Goal: Information Seeking & Learning: Learn about a topic

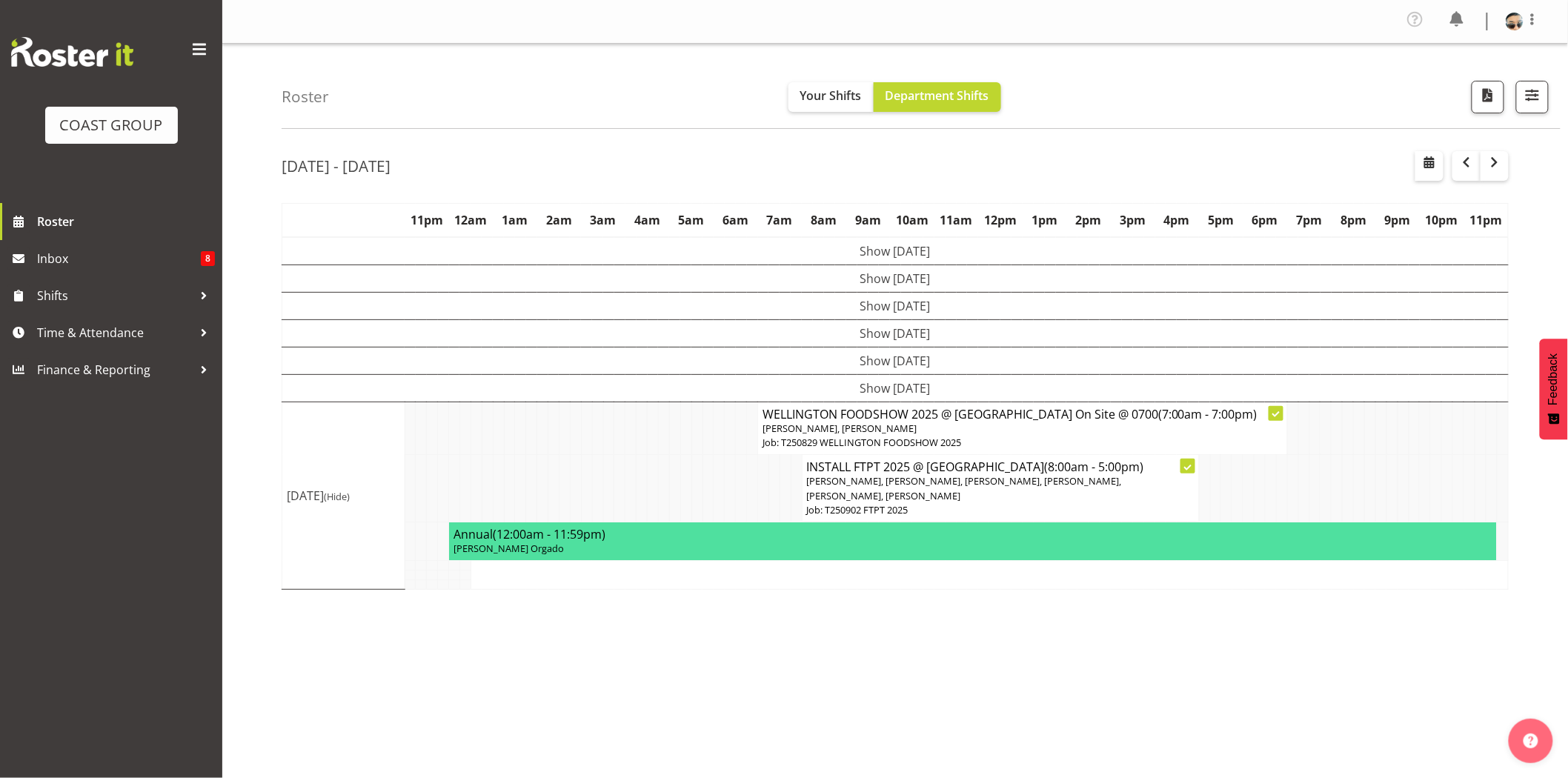
click at [884, 418] on h4 "WELLINGTON FOODSHOW 2025 @ [GEOGRAPHIC_DATA] On Site @ 0700 (7:00am - 7:00pm)" at bounding box center [1022, 414] width 520 height 15
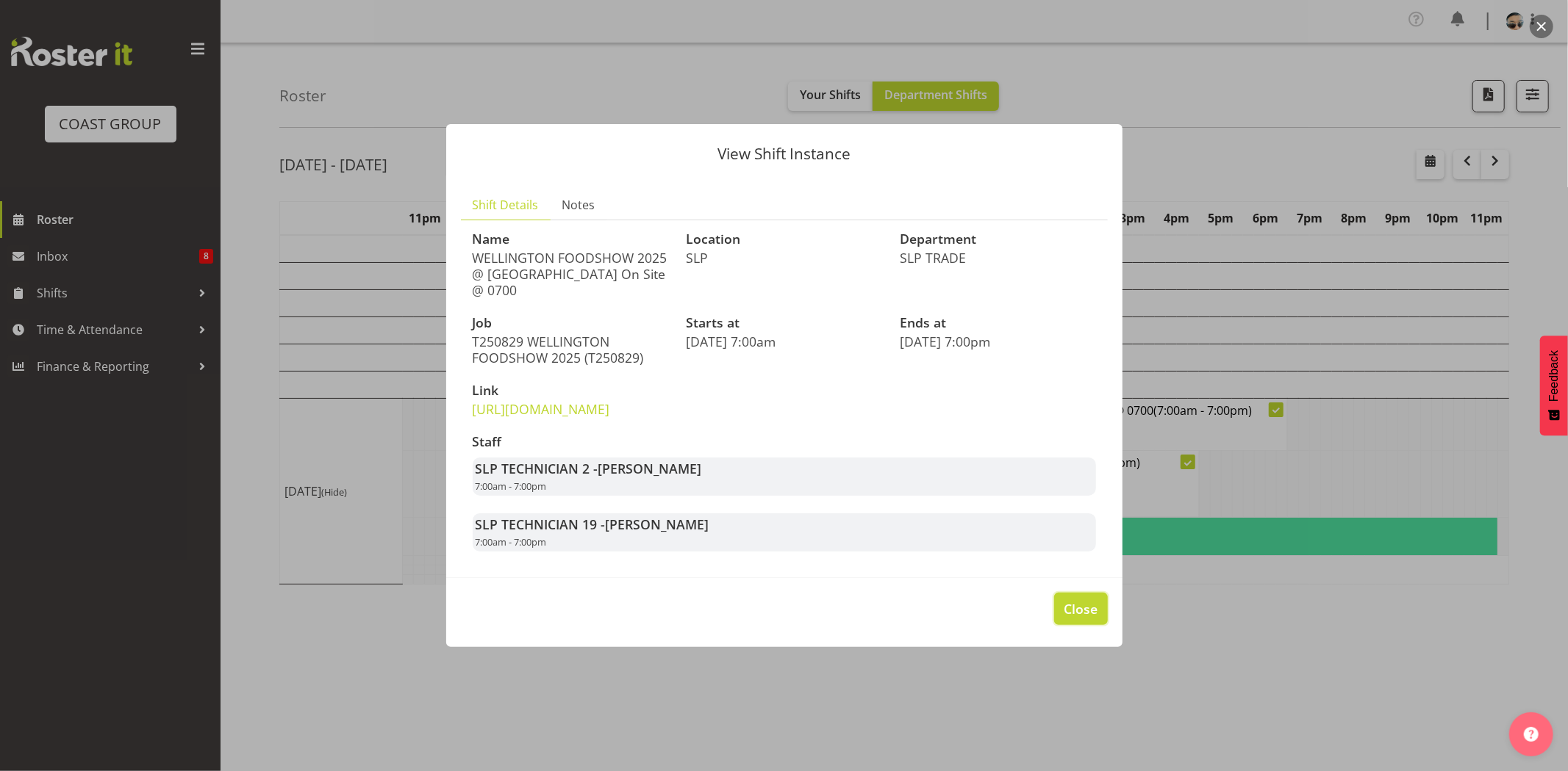
click at [1105, 624] on button "Close" at bounding box center [1080, 608] width 53 height 32
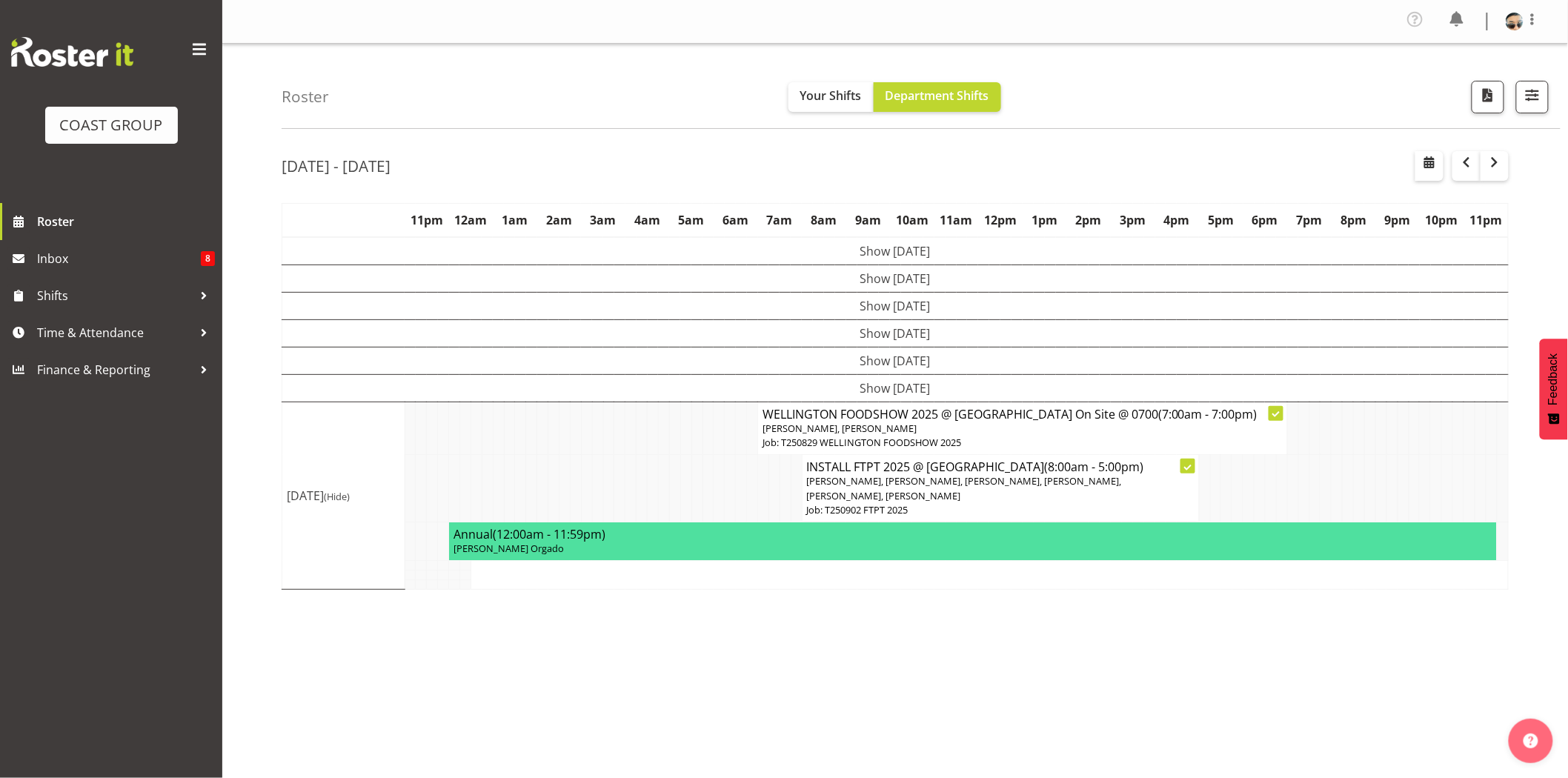
click at [954, 422] on p "[PERSON_NAME], [PERSON_NAME]" at bounding box center [1022, 429] width 520 height 14
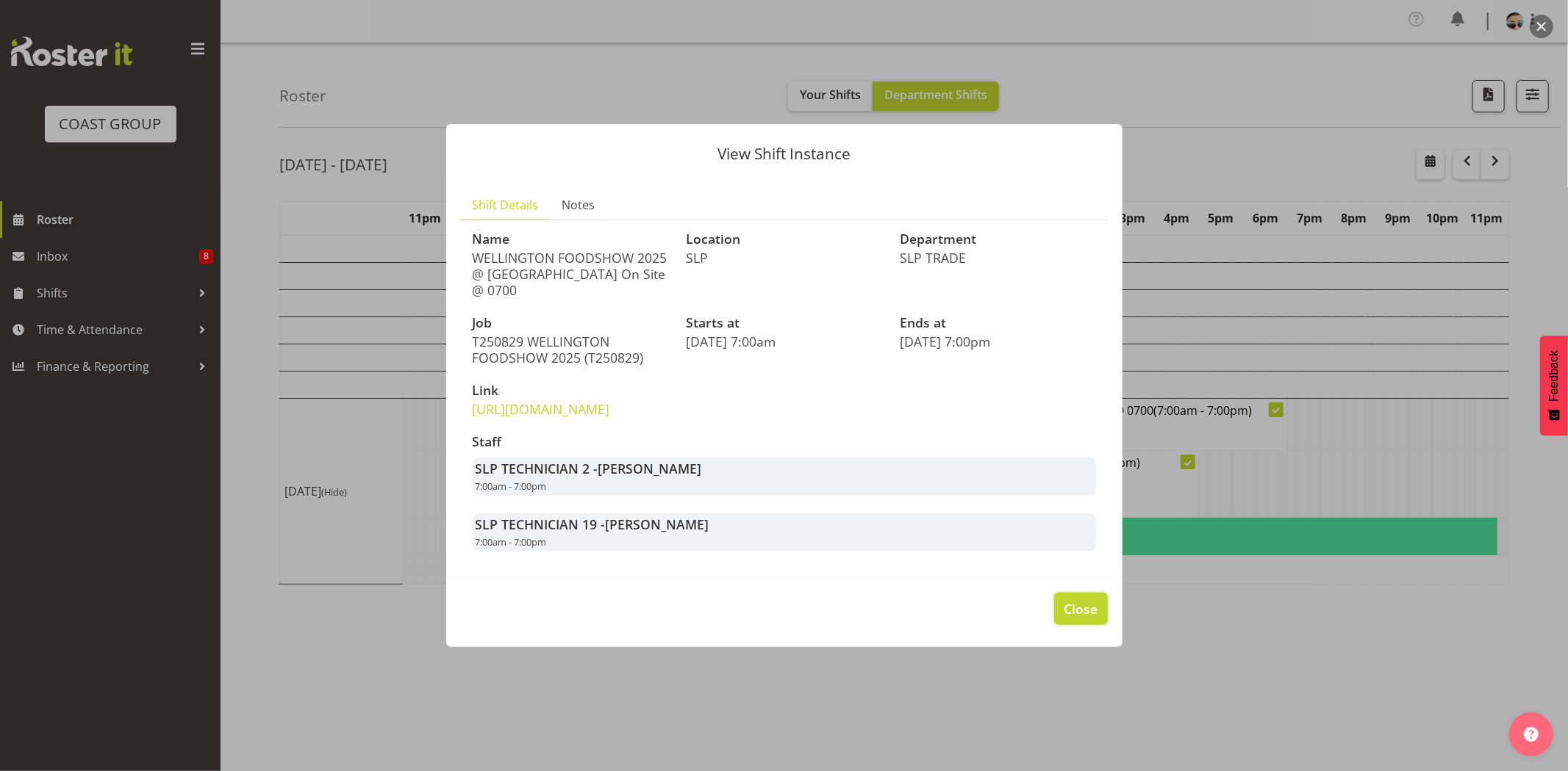
click at [1063, 618] on span "Close" at bounding box center [1080, 609] width 34 height 19
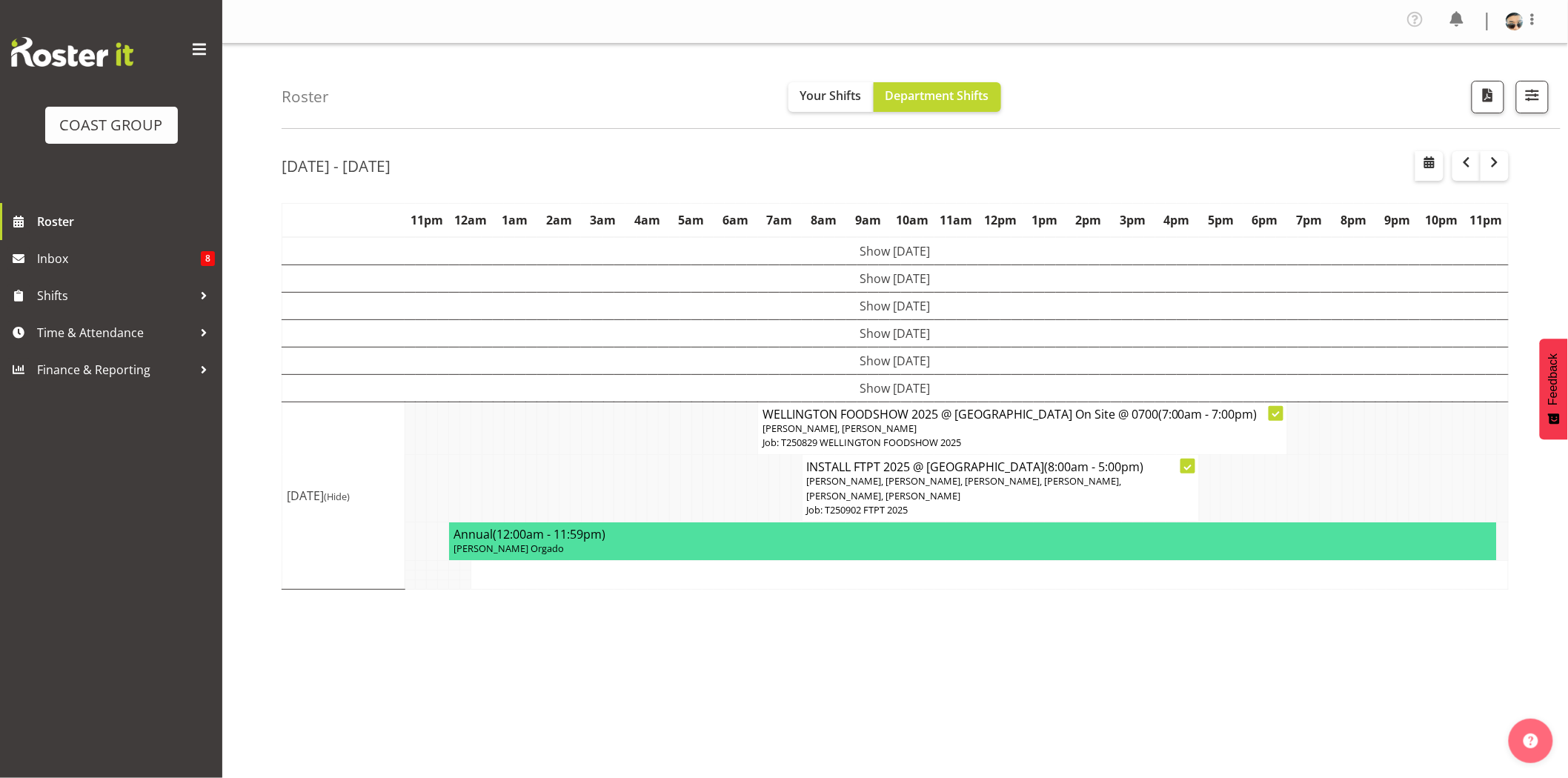
click at [787, 483] on td at bounding box center [785, 489] width 11 height 68
click at [1495, 163] on span "button" at bounding box center [1495, 162] width 17 height 17
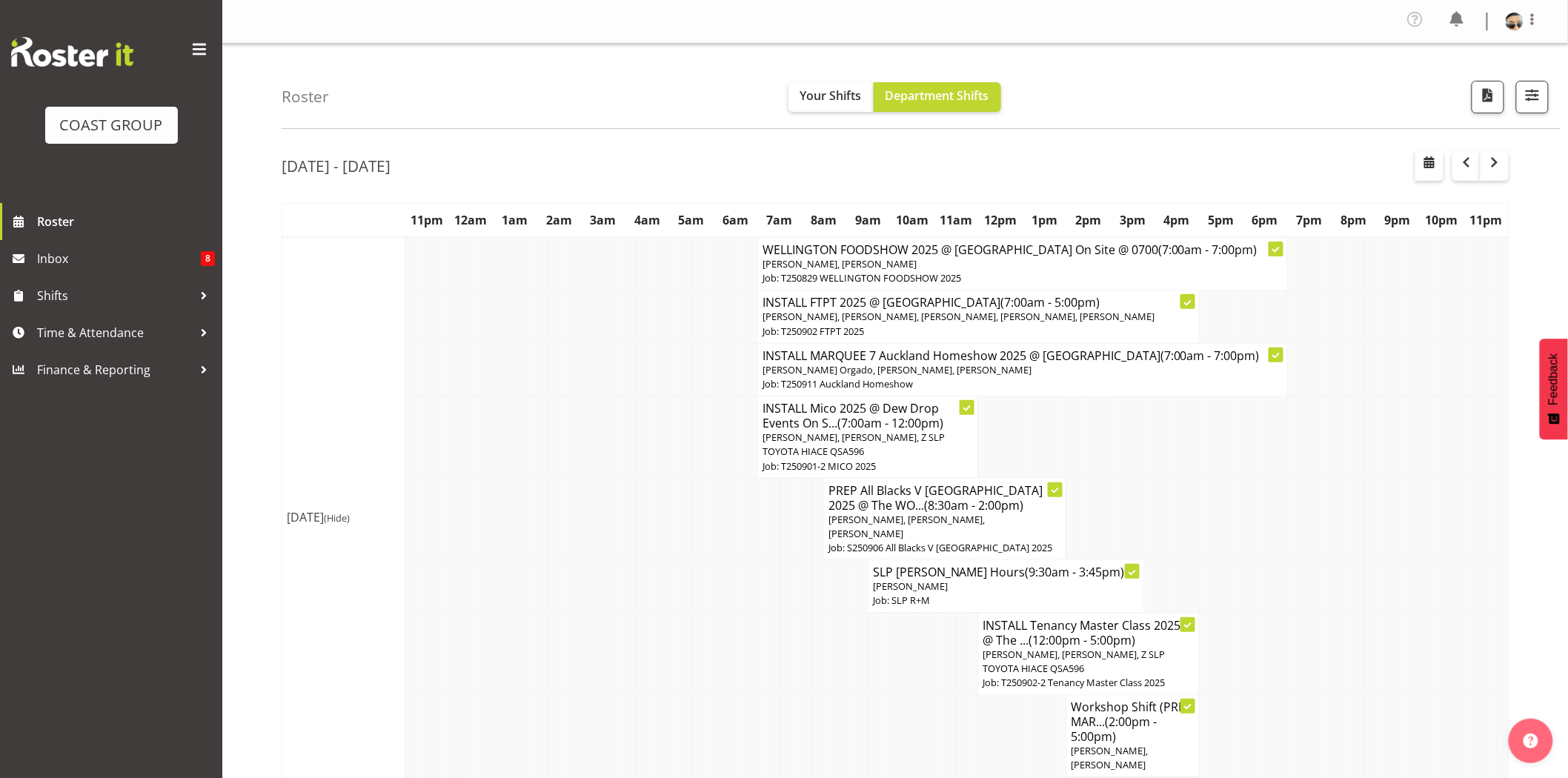
drag, startPoint x: 707, startPoint y: 462, endPoint x: 719, endPoint y: 462, distance: 12.0
click at [719, 462] on tr "INSTALL Mico 2025 @ Dew Drop Events On S... (7:00am - 12:00pm) [PERSON_NAME], […" at bounding box center [896, 438] width 1227 height 83
click at [1323, 471] on td at bounding box center [1326, 438] width 11 height 83
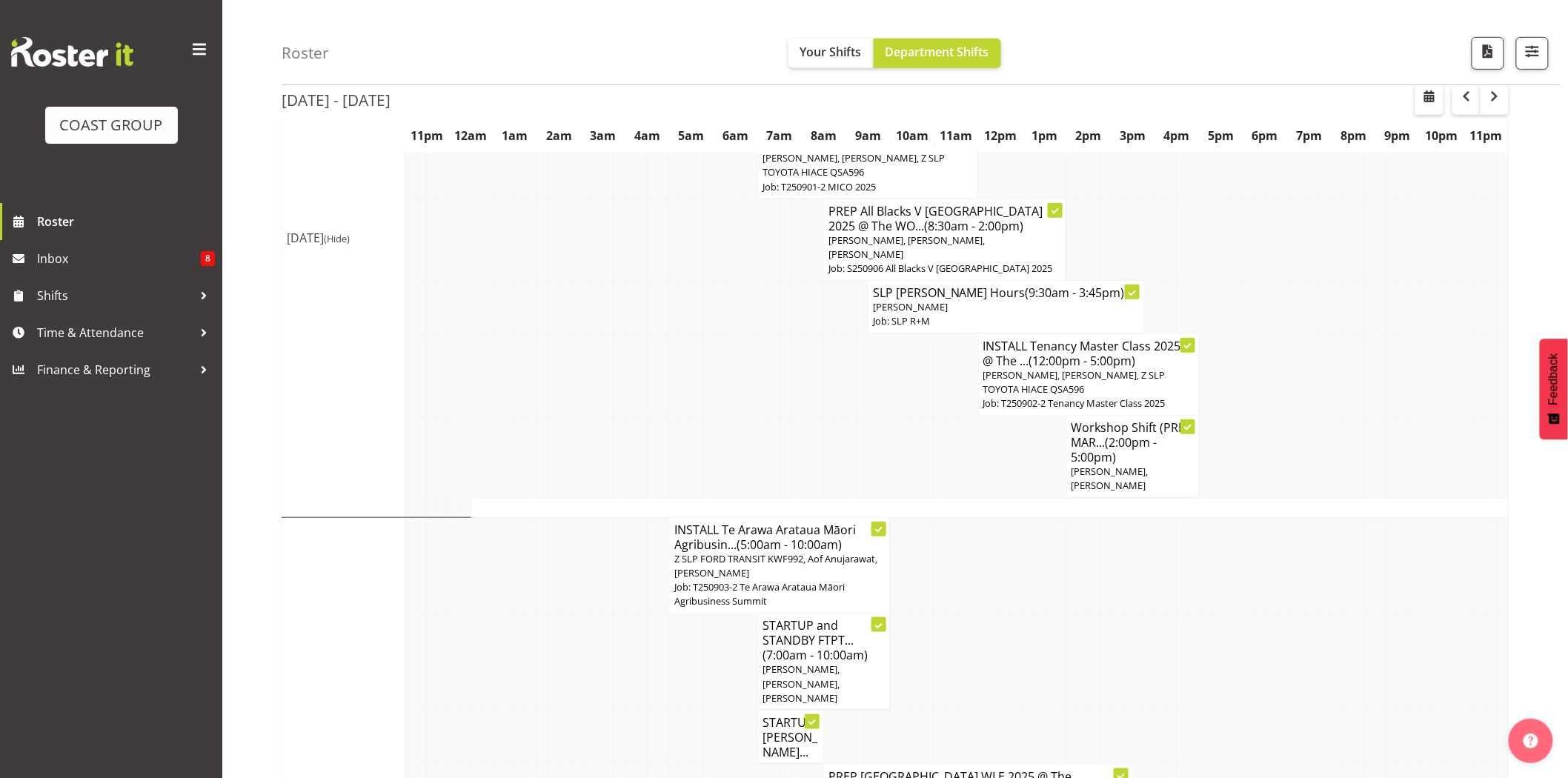
scroll to position [308, 0]
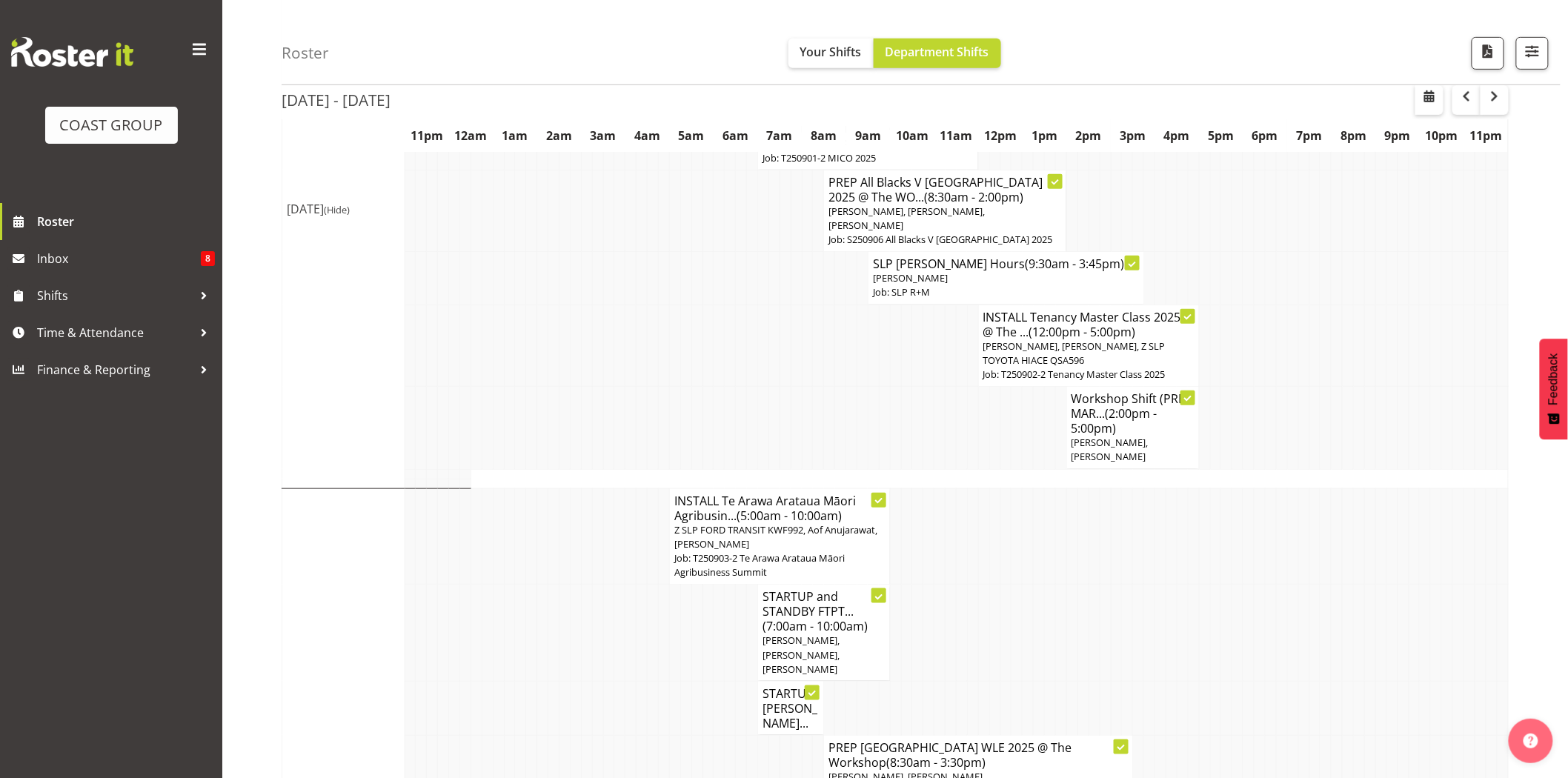
click at [927, 345] on td at bounding box center [928, 345] width 11 height 83
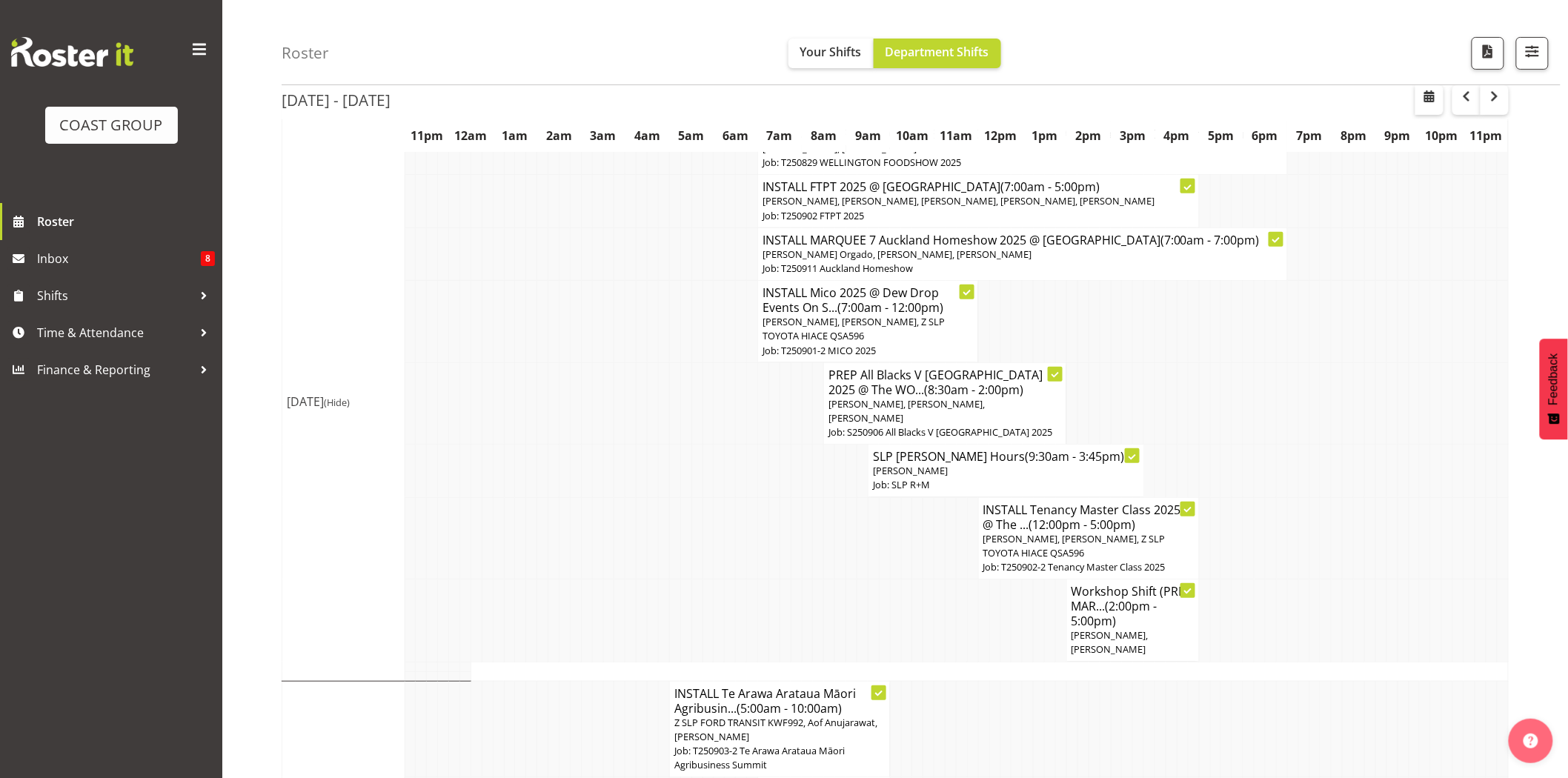
scroll to position [124, 0]
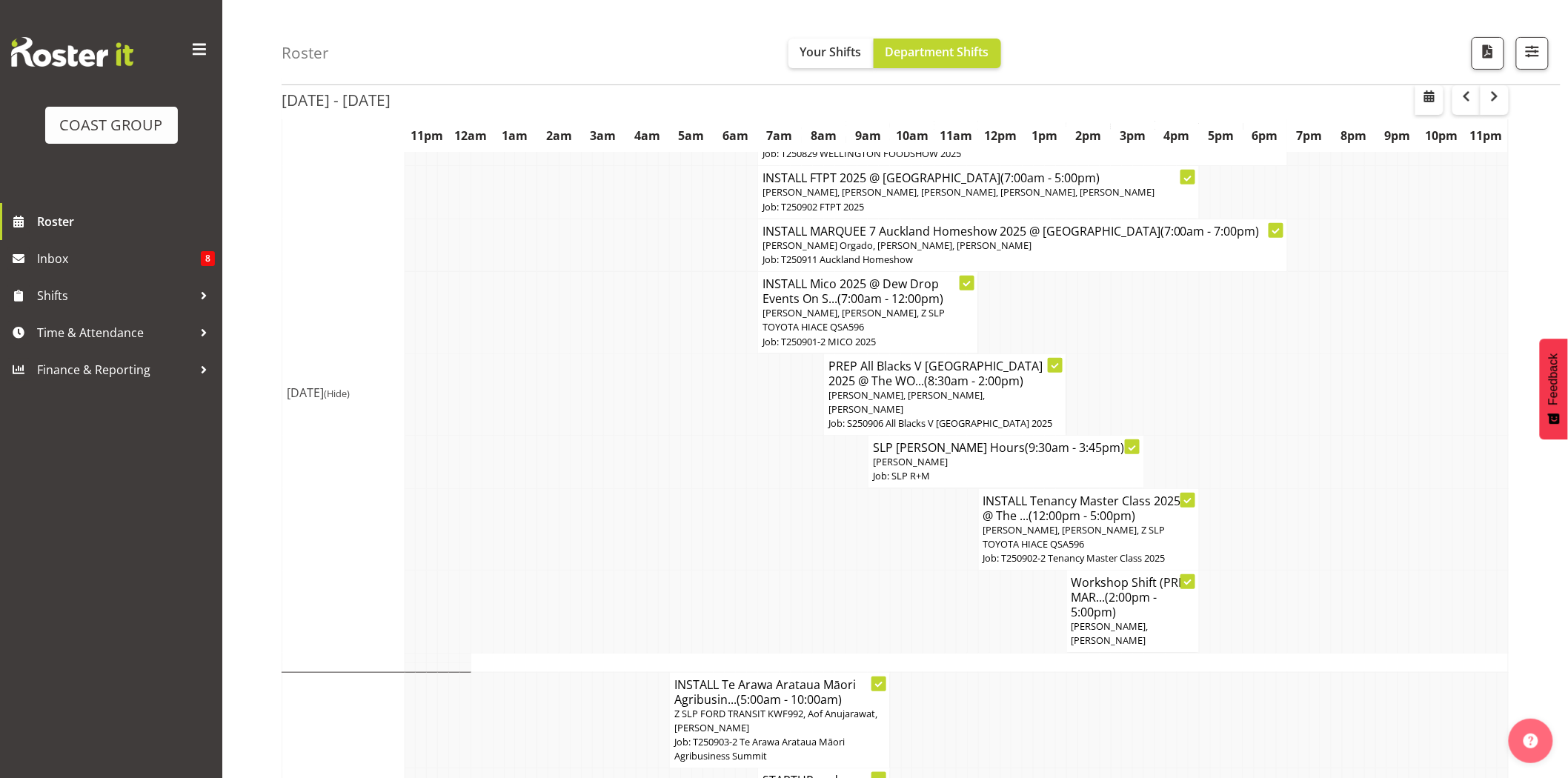
click at [953, 178] on h4 "INSTALL FTPT 2025 @ [GEOGRAPHIC_DATA] (7:00am - 5:00pm)" at bounding box center [978, 178] width 432 height 15
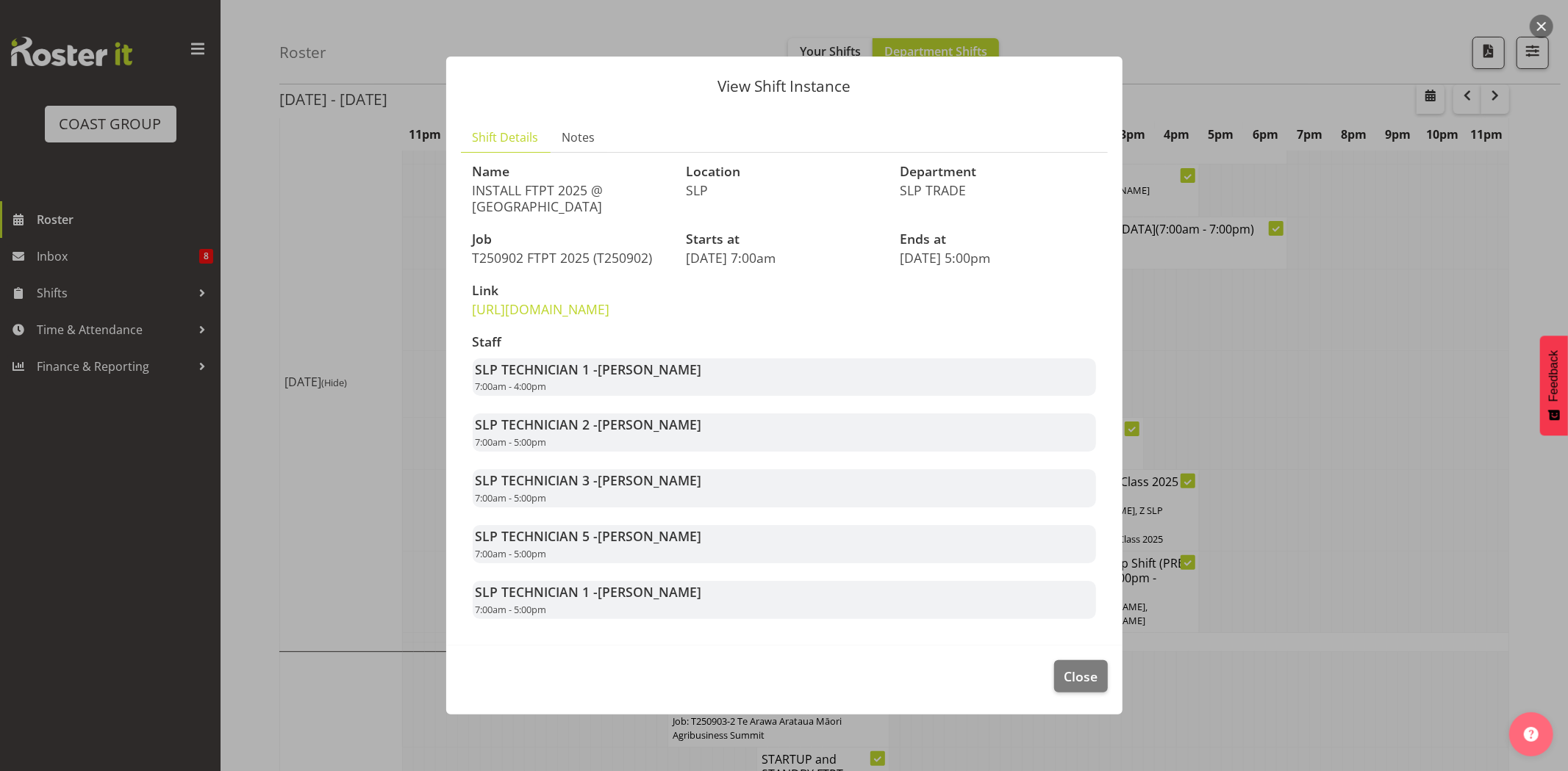
drag, startPoint x: 598, startPoint y: 453, endPoint x: 691, endPoint y: 463, distance: 93.5
click at [691, 452] on div "SLP TECHNICIAN 2 - [PERSON_NAME] 7:00am - 5:00pm" at bounding box center [784, 433] width 623 height 38
drag, startPoint x: 601, startPoint y: 509, endPoint x: 665, endPoint y: 520, distance: 64.9
click at [665, 508] on div "SLP TECHNICIAN 3 - [PERSON_NAME] 7:00am - 5:00pm" at bounding box center [784, 488] width 623 height 38
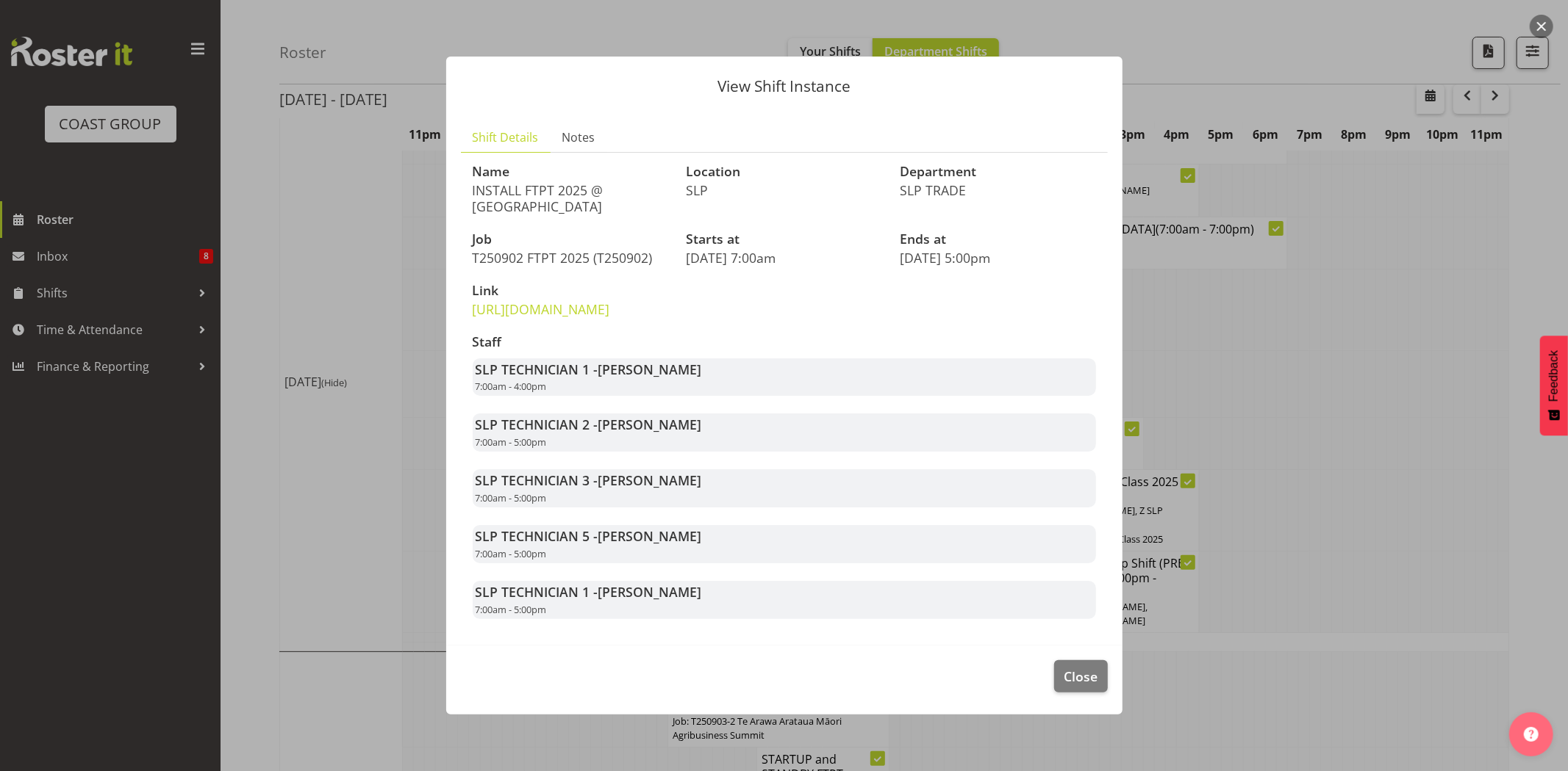
click at [665, 508] on div "SLP TECHNICIAN 3 - [PERSON_NAME] 7:00am - 5:00pm" at bounding box center [784, 488] width 623 height 38
drag, startPoint x: 594, startPoint y: 563, endPoint x: 691, endPoint y: 571, distance: 97.3
click at [691, 545] on strong "SLP TECHNICIAN 5 - [PERSON_NAME]" at bounding box center [589, 536] width 226 height 17
click at [691, 545] on span "[PERSON_NAME]" at bounding box center [650, 536] width 104 height 17
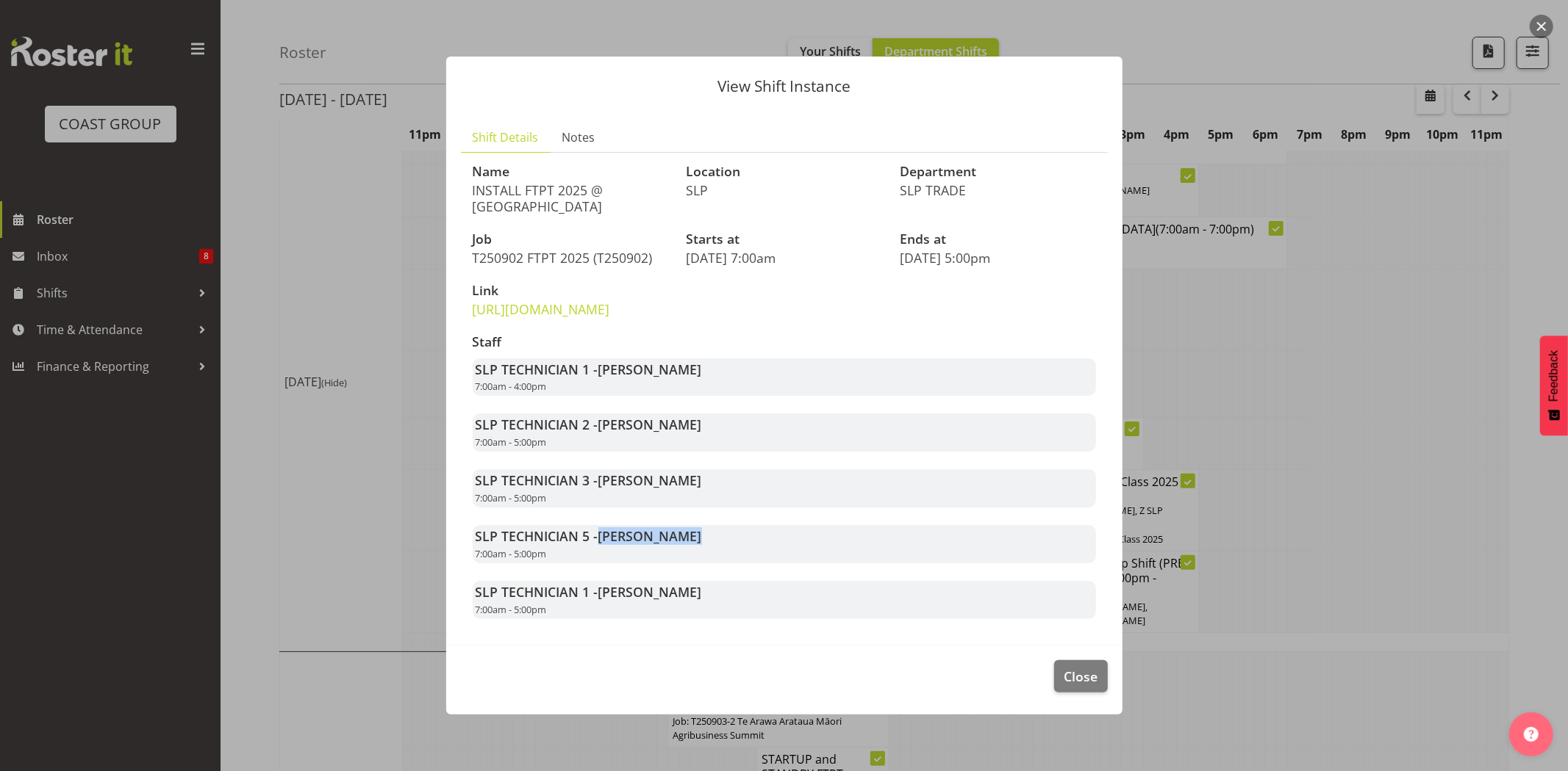
drag, startPoint x: 593, startPoint y: 621, endPoint x: 708, endPoint y: 632, distance: 115.5
click at [708, 619] on div "SLP TECHNICIAN 1 - [PERSON_NAME] 7:00am - 5:00pm" at bounding box center [784, 600] width 623 height 38
click at [1088, 686] on span "Close" at bounding box center [1080, 676] width 34 height 19
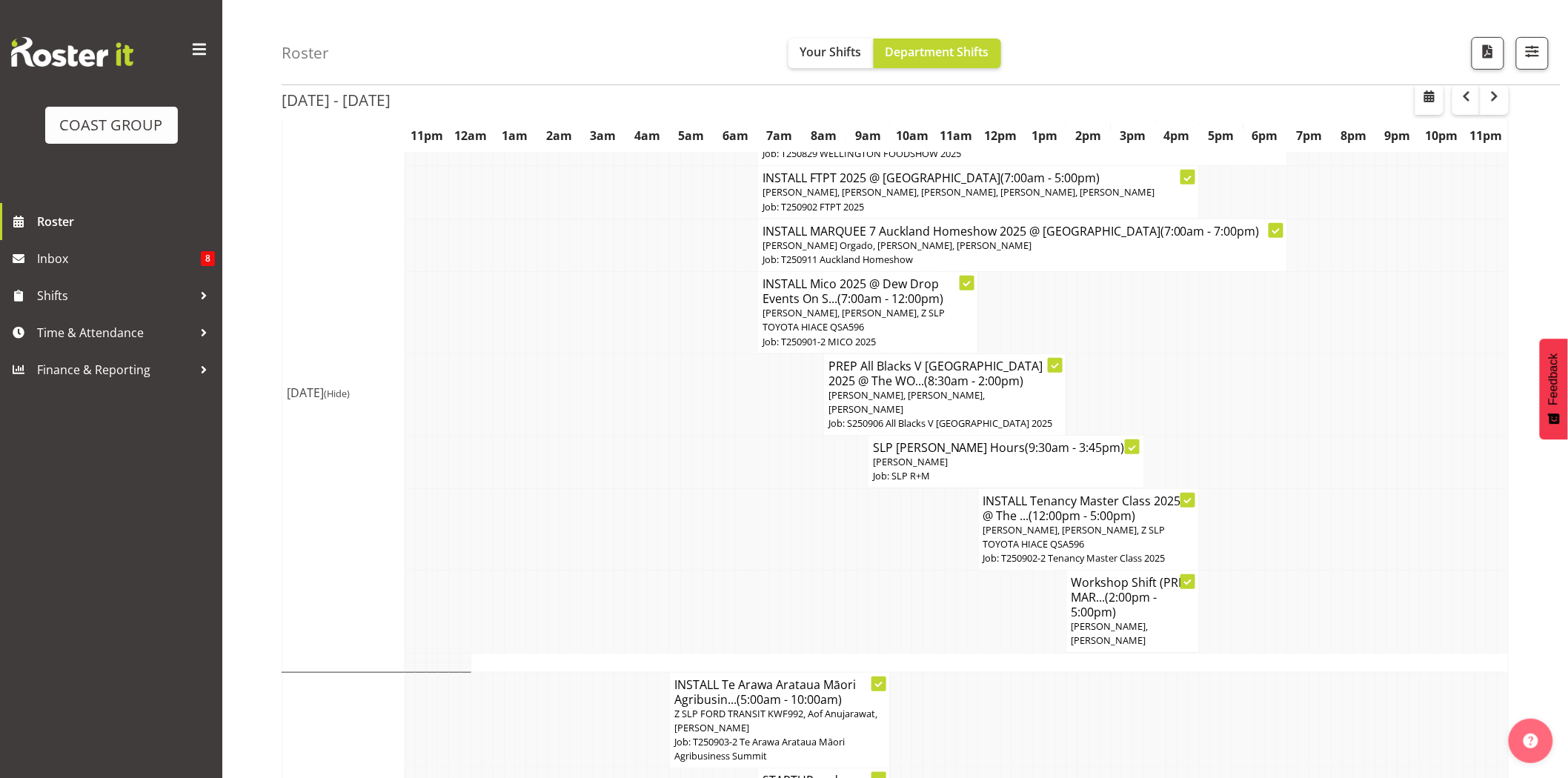
click at [783, 447] on td at bounding box center [785, 462] width 11 height 52
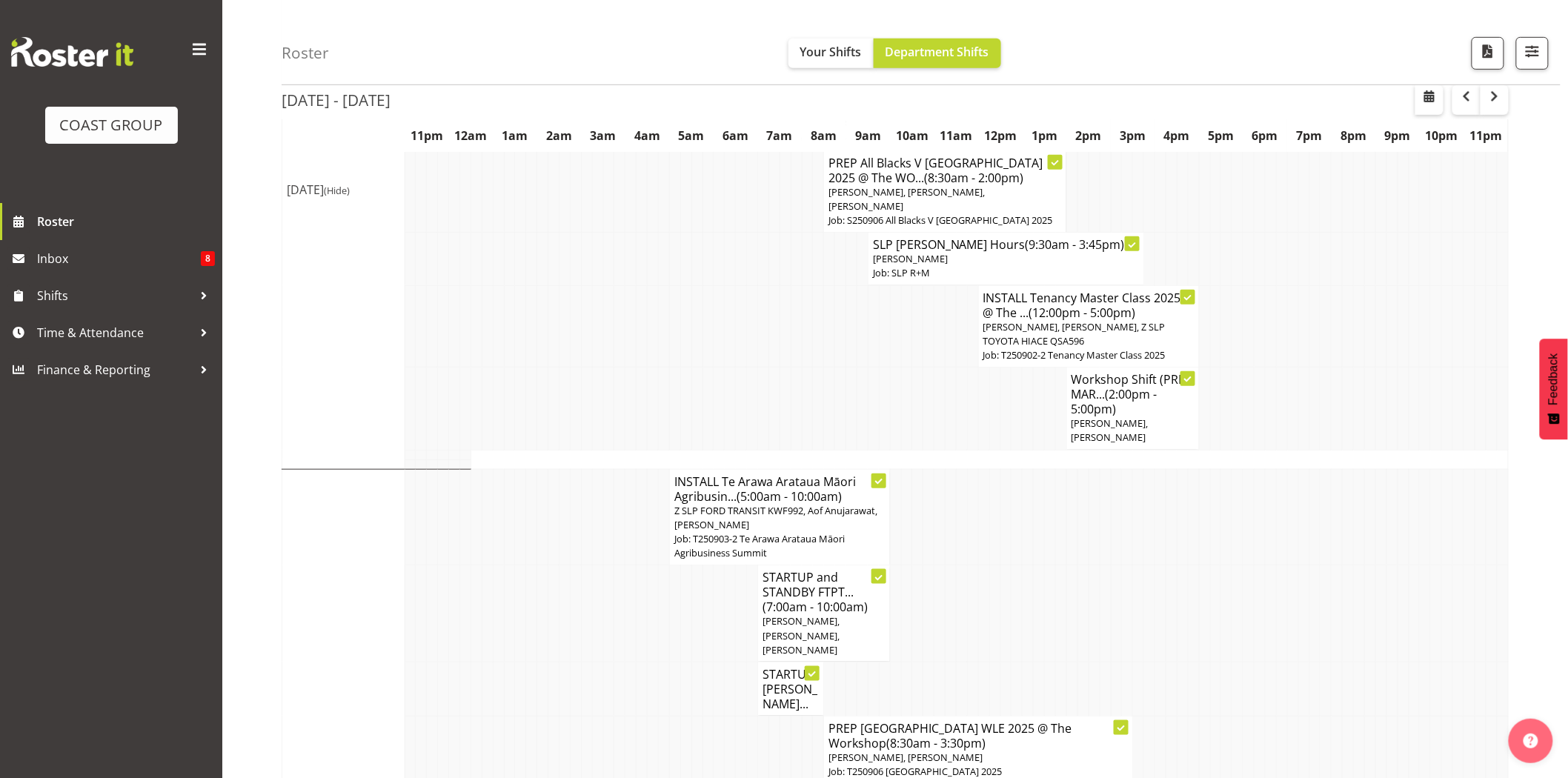
scroll to position [458, 0]
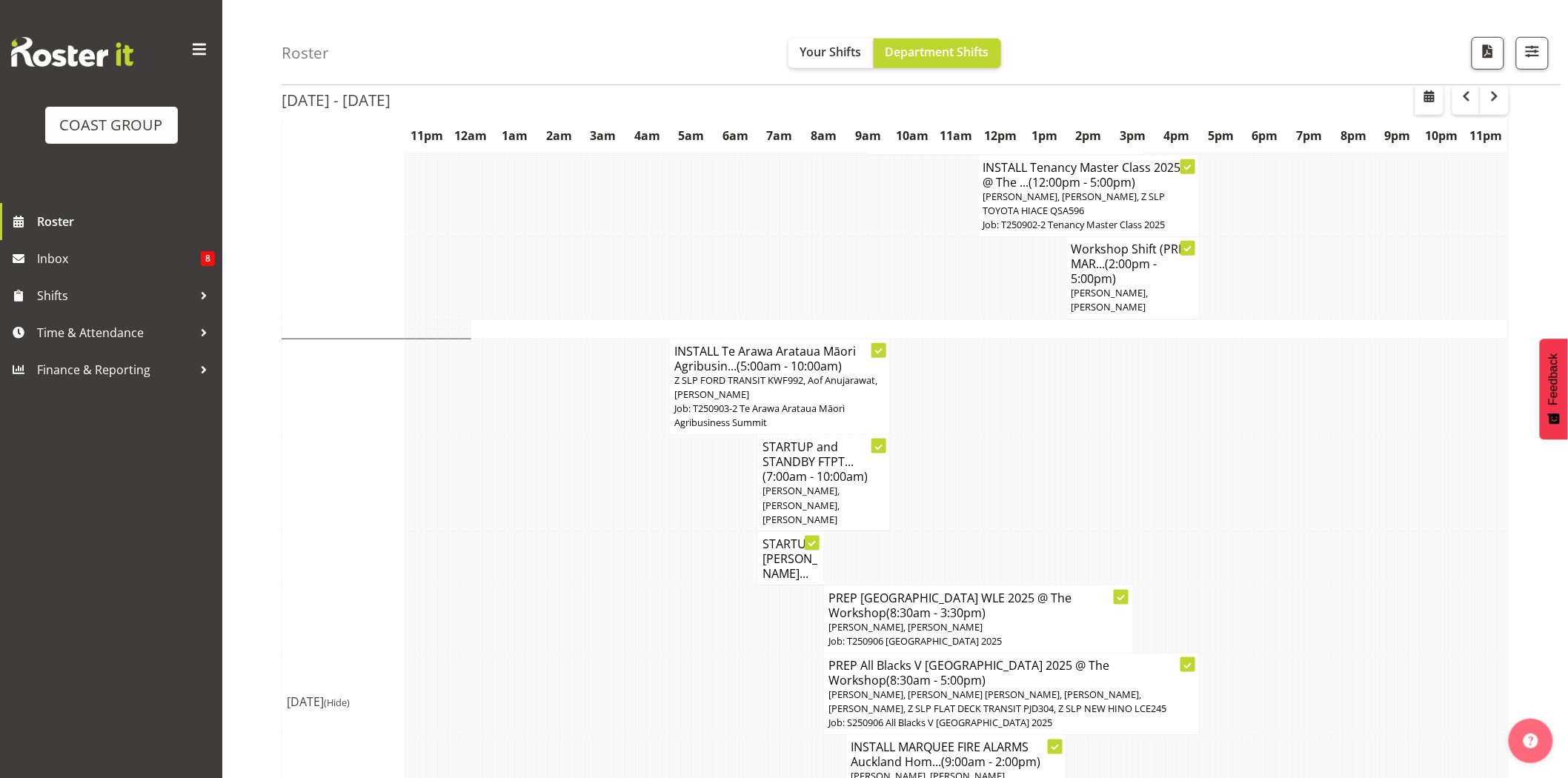
click at [774, 255] on td at bounding box center [774, 278] width 11 height 83
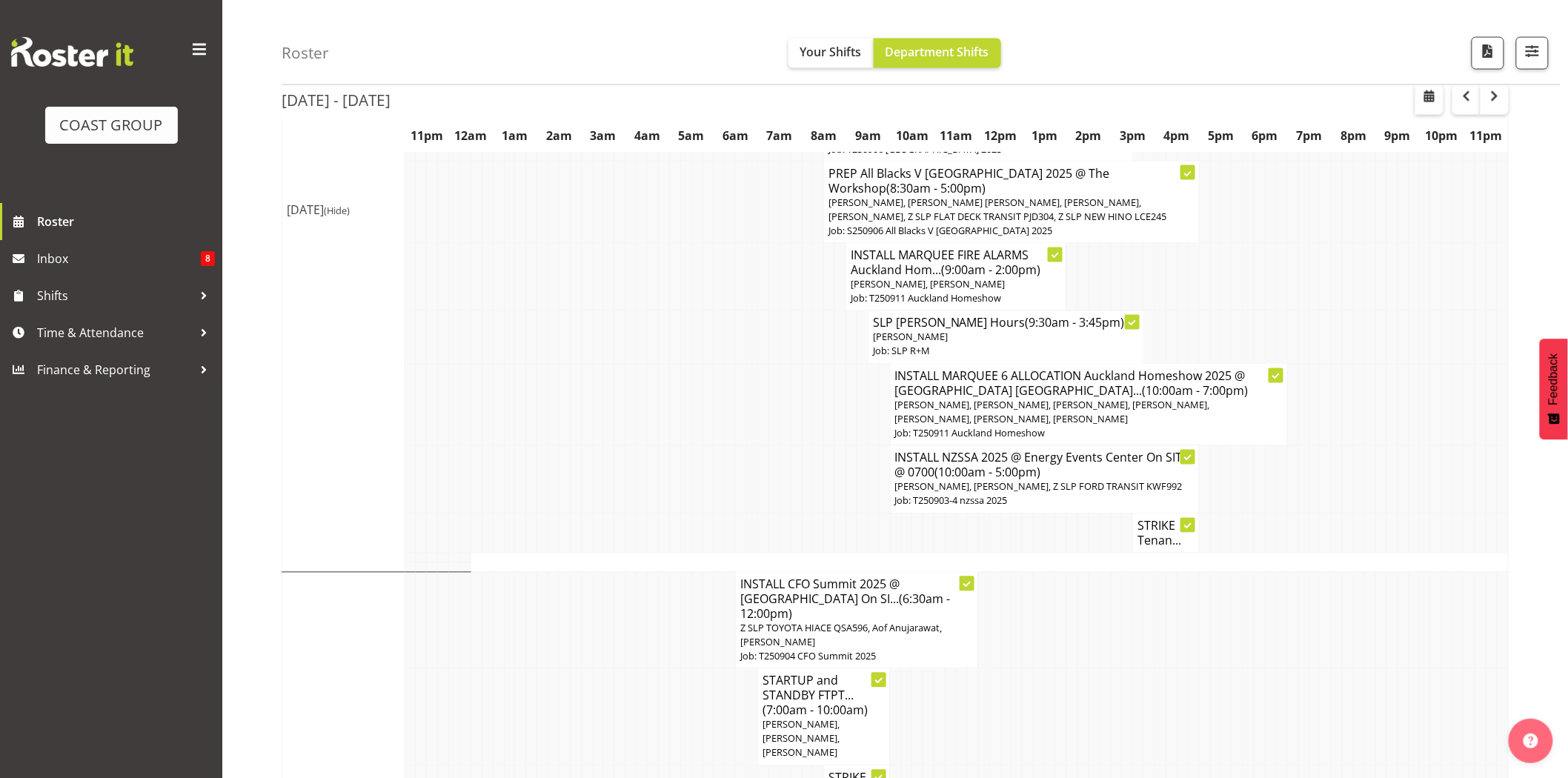
scroll to position [960, 0]
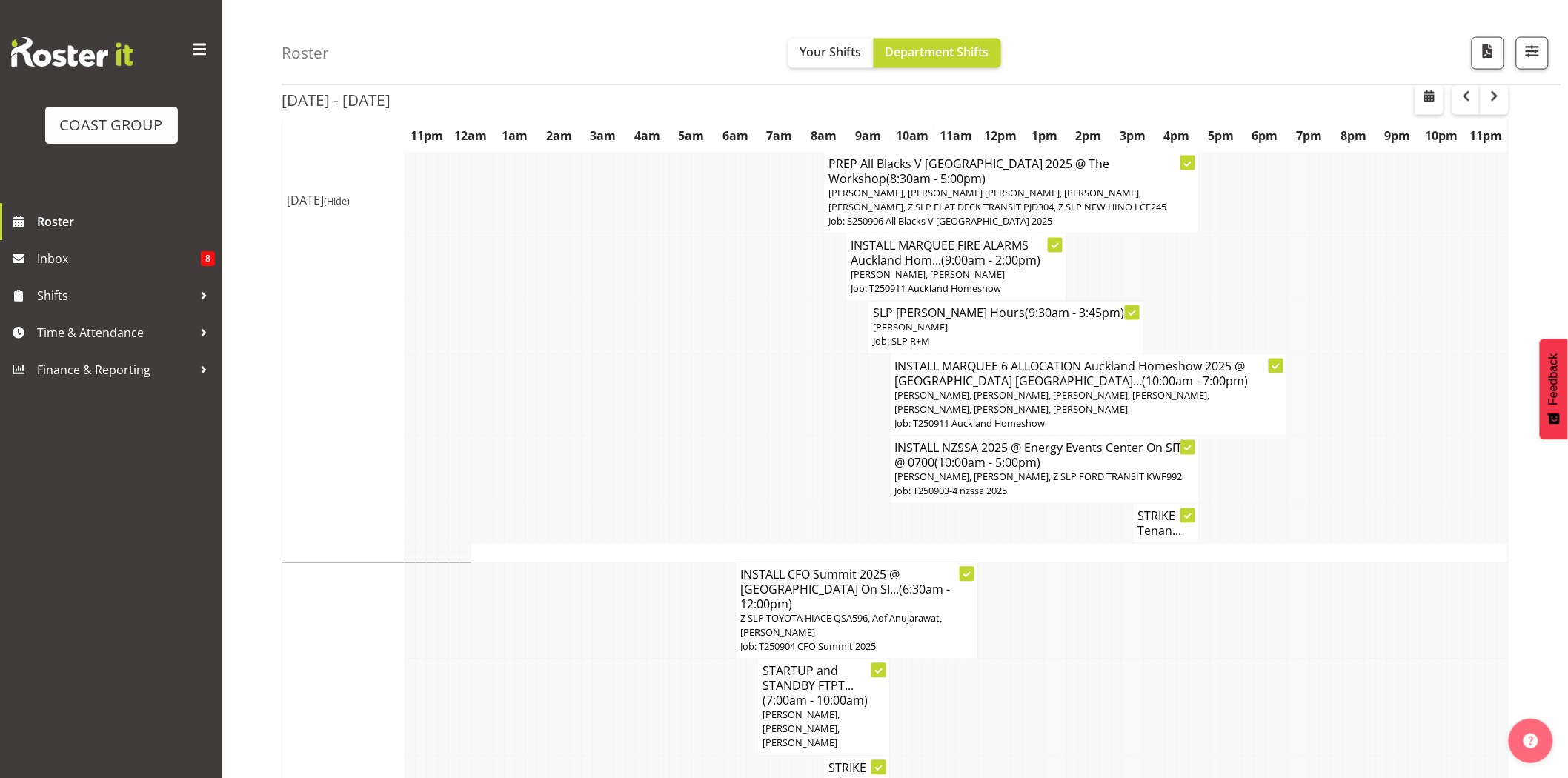
click at [769, 504] on td at bounding box center [774, 523] width 11 height 39
click at [782, 567] on h4 "INSTALL CFO Summit 2025 @ [GEOGRAPHIC_DATA] On SI... (6:30am - 12:00pm)" at bounding box center [857, 589] width 233 height 44
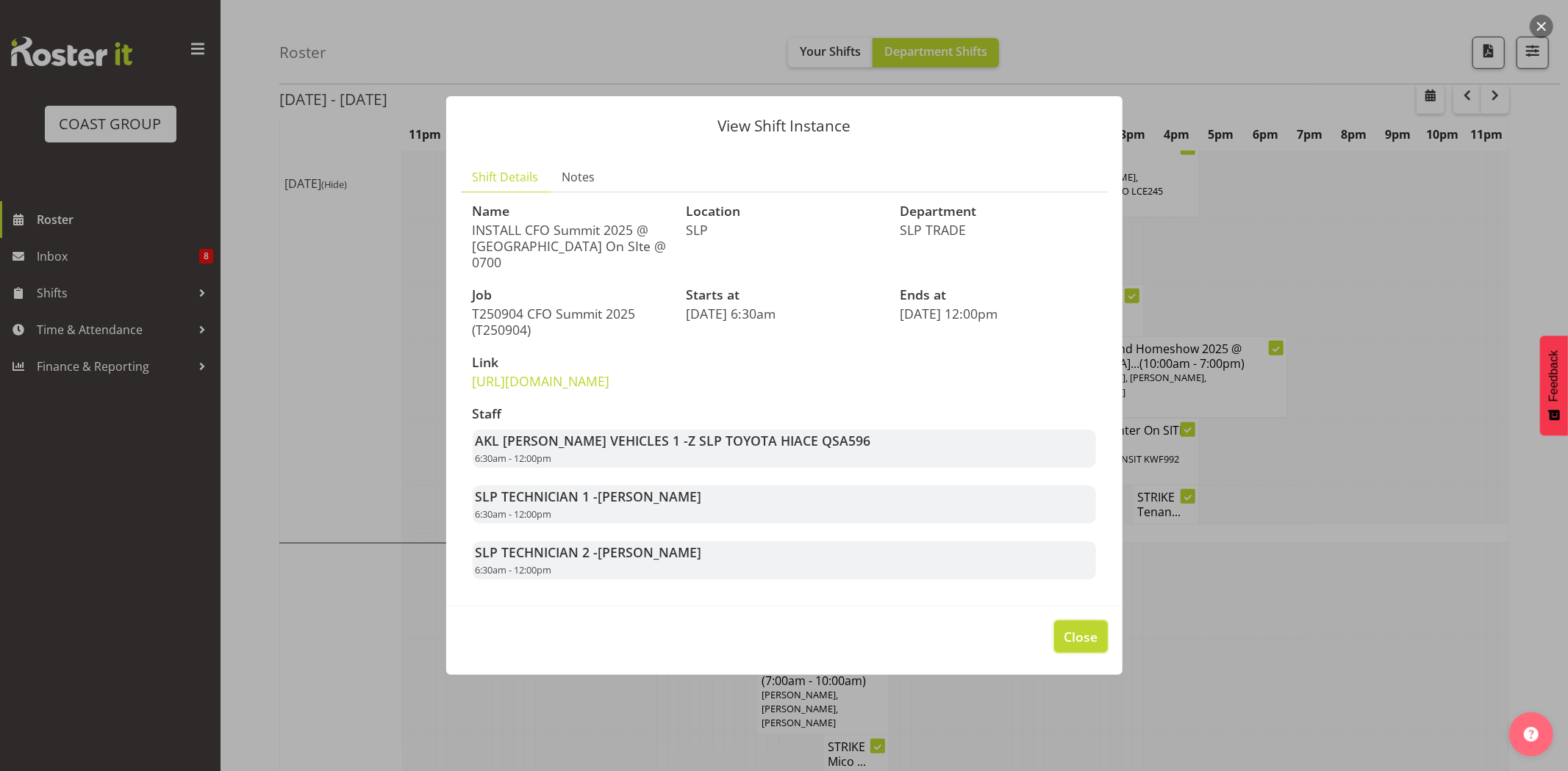
click at [1074, 645] on span "Close" at bounding box center [1080, 636] width 34 height 19
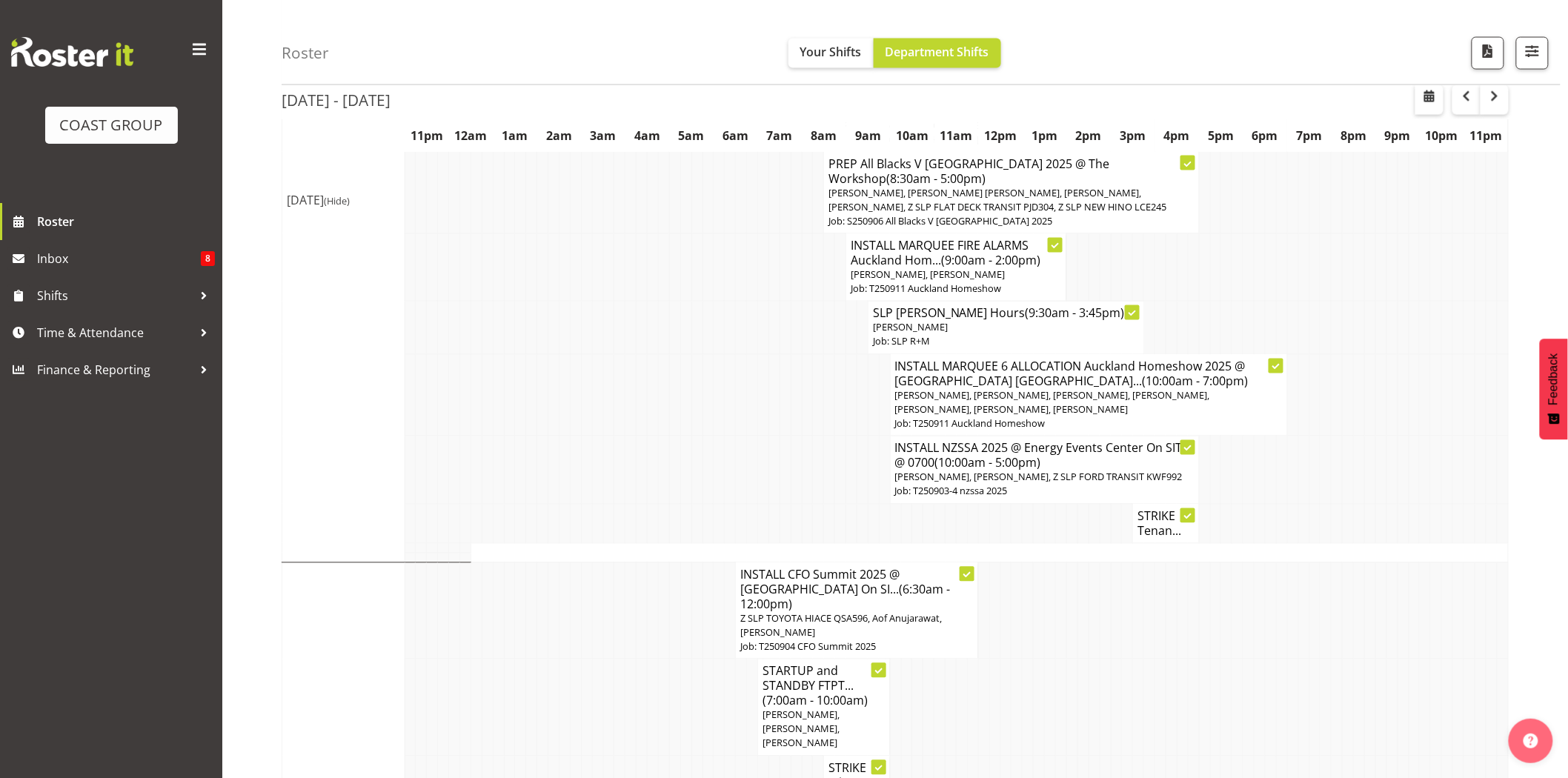
click at [781, 613] on span "Z SLP TOYOTA HIACE QSA596, Aof Anujarawat, [PERSON_NAME]" at bounding box center [841, 627] width 202 height 28
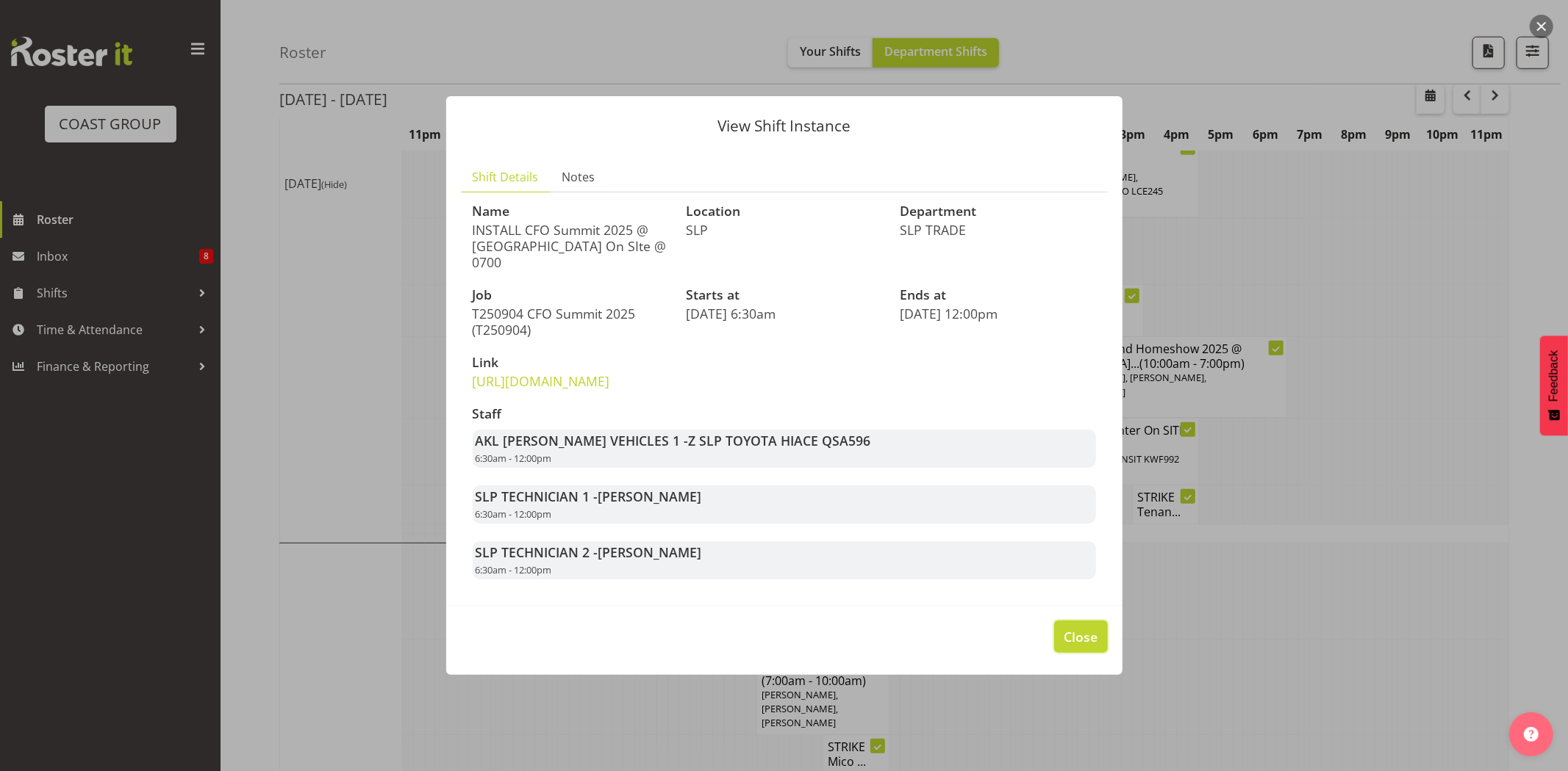
click at [1086, 647] on span "Close" at bounding box center [1080, 636] width 34 height 19
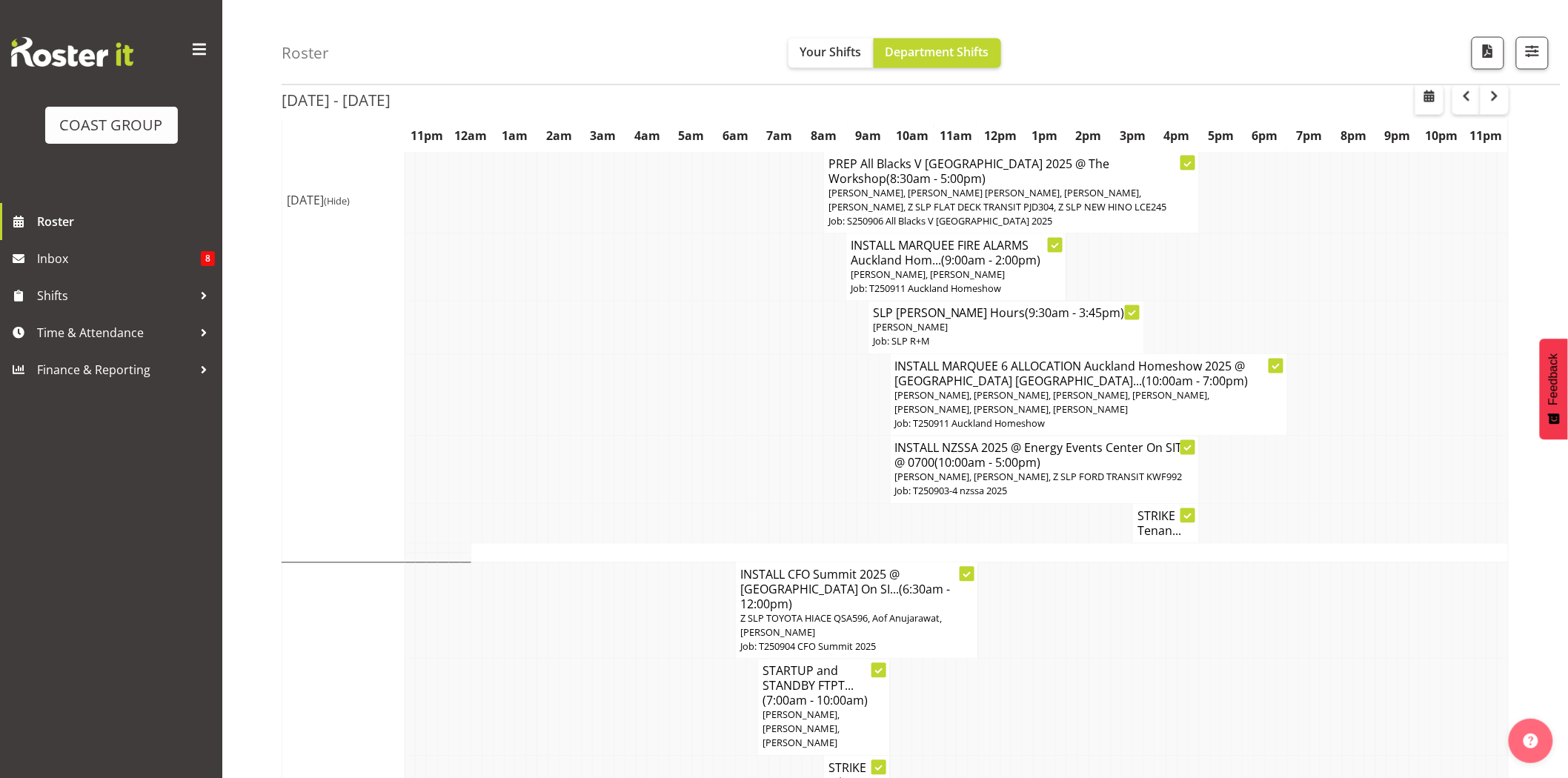
click at [822, 664] on h4 "STARTUP and STANDBY FTPT... (7:00am - 10:00am)" at bounding box center [823, 686] width 123 height 44
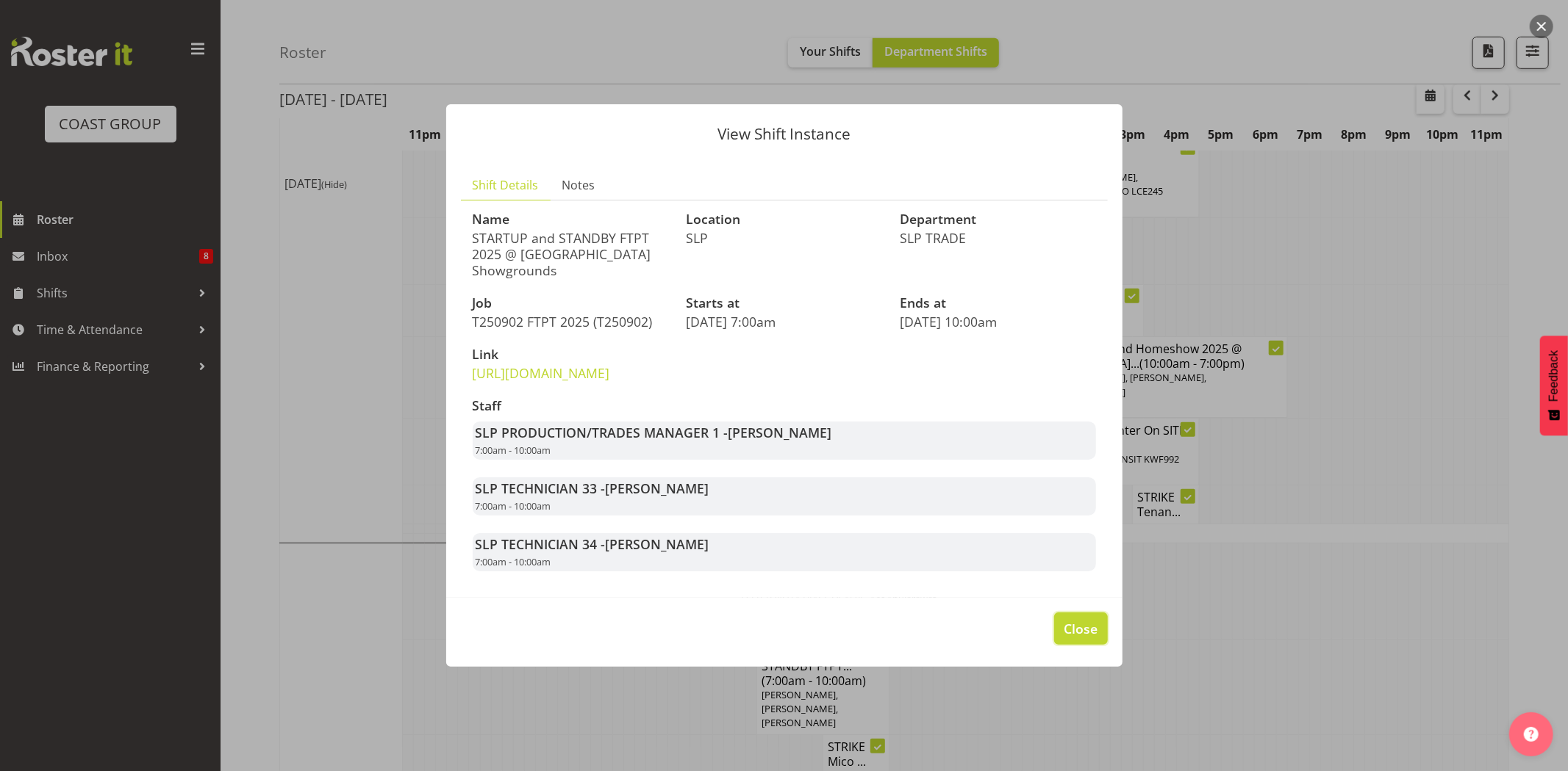
click at [1077, 638] on span "Close" at bounding box center [1080, 629] width 34 height 19
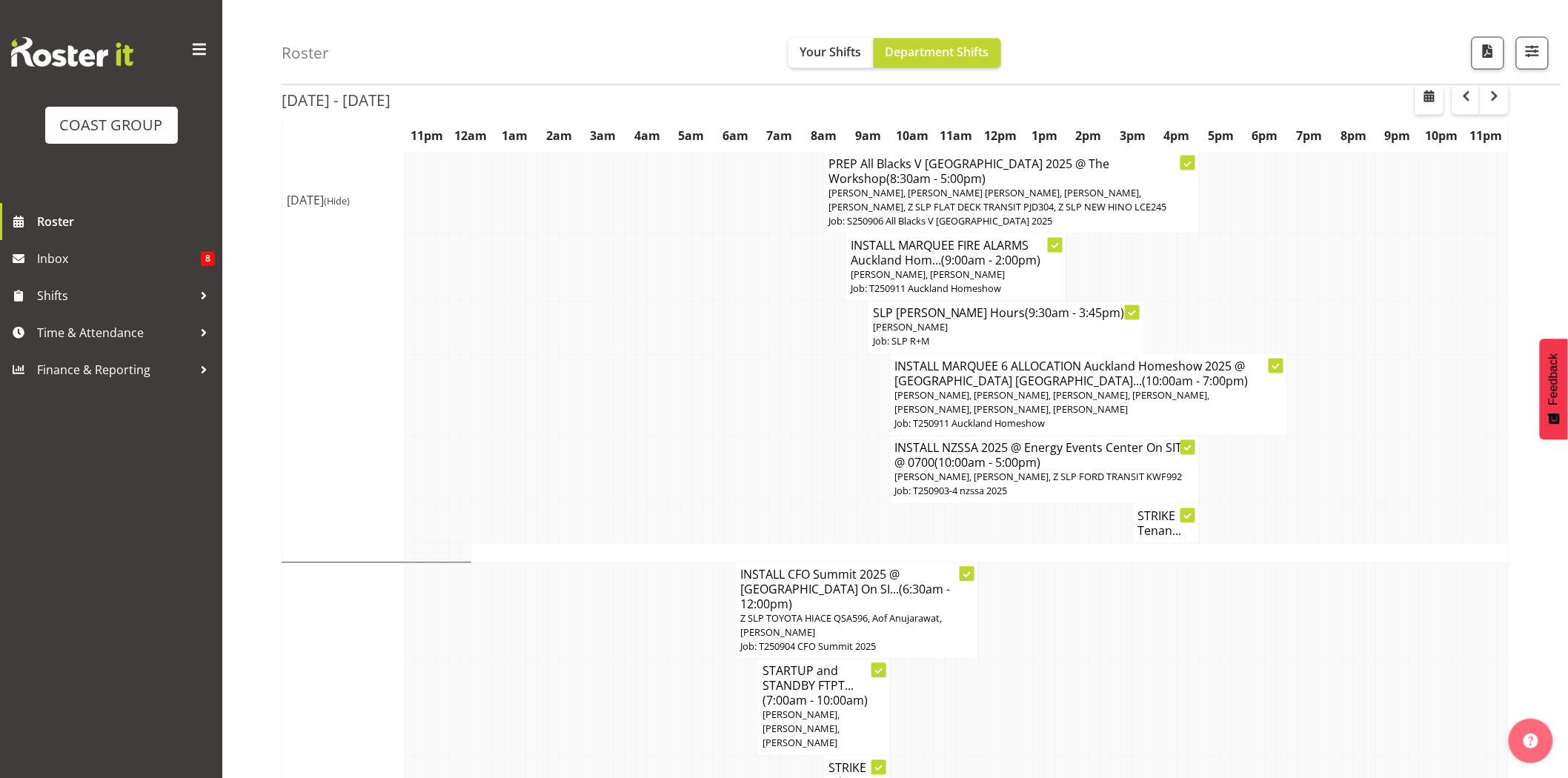
click at [1082, 660] on td at bounding box center [1082, 708] width 11 height 97
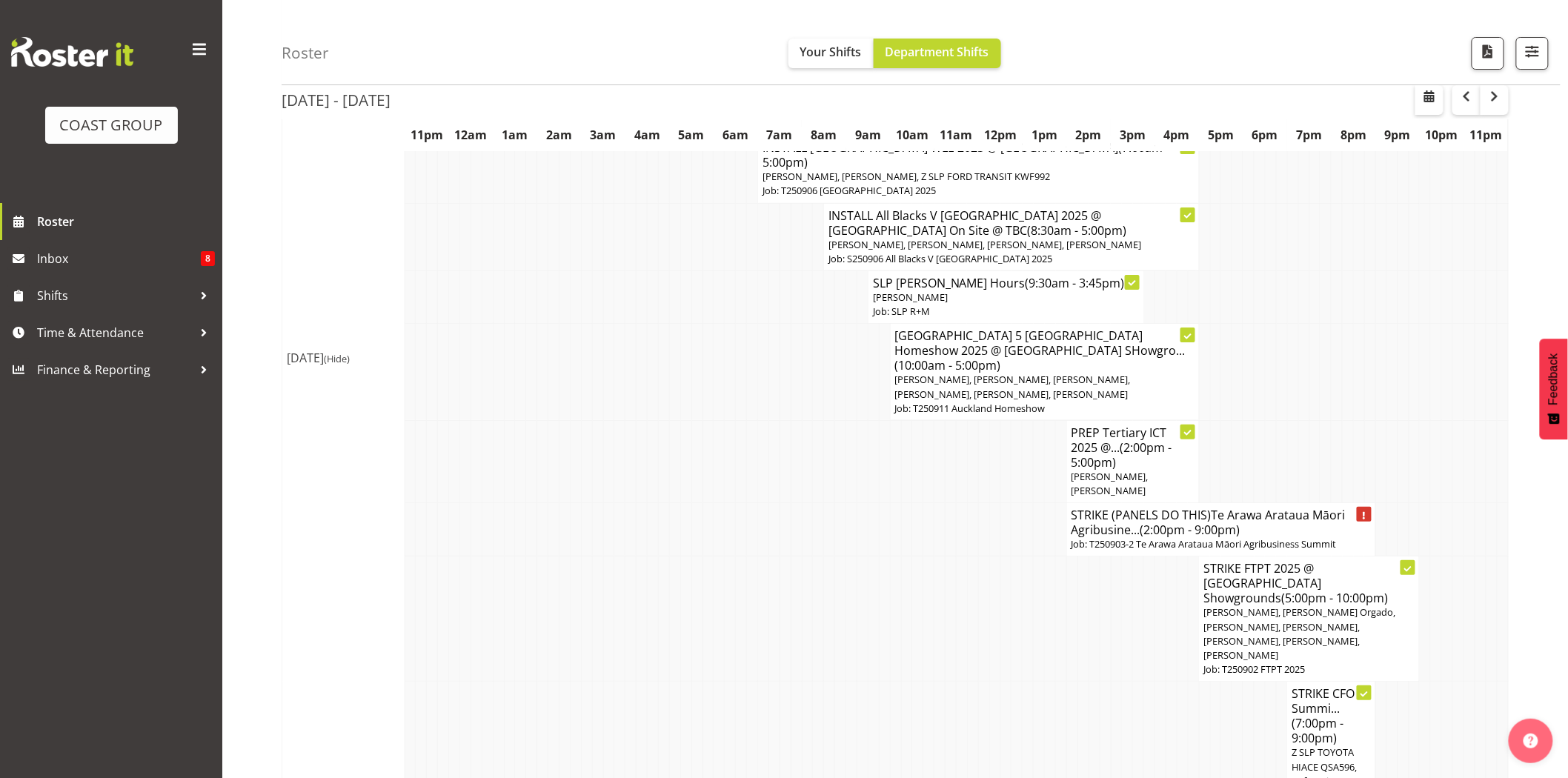
scroll to position [2689, 0]
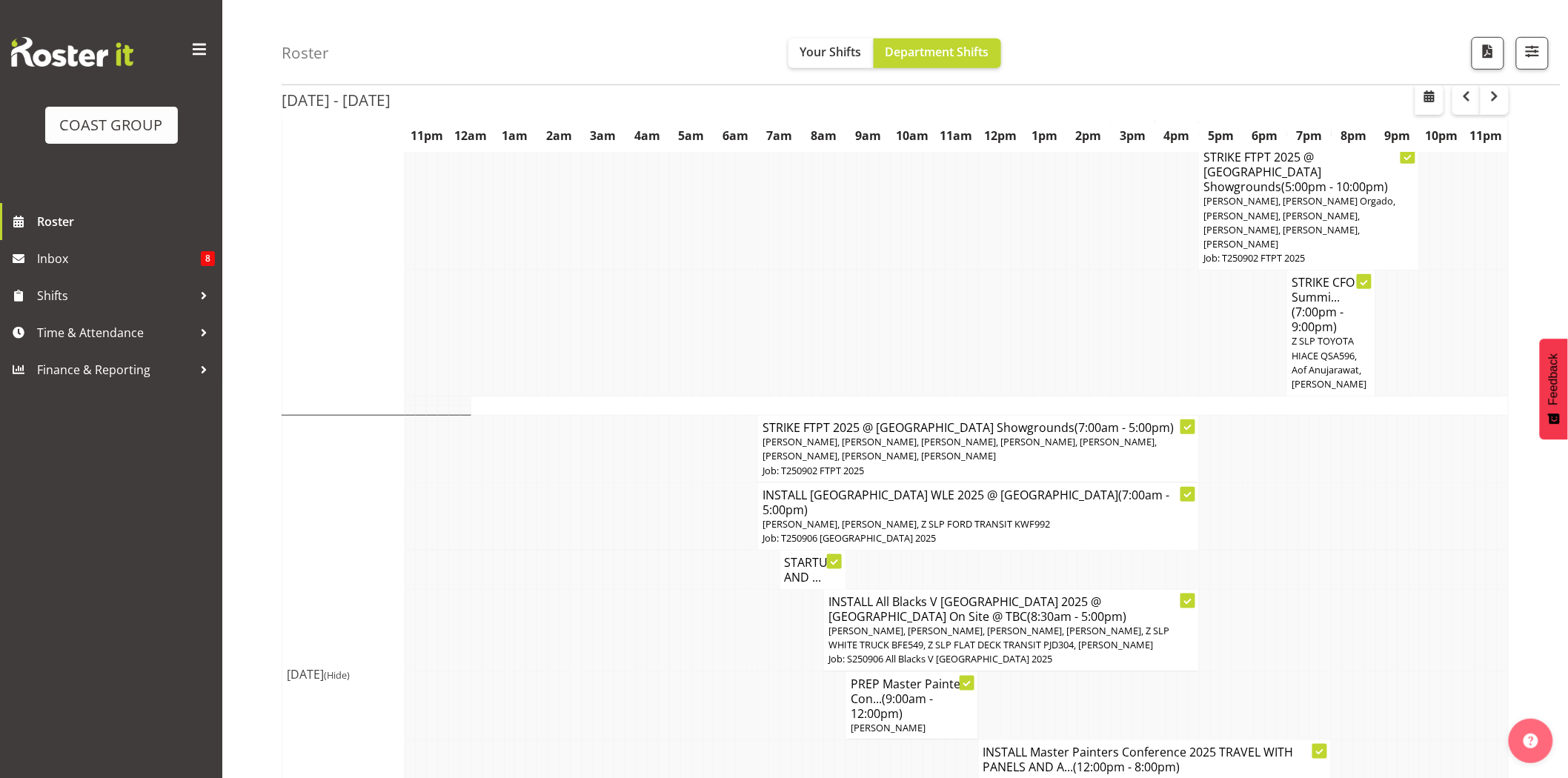
click at [1124, 271] on td at bounding box center [1128, 333] width 11 height 126
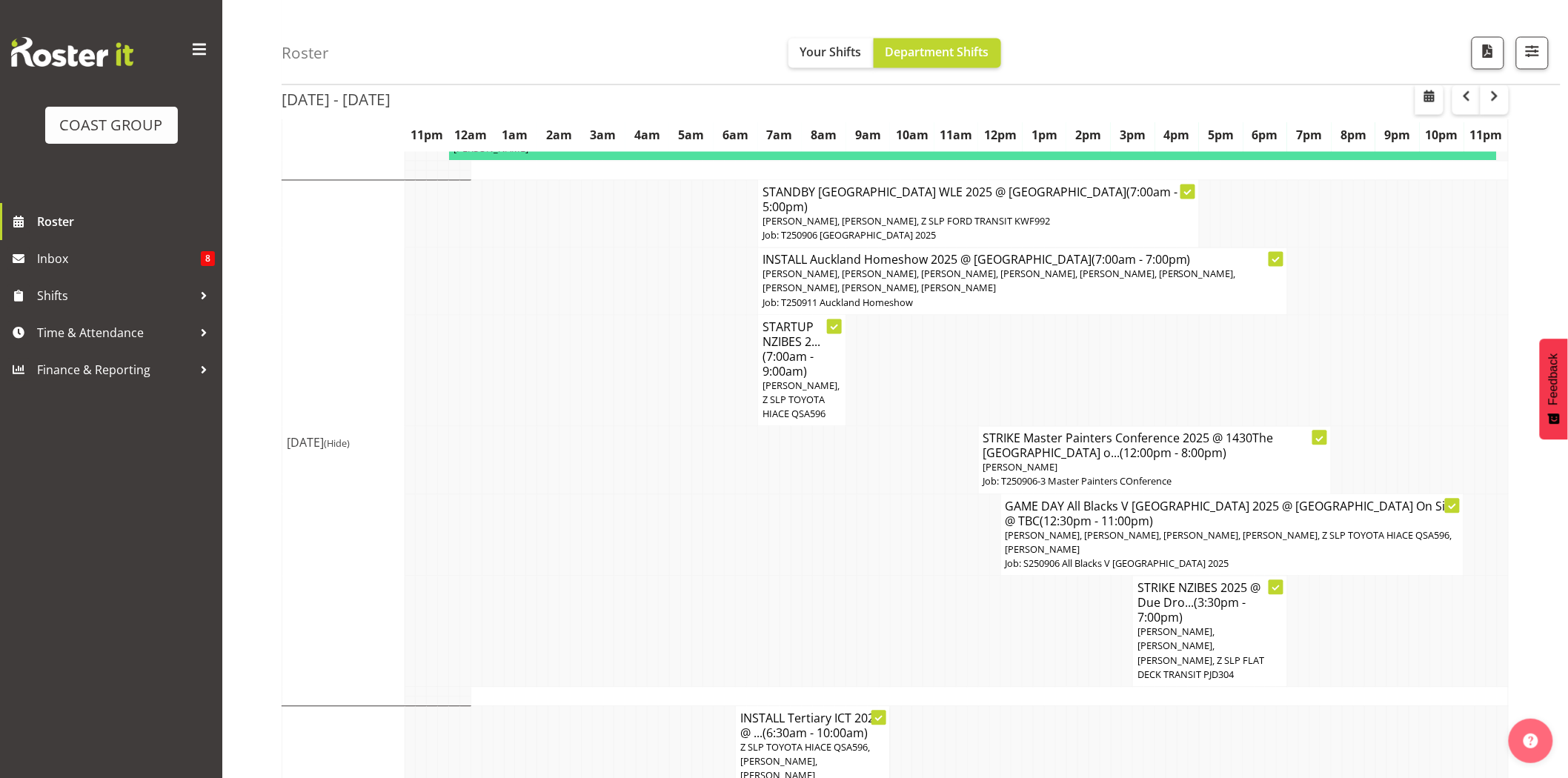
scroll to position [3608, 0]
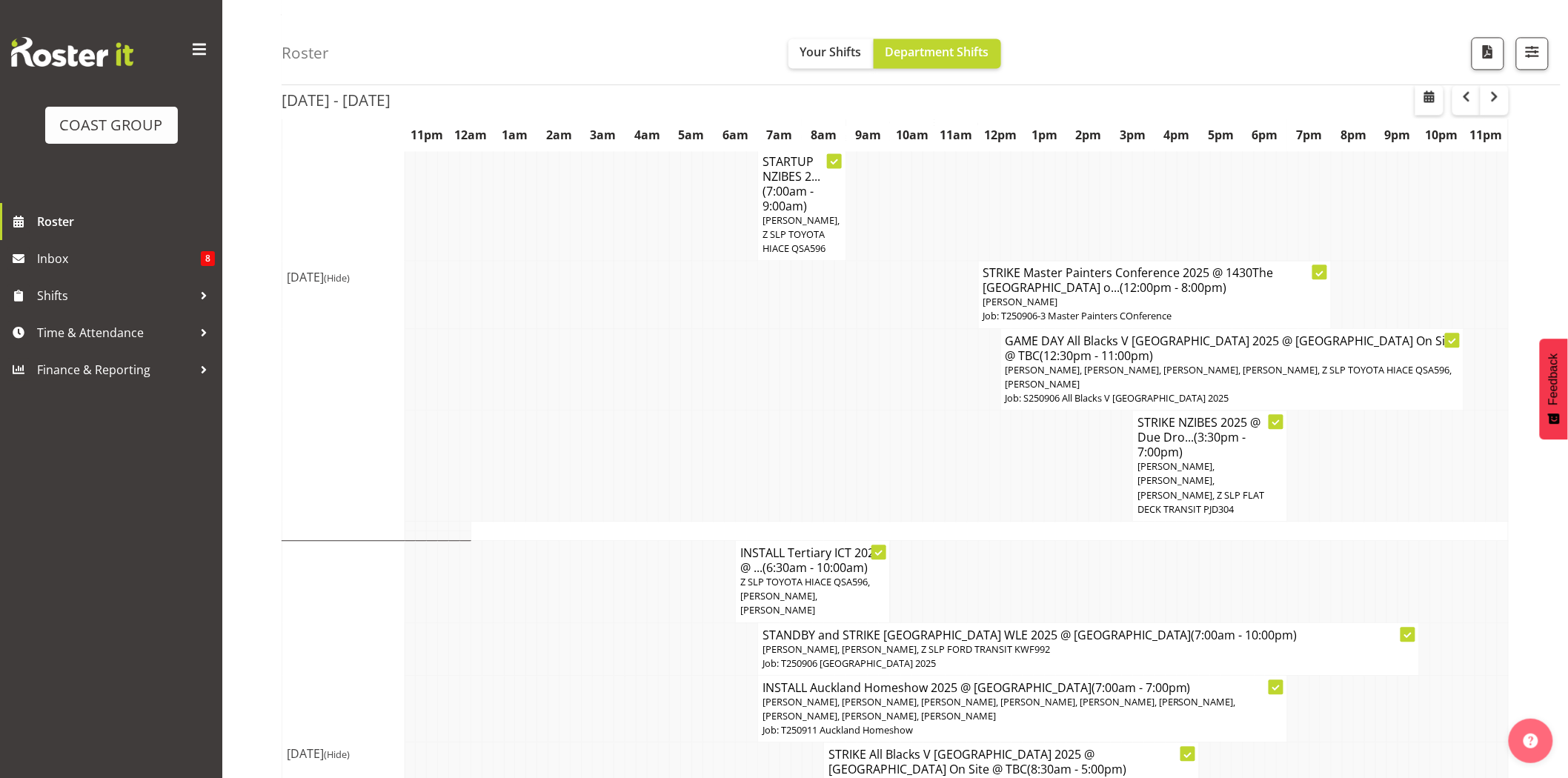
click at [1041, 411] on td at bounding box center [1039, 466] width 11 height 111
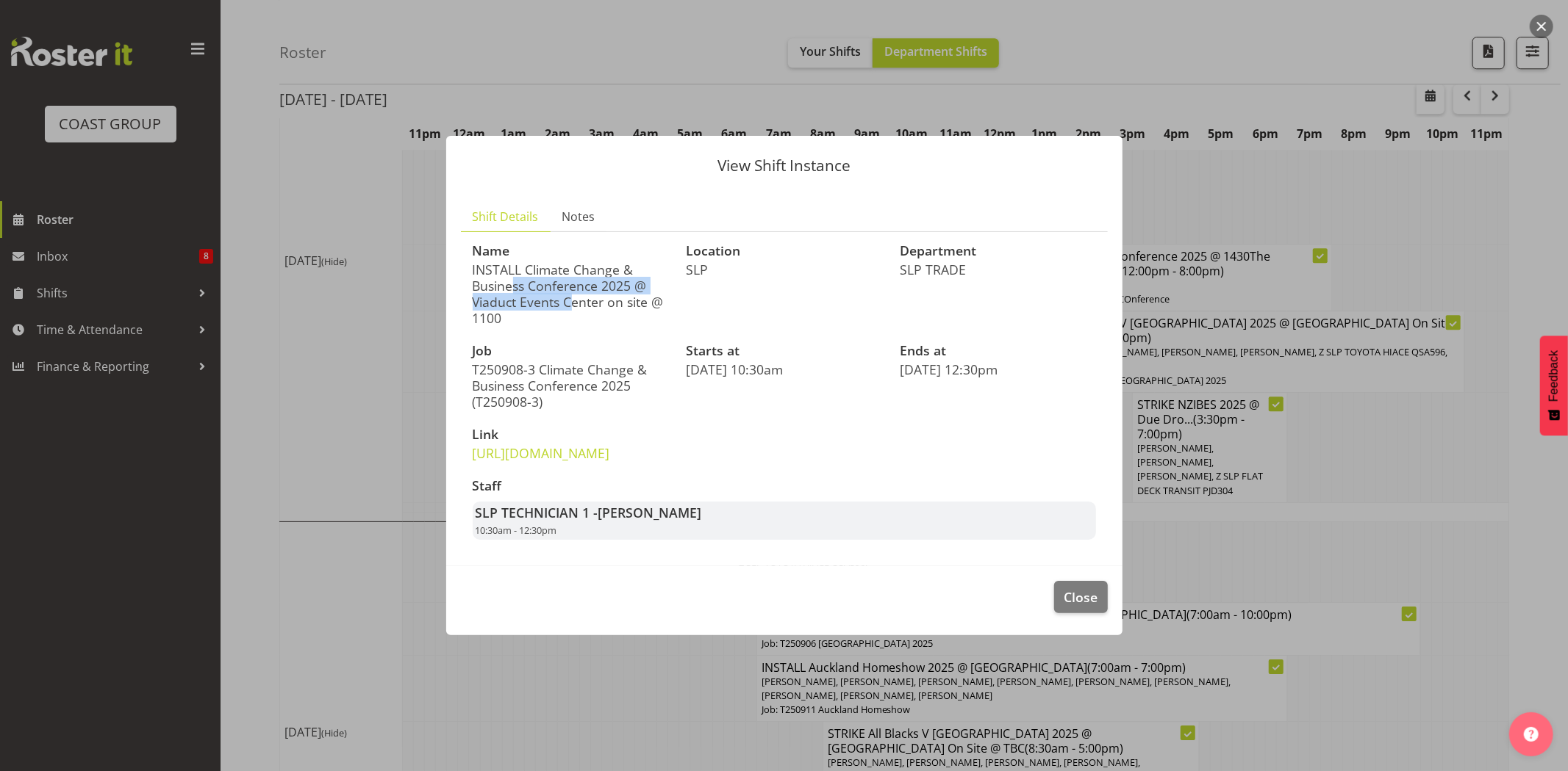
drag, startPoint x: 486, startPoint y: 250, endPoint x: 564, endPoint y: 260, distance: 78.6
click at [564, 261] on p "INSTALL Climate Change & Business Conference 2025 @ Viaduct Events Center on si…" at bounding box center [570, 293] width 196 height 65
click at [1097, 607] on span "Close" at bounding box center [1080, 597] width 34 height 19
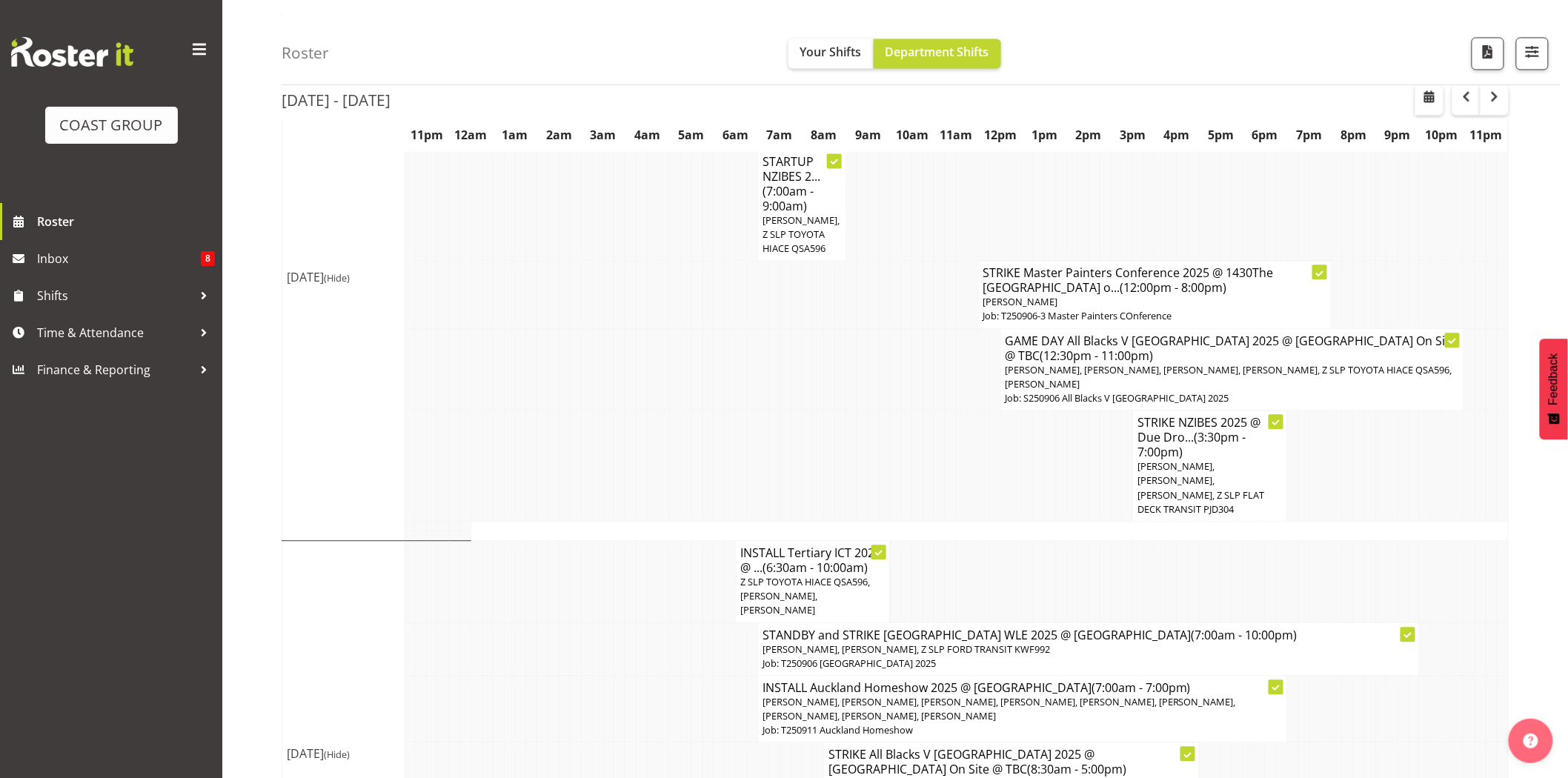
click at [1012, 540] on td at bounding box center [1017, 581] width 11 height 83
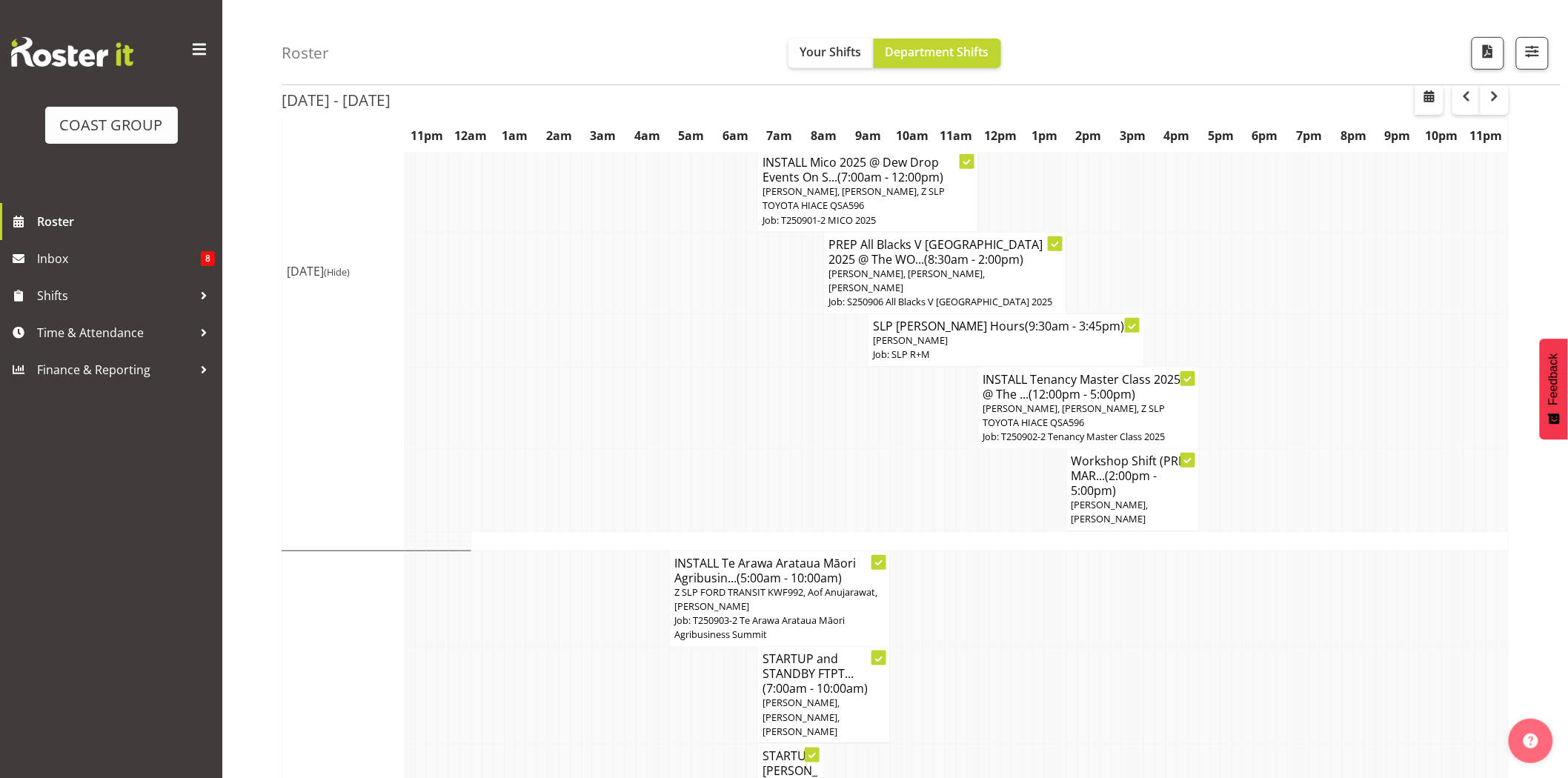
scroll to position [91, 0]
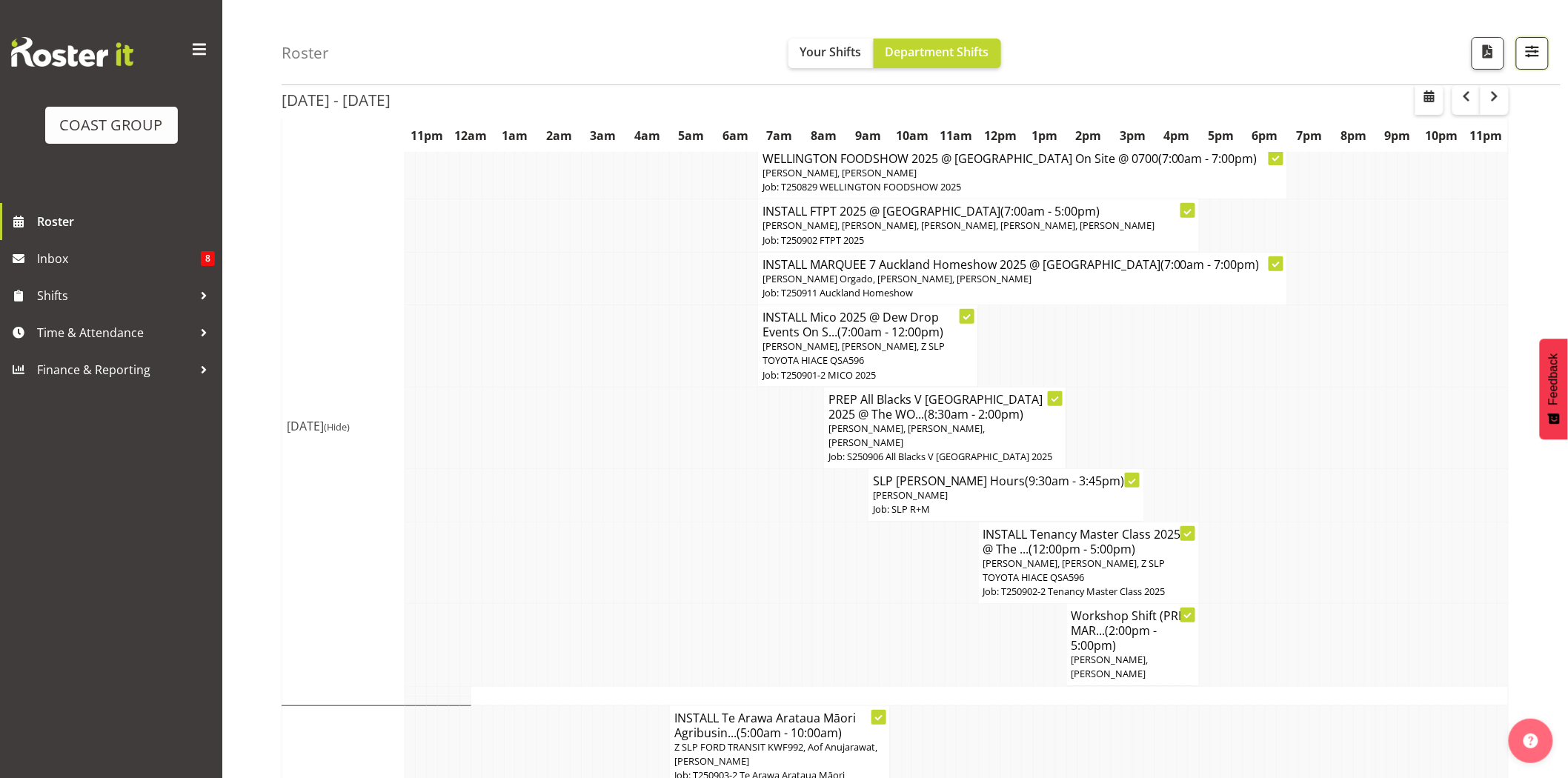
click at [1529, 48] on span "button" at bounding box center [1532, 51] width 19 height 19
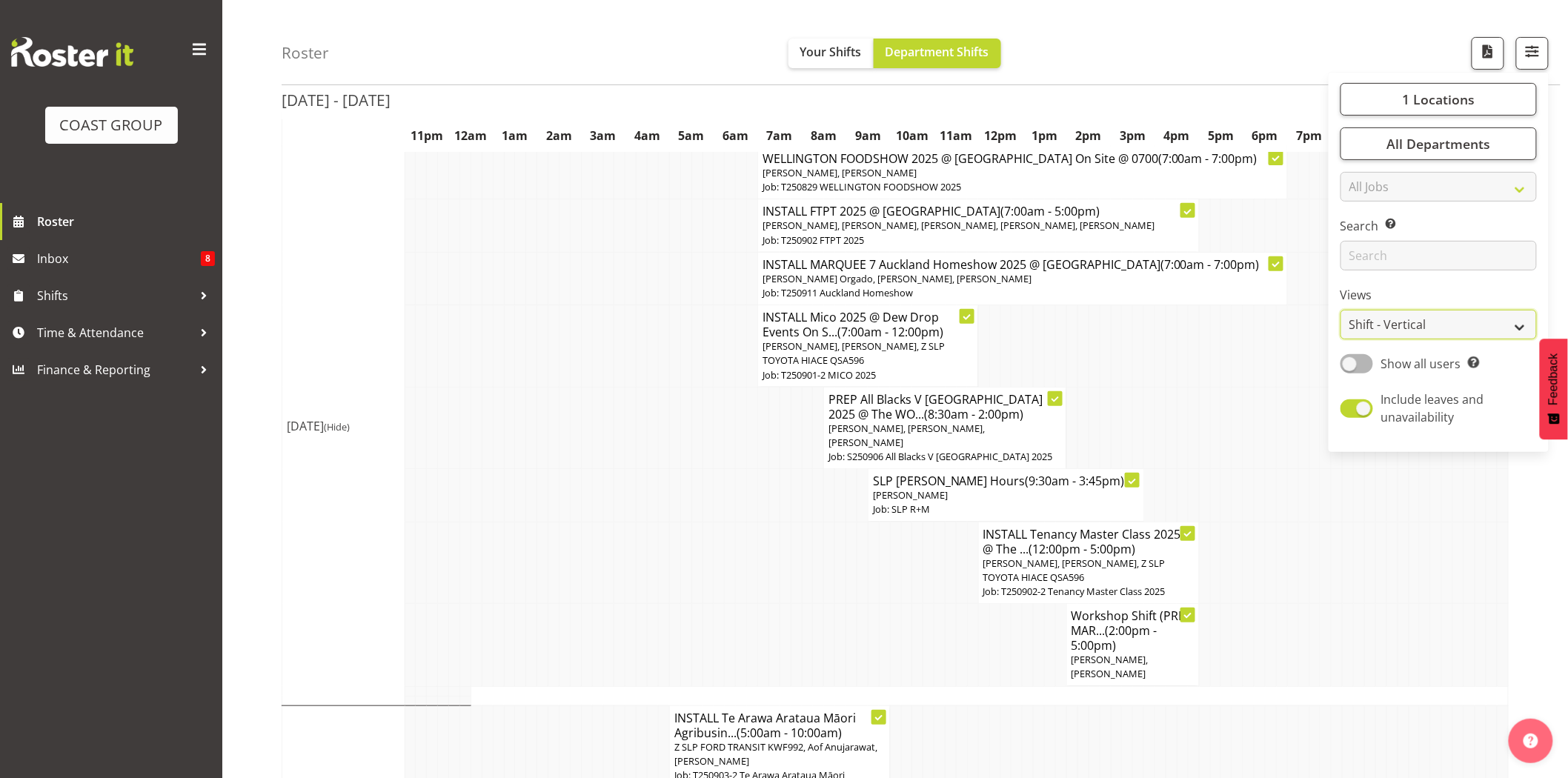
click at [1414, 322] on select "Staff Role Shift - Horizontal Shift - Vertical Staff - Location" at bounding box center [1439, 325] width 197 height 30
select select "staff"
click at [1342, 339] on select "Staff Role Shift - Horizontal Shift - Vertical Staff - Location" at bounding box center [1439, 325] width 197 height 30
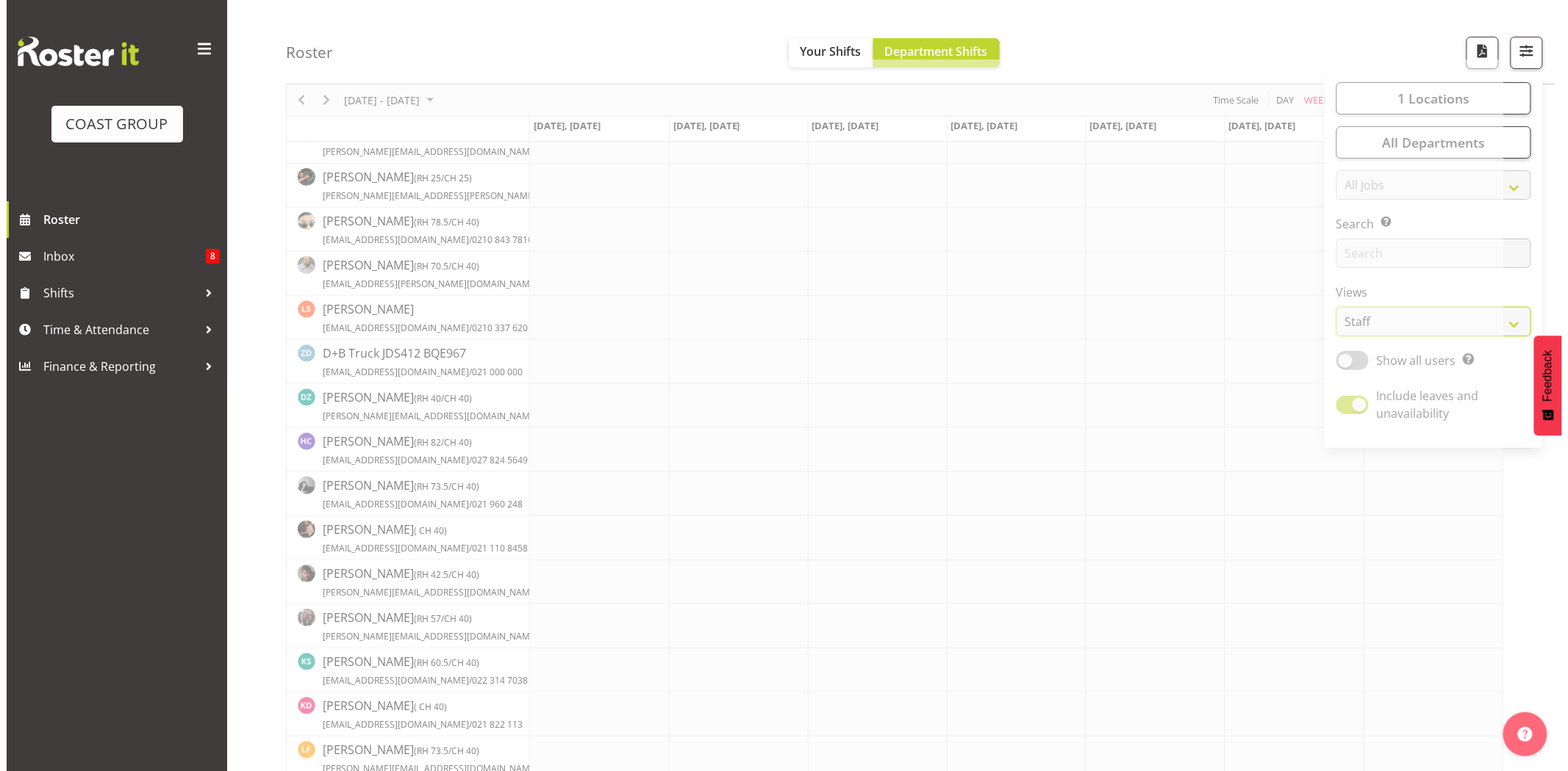
scroll to position [0, 0]
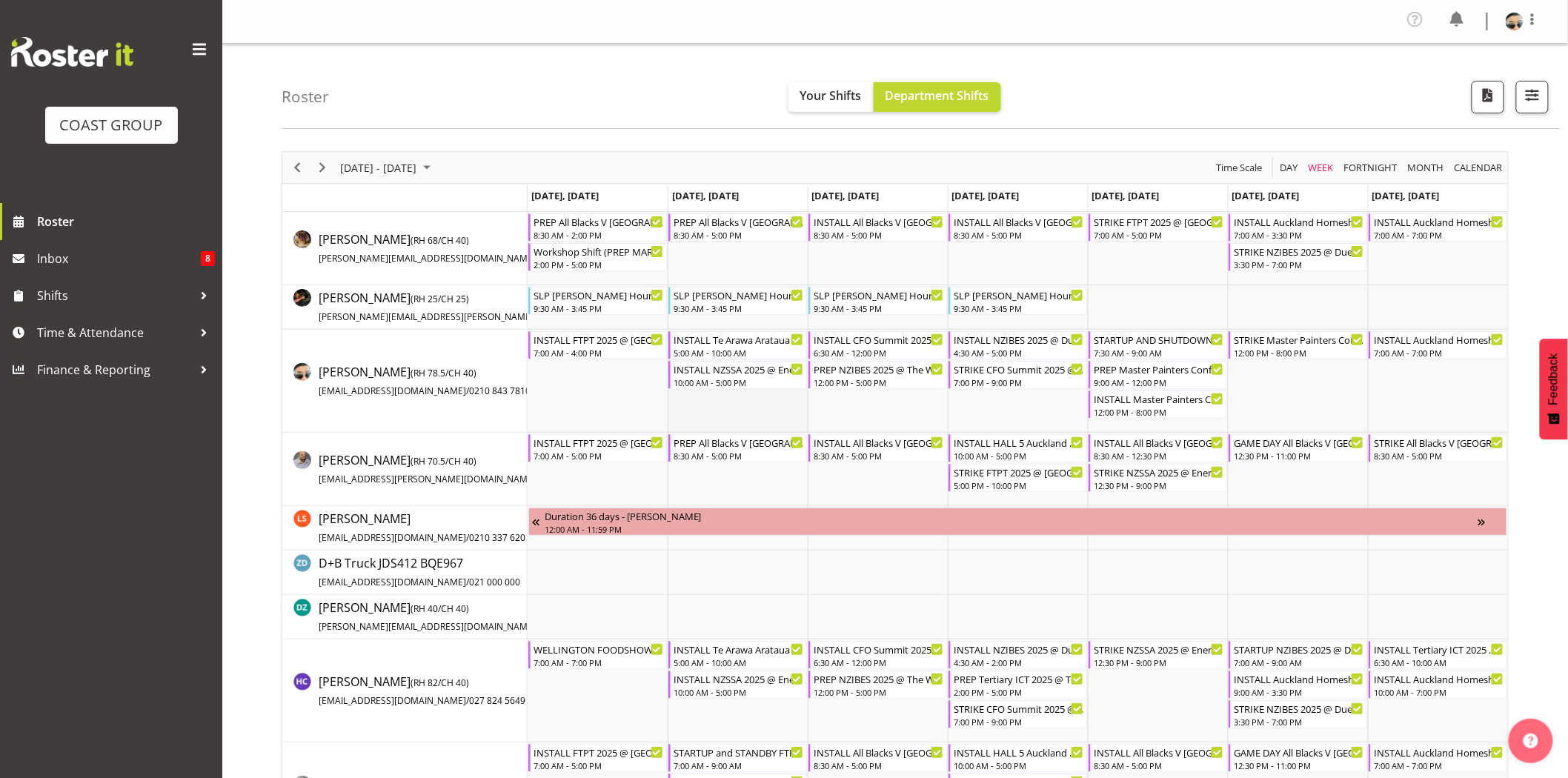
click at [751, 412] on td "Timeline Week of September 1, 2025" at bounding box center [737, 381] width 140 height 103
click at [787, 258] on td "Timeline Week of September 1, 2025" at bounding box center [737, 249] width 140 height 73
click at [589, 357] on div "7:00 AM - 4:00 PM" at bounding box center [599, 352] width 131 height 12
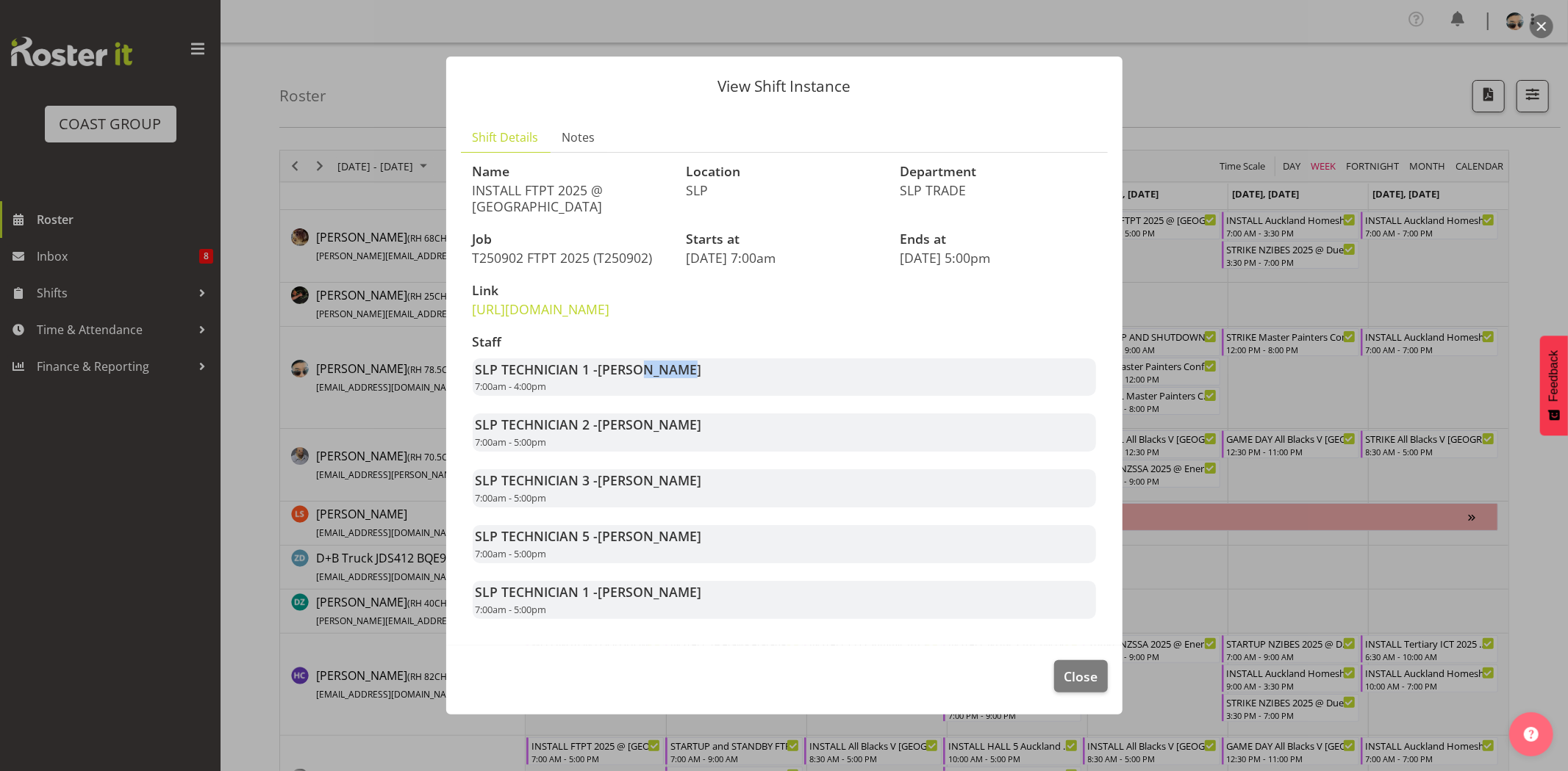
drag, startPoint x: 647, startPoint y: 399, endPoint x: 718, endPoint y: 390, distance: 71.6
click at [709, 392] on div "SLP TECHNICIAN 1 - Aof Anujarawat 7:00am - 4:00pm" at bounding box center [784, 378] width 623 height 38
click at [718, 390] on div "SLP TECHNICIAN 1 - Aof Anujarawat 7:00am - 4:00pm" at bounding box center [784, 378] width 623 height 38
drag, startPoint x: 597, startPoint y: 458, endPoint x: 672, endPoint y: 452, distance: 75.2
click at [672, 434] on strong "SLP TECHNICIAN 2 - [PERSON_NAME]" at bounding box center [589, 424] width 226 height 17
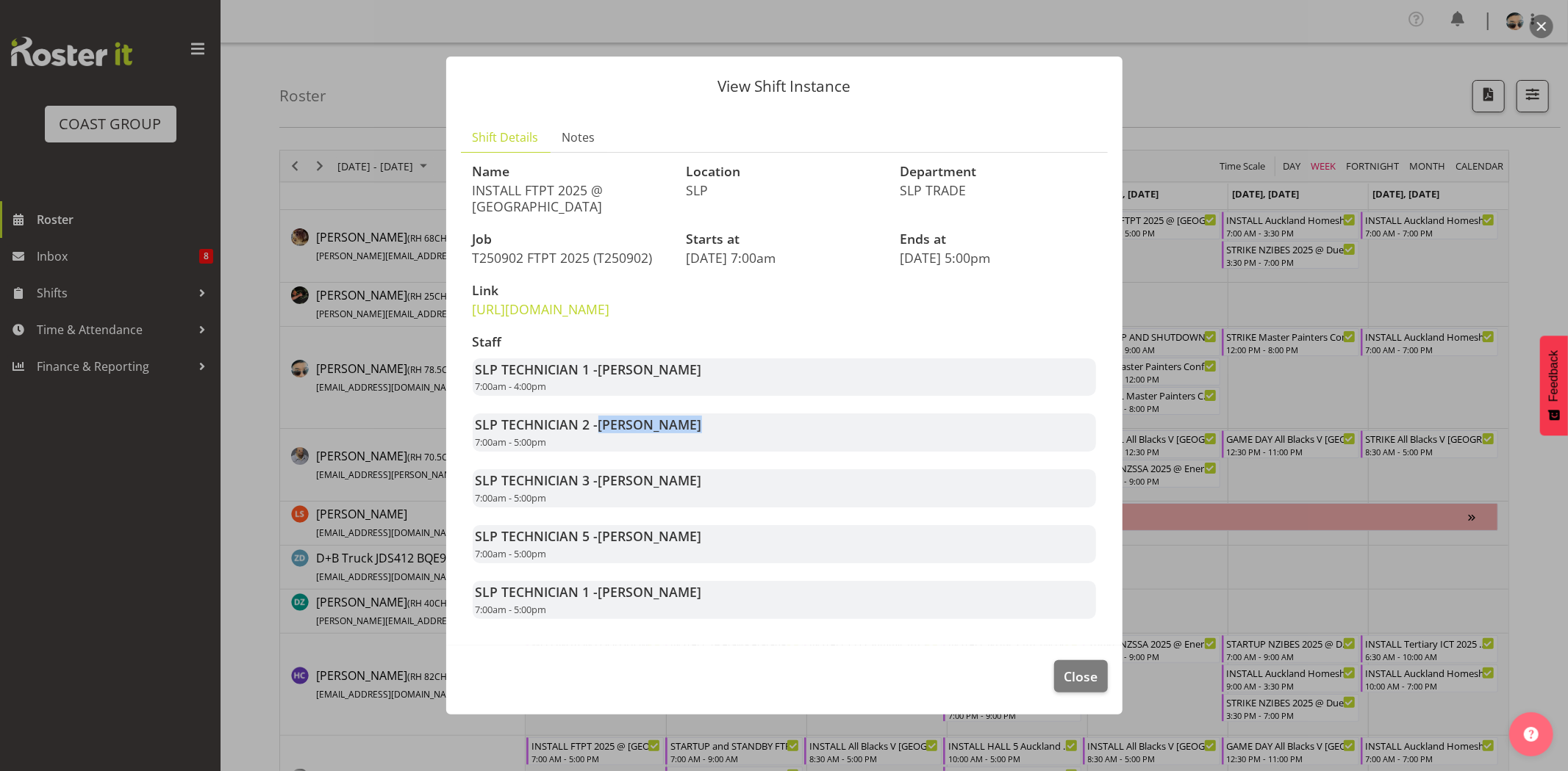
click at [672, 434] on span "[PERSON_NAME]" at bounding box center [650, 424] width 104 height 17
drag, startPoint x: 595, startPoint y: 510, endPoint x: 739, endPoint y: 494, distance: 144.9
click at [739, 494] on div "Staff SLP TECHNICIAN 1 - Aof Anujarawat 7:00am - 4:00pm SLP TECHNICIAN 2 - [PER…" at bounding box center [784, 477] width 641 height 303
drag, startPoint x: 577, startPoint y: 563, endPoint x: 731, endPoint y: 562, distance: 154.0
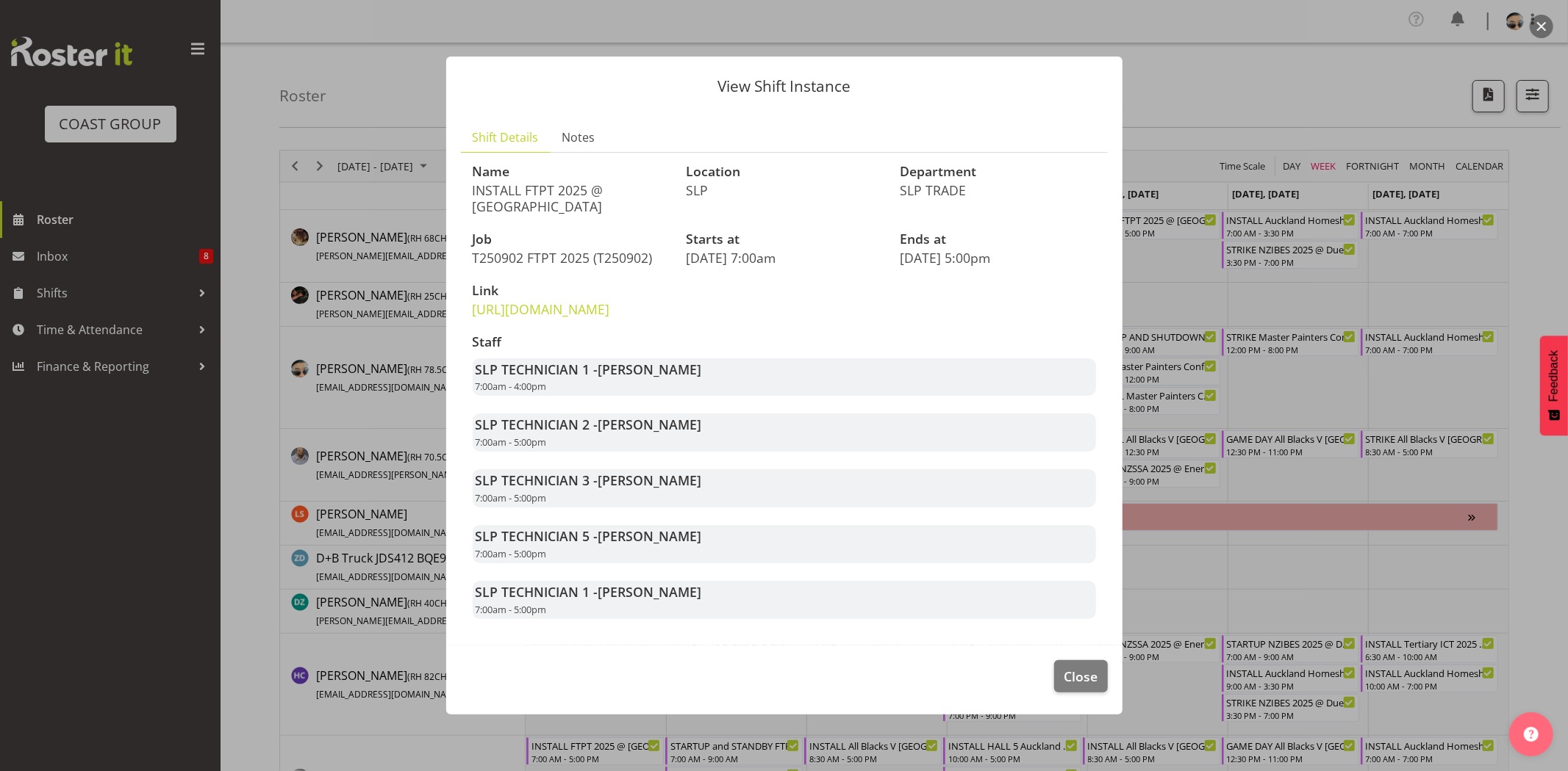
click at [731, 562] on div "SLP TECHNICIAN 5 - [PERSON_NAME] 7:00am - 5:00pm" at bounding box center [784, 544] width 623 height 38
click at [732, 562] on div "SLP TECHNICIAN 5 - [PERSON_NAME] 7:00am - 5:00pm" at bounding box center [784, 544] width 623 height 38
drag, startPoint x: 595, startPoint y: 627, endPoint x: 702, endPoint y: 627, distance: 107.0
click at [702, 619] on div "SLP TECHNICIAN 1 - [PERSON_NAME] 7:00am - 5:00pm" at bounding box center [784, 600] width 623 height 38
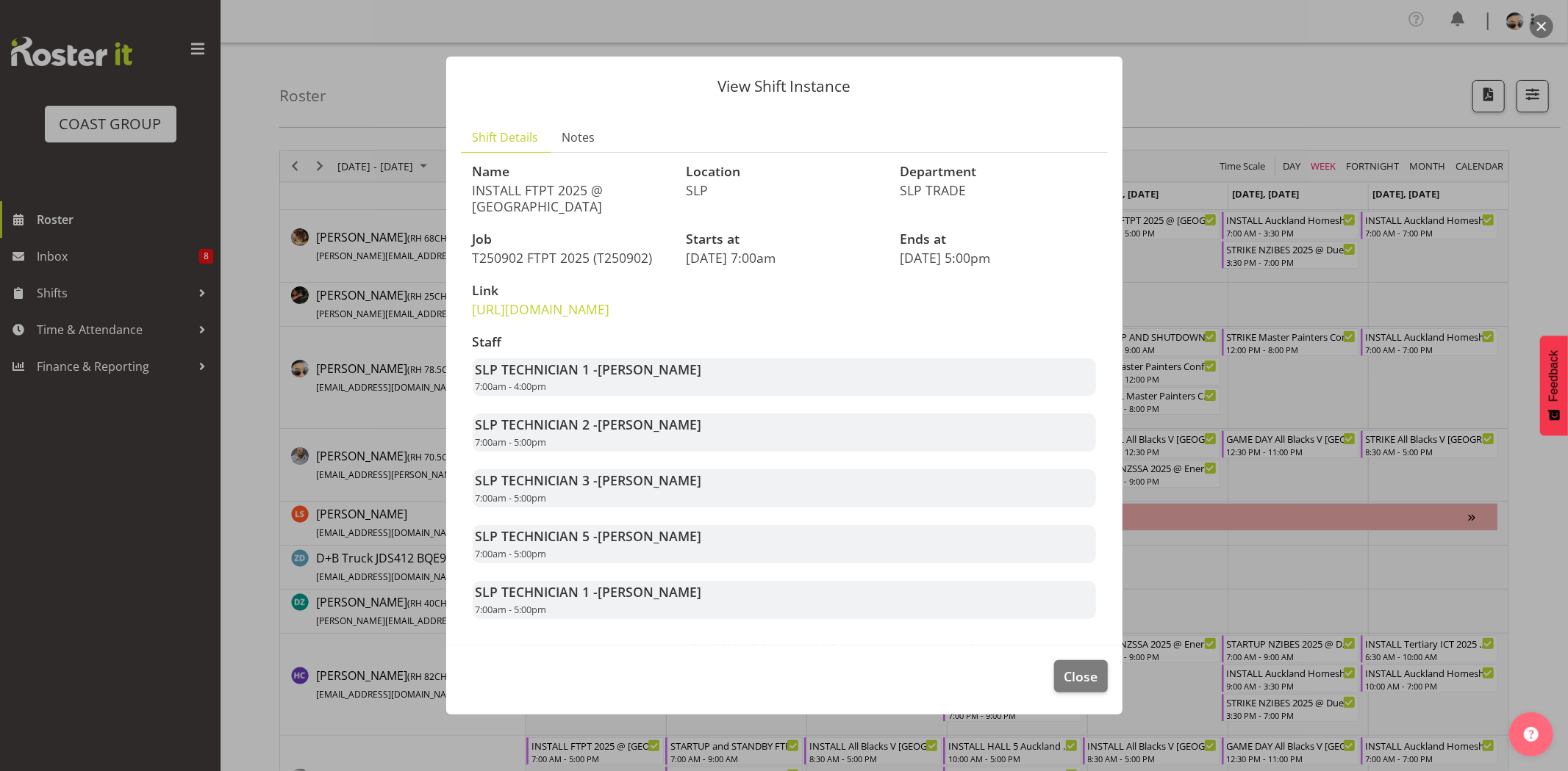
drag, startPoint x: 588, startPoint y: 621, endPoint x: 694, endPoint y: 612, distance: 106.4
click at [694, 612] on div "SLP TECHNICIAN 1 - [PERSON_NAME] 7:00am - 5:00pm" at bounding box center [784, 600] width 623 height 38
click at [1067, 686] on span "Close" at bounding box center [1080, 676] width 34 height 19
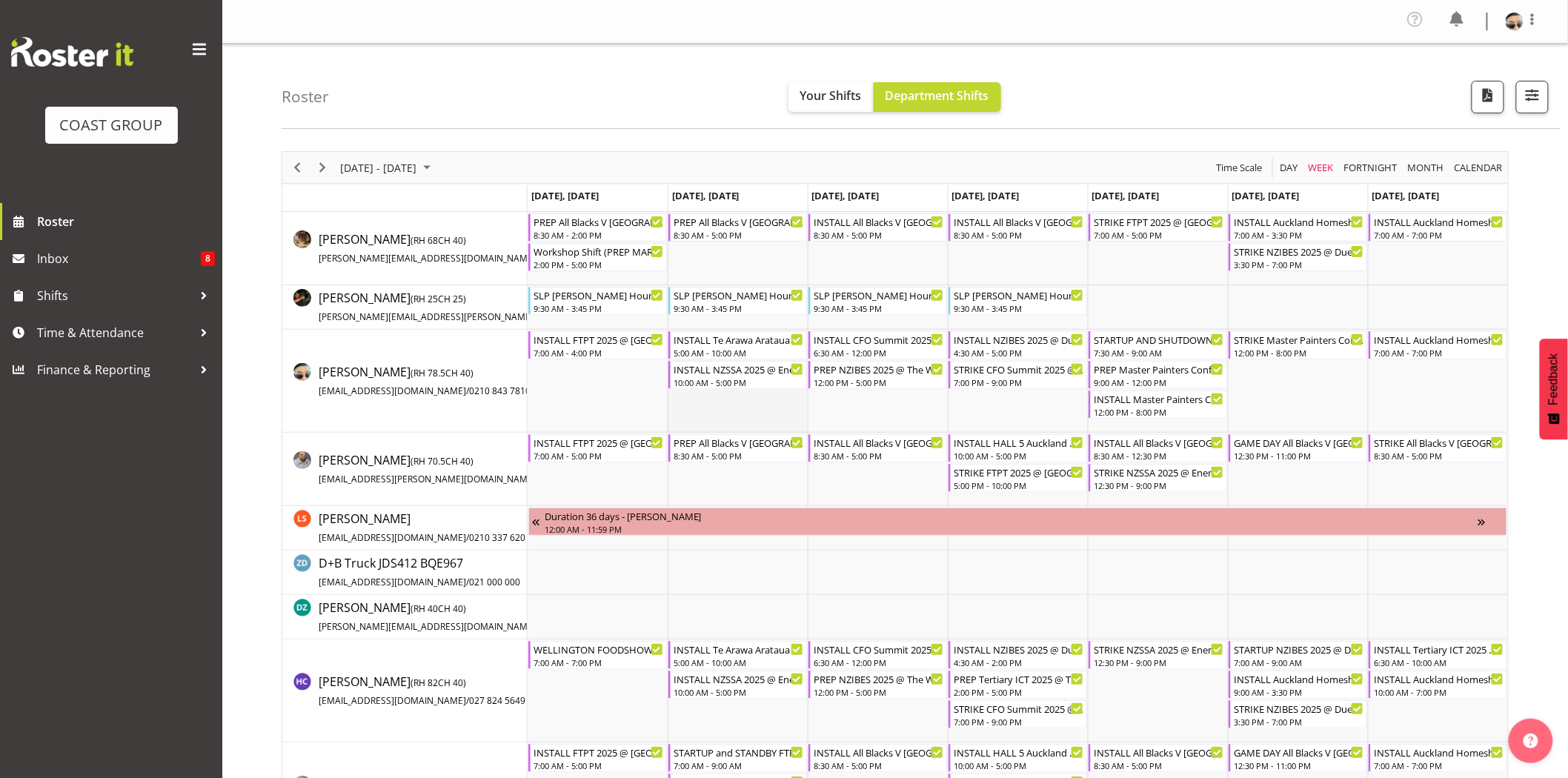
click at [727, 405] on td "Timeline Week of September 1, 2025" at bounding box center [737, 381] width 140 height 103
click at [705, 346] on div "5:00 AM - 10:00 AM" at bounding box center [739, 352] width 131 height 12
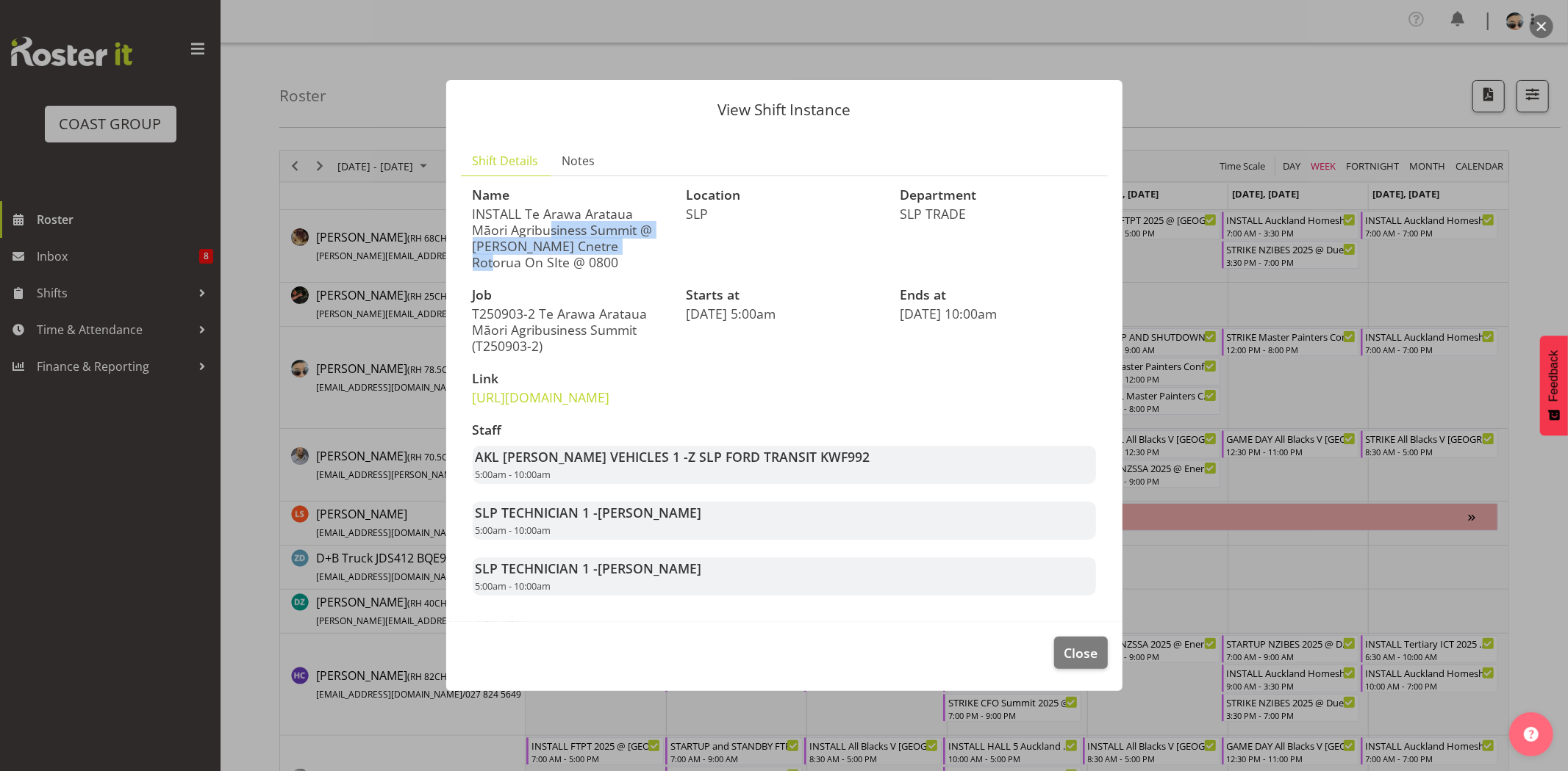
drag, startPoint x: 528, startPoint y: 196, endPoint x: 629, endPoint y: 208, distance: 101.7
click at [629, 208] on p "INSTALL Te Arawa Arataua Māori Agribusiness Summit @ [PERSON_NAME] Cnetre Rotor…" at bounding box center [570, 237] width 196 height 65
drag, startPoint x: 472, startPoint y: 218, endPoint x: 581, endPoint y: 216, distance: 109.0
click at [581, 216] on p "INSTALL Te Arawa Arataua Māori Agribusiness Summit @ [PERSON_NAME] Cnetre Rotor…" at bounding box center [570, 237] width 196 height 65
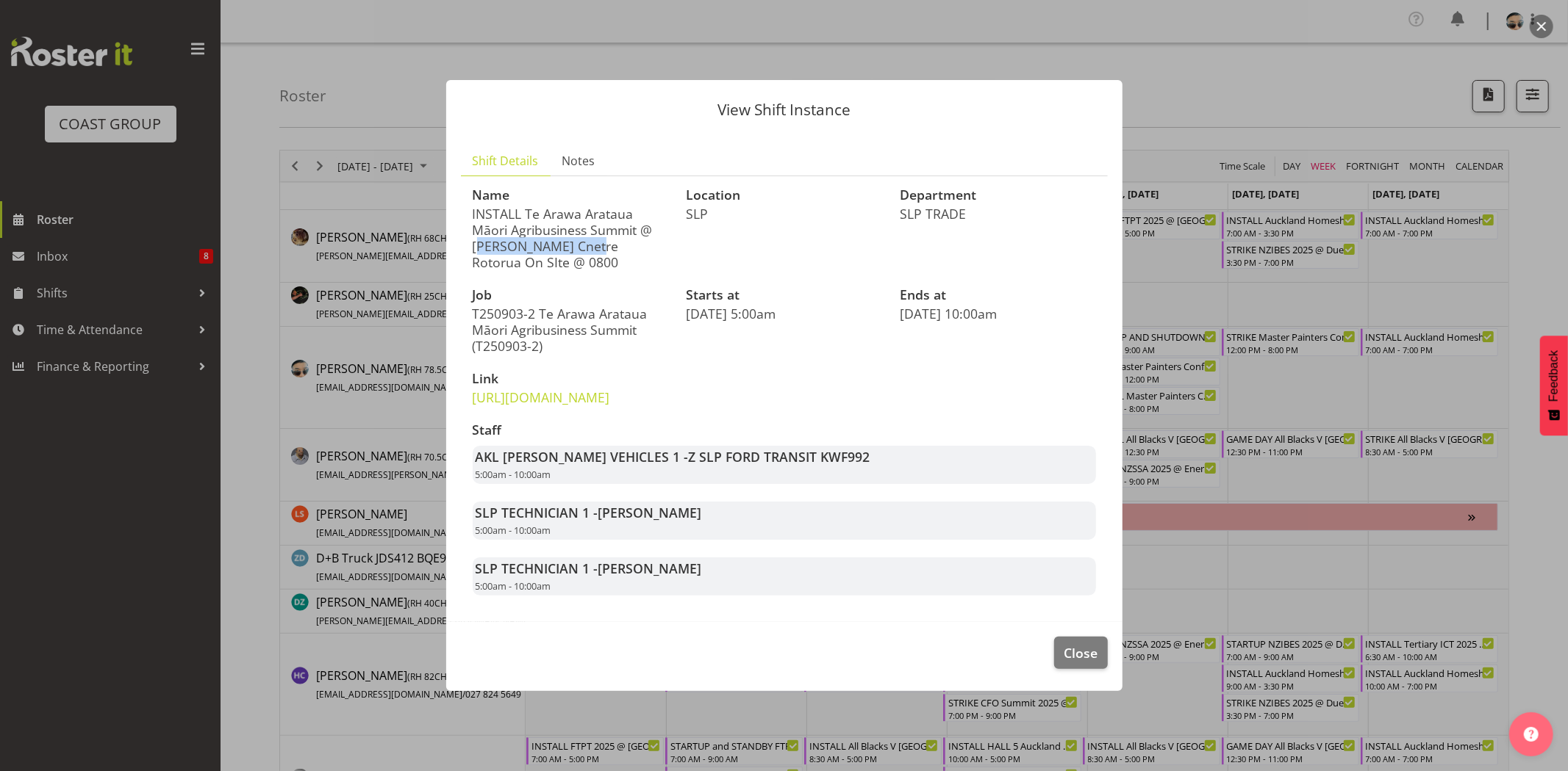
click at [581, 216] on p "INSTALL Te Arawa Arataua Māori Agribusiness Summit @ [PERSON_NAME] Cnetre Rotor…" at bounding box center [570, 237] width 196 height 65
drag, startPoint x: 538, startPoint y: 225, endPoint x: 607, endPoint y: 235, distance: 69.7
click at [607, 235] on p "INSTALL Te Arawa Arataua Māori Agribusiness Summit @ [PERSON_NAME] Cnetre Rotor…" at bounding box center [570, 237] width 196 height 65
drag, startPoint x: 495, startPoint y: 245, endPoint x: 577, endPoint y: 245, distance: 82.0
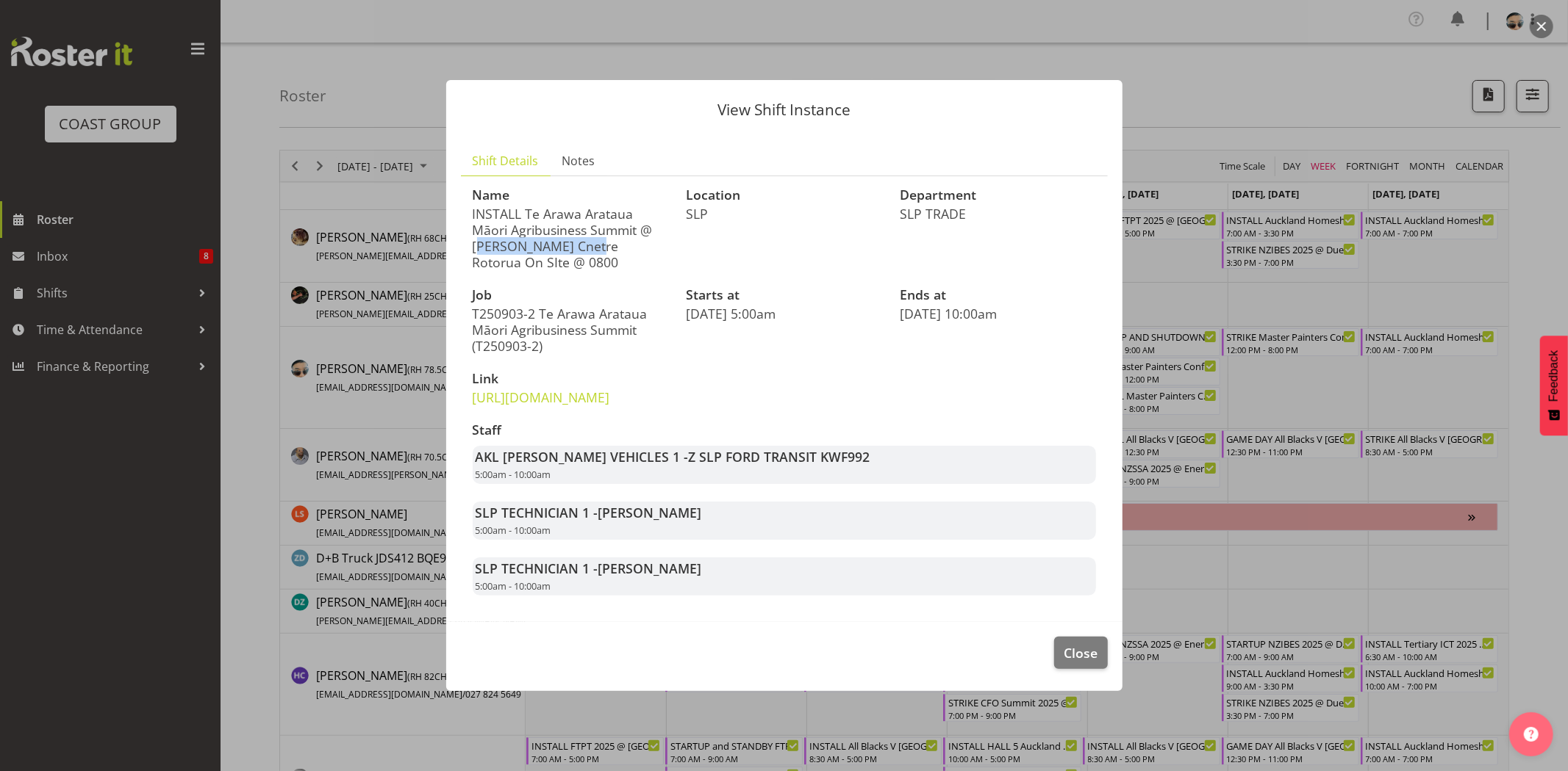
click at [577, 245] on p "INSTALL Te Arawa Arataua Māori Agribusiness Summit @ [PERSON_NAME] Cnetre Rotor…" at bounding box center [570, 237] width 196 height 65
click at [1096, 662] on span "Close" at bounding box center [1080, 653] width 34 height 19
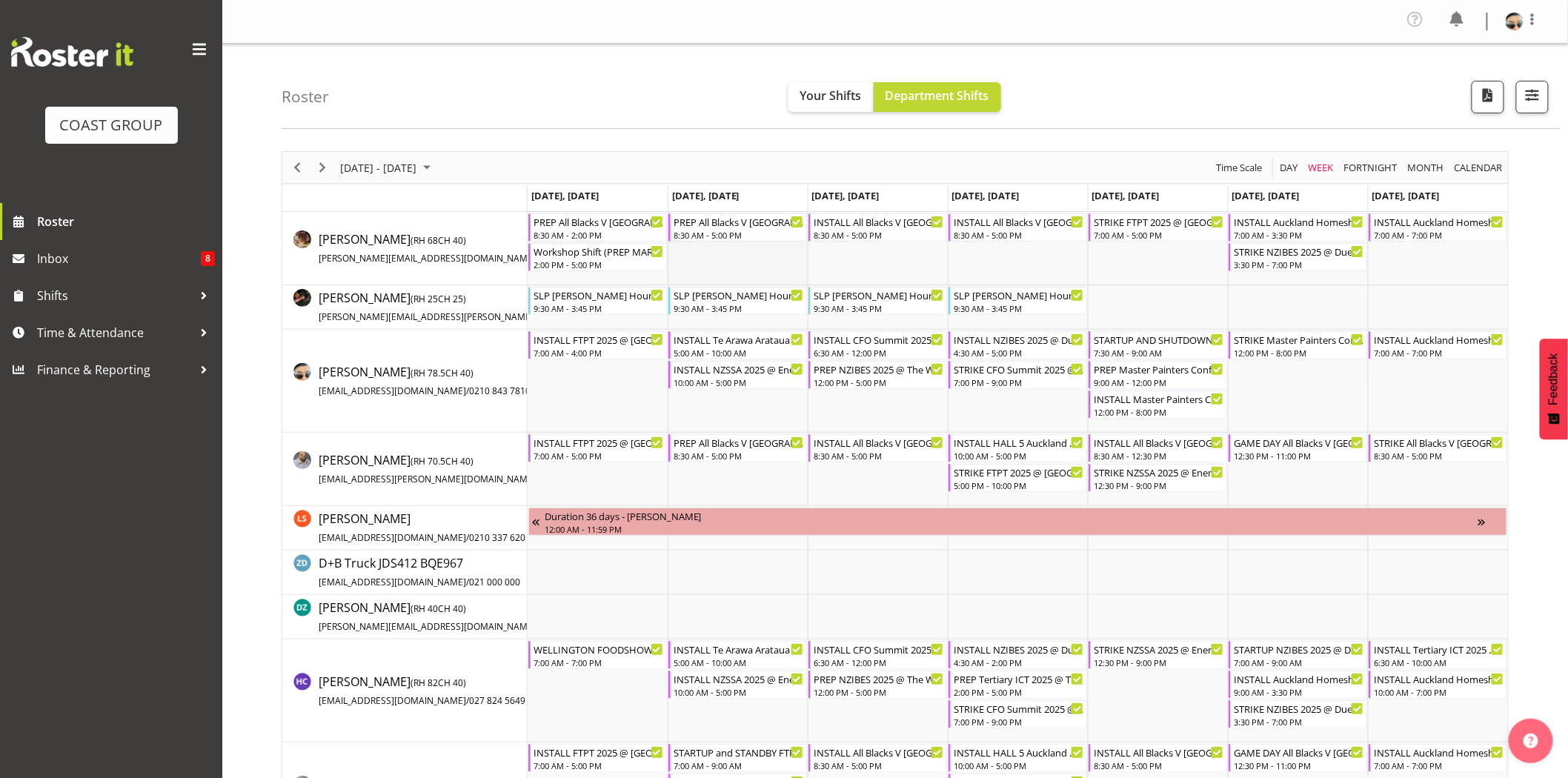
click at [774, 263] on td "Timeline Week of September 1, 2025" at bounding box center [737, 249] width 140 height 73
click at [868, 334] on div "INSTALL CFO Summit 2025 @ [GEOGRAPHIC_DATA] On SIte @ 0700" at bounding box center [879, 339] width 131 height 15
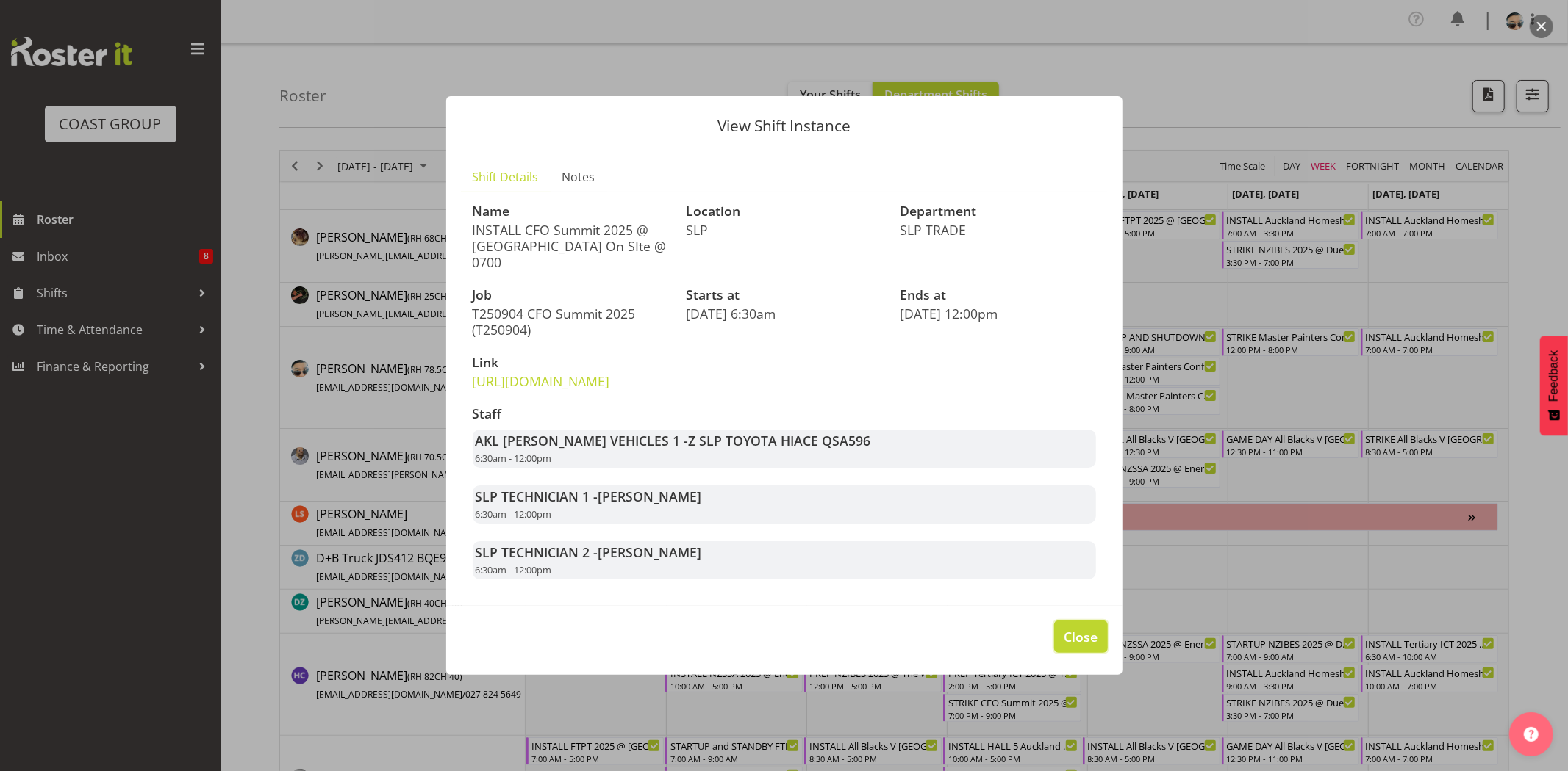
click at [1088, 645] on span "Close" at bounding box center [1080, 636] width 34 height 19
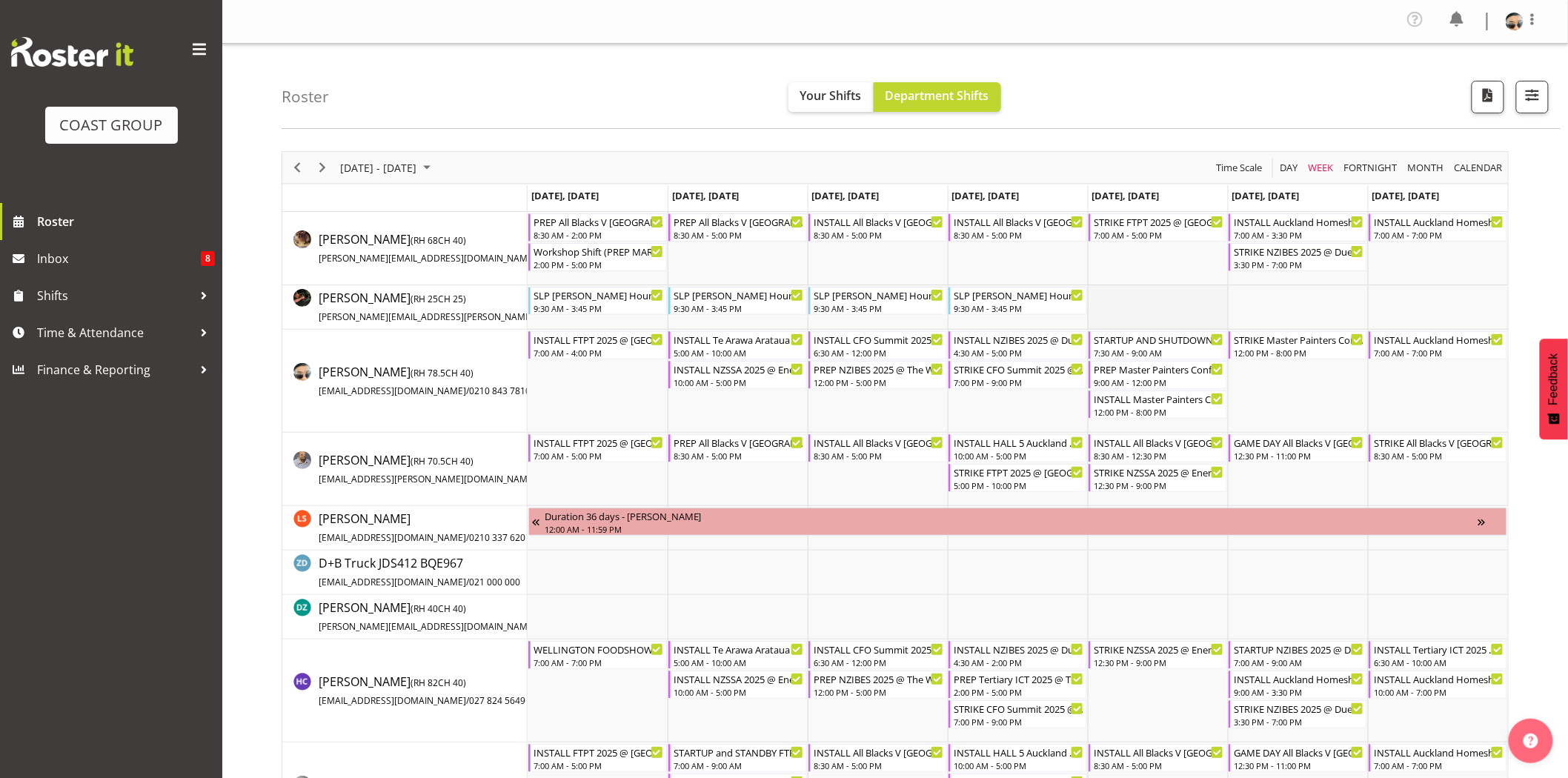
click at [1206, 291] on td "Timeline Week of September 1, 2025" at bounding box center [1157, 307] width 140 height 44
click at [1163, 302] on td "Timeline Week of September 1, 2025" at bounding box center [1157, 307] width 140 height 44
click at [1002, 339] on div "INSTALL NZIBES 2025 @ Due Drop On Site @ 0500" at bounding box center [1019, 339] width 131 height 15
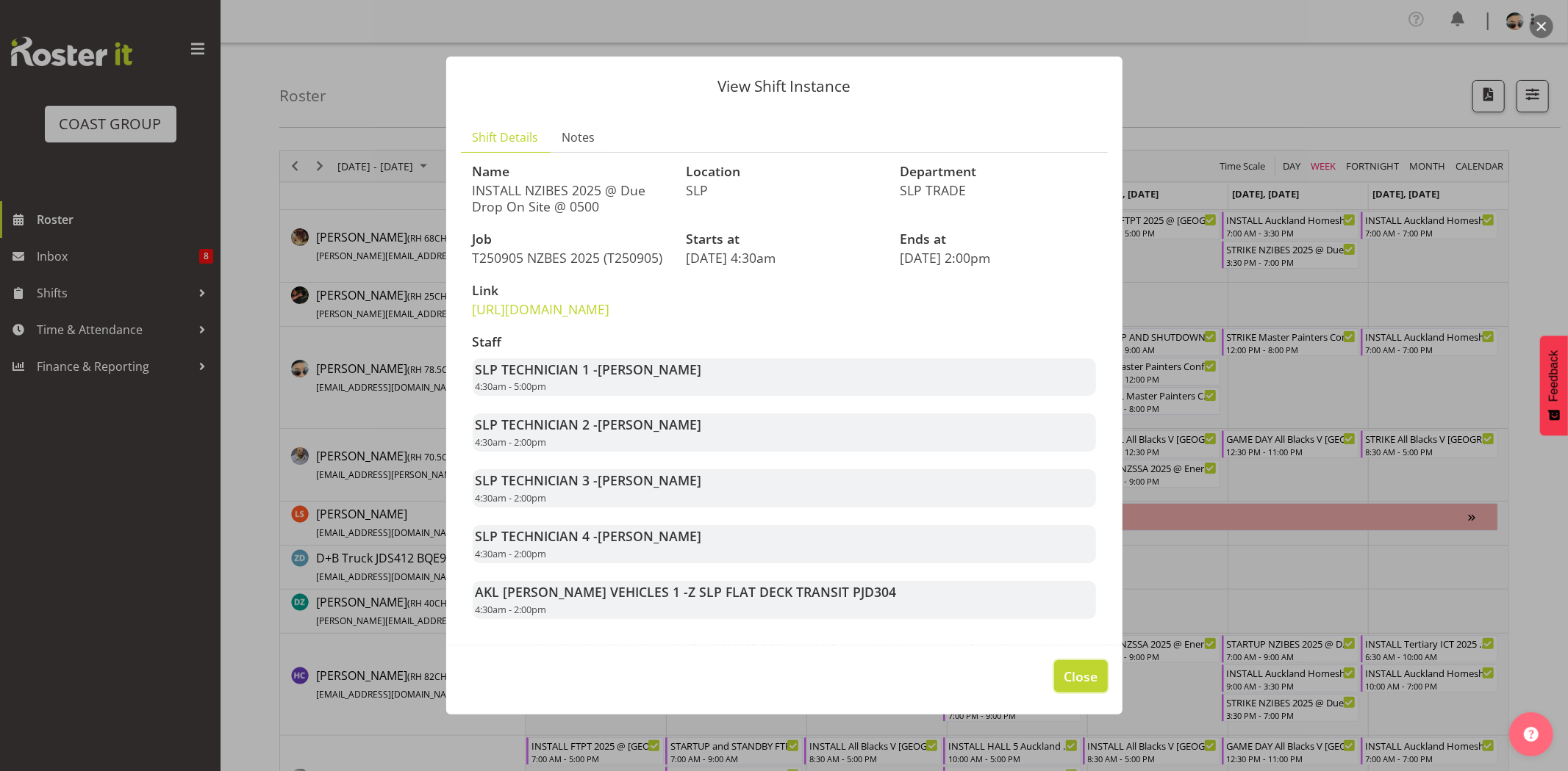
click at [1093, 686] on span "Close" at bounding box center [1080, 676] width 34 height 19
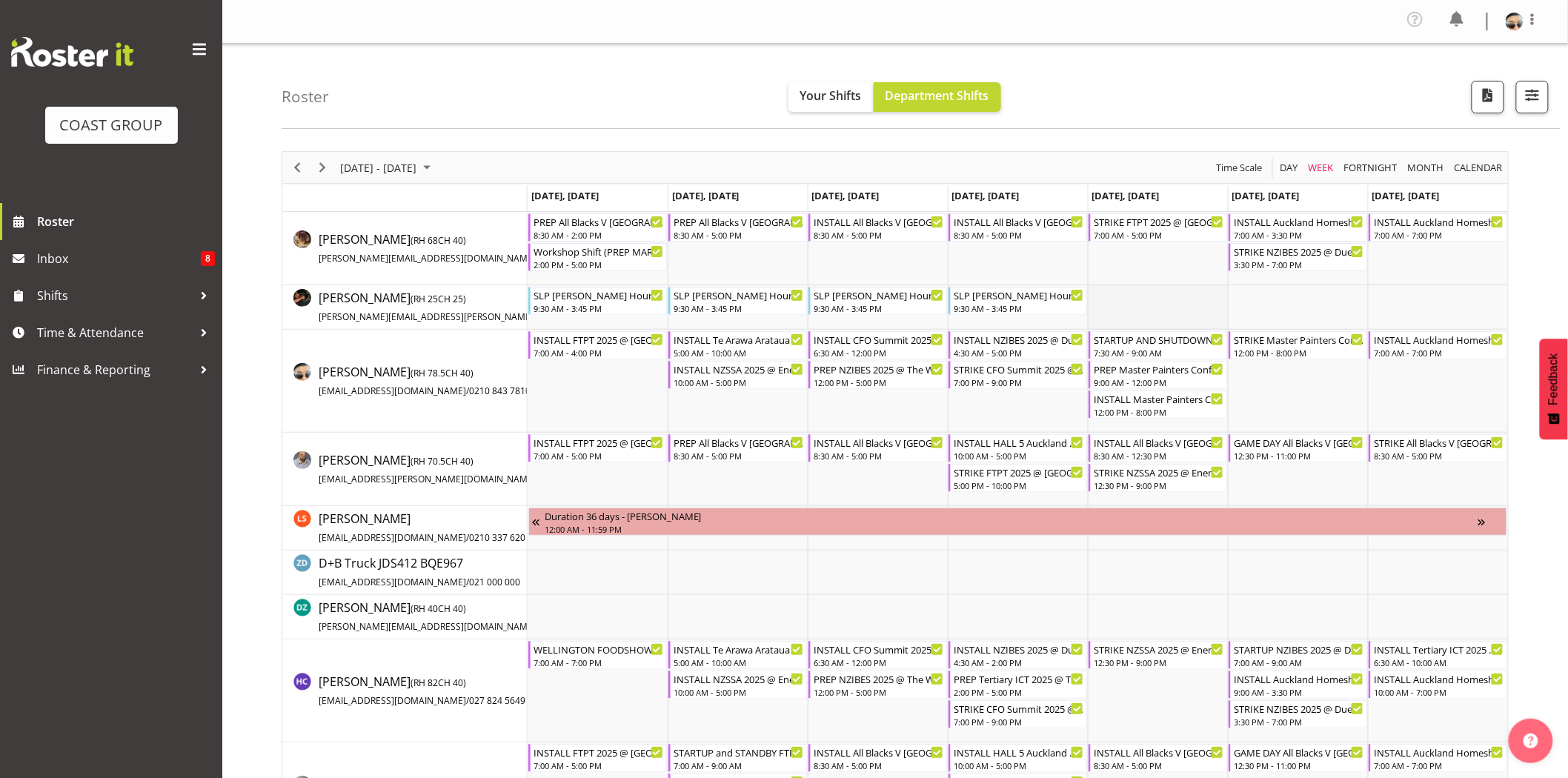
click at [1115, 313] on td "Timeline Week of September 1, 2025" at bounding box center [1157, 307] width 140 height 44
click at [1033, 377] on div "7:00 PM - 9:00 PM" at bounding box center [1019, 382] width 131 height 12
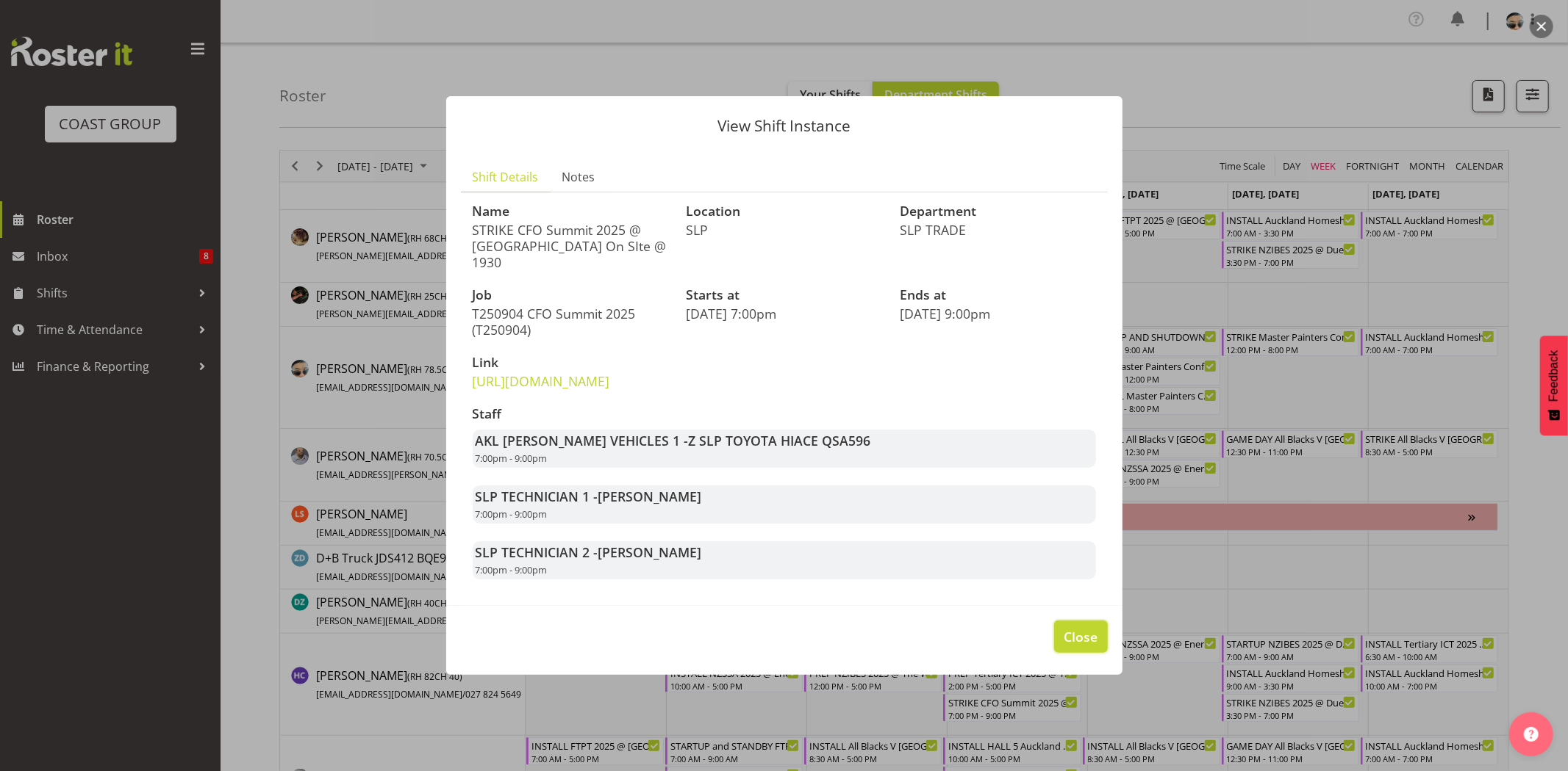
click at [1083, 645] on span "Close" at bounding box center [1080, 636] width 34 height 19
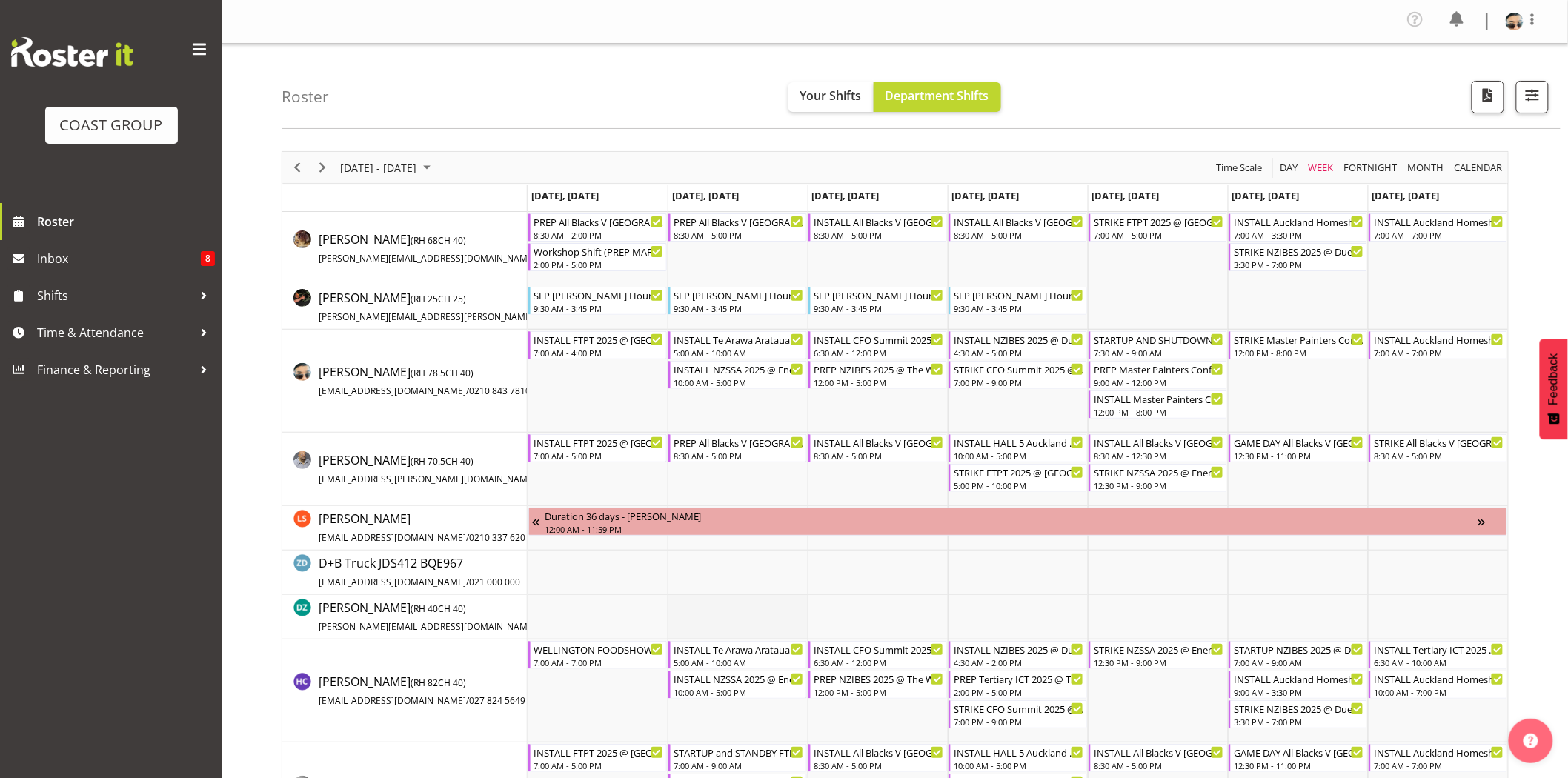
click at [714, 613] on td "Timeline Week of September 1, 2025" at bounding box center [737, 617] width 140 height 44
click at [1122, 655] on div "STRIKE NZSSA 2025 @ Energy Events Center On SITE @ 1600 12:30 PM - 9:00 PM" at bounding box center [1159, 655] width 131 height 28
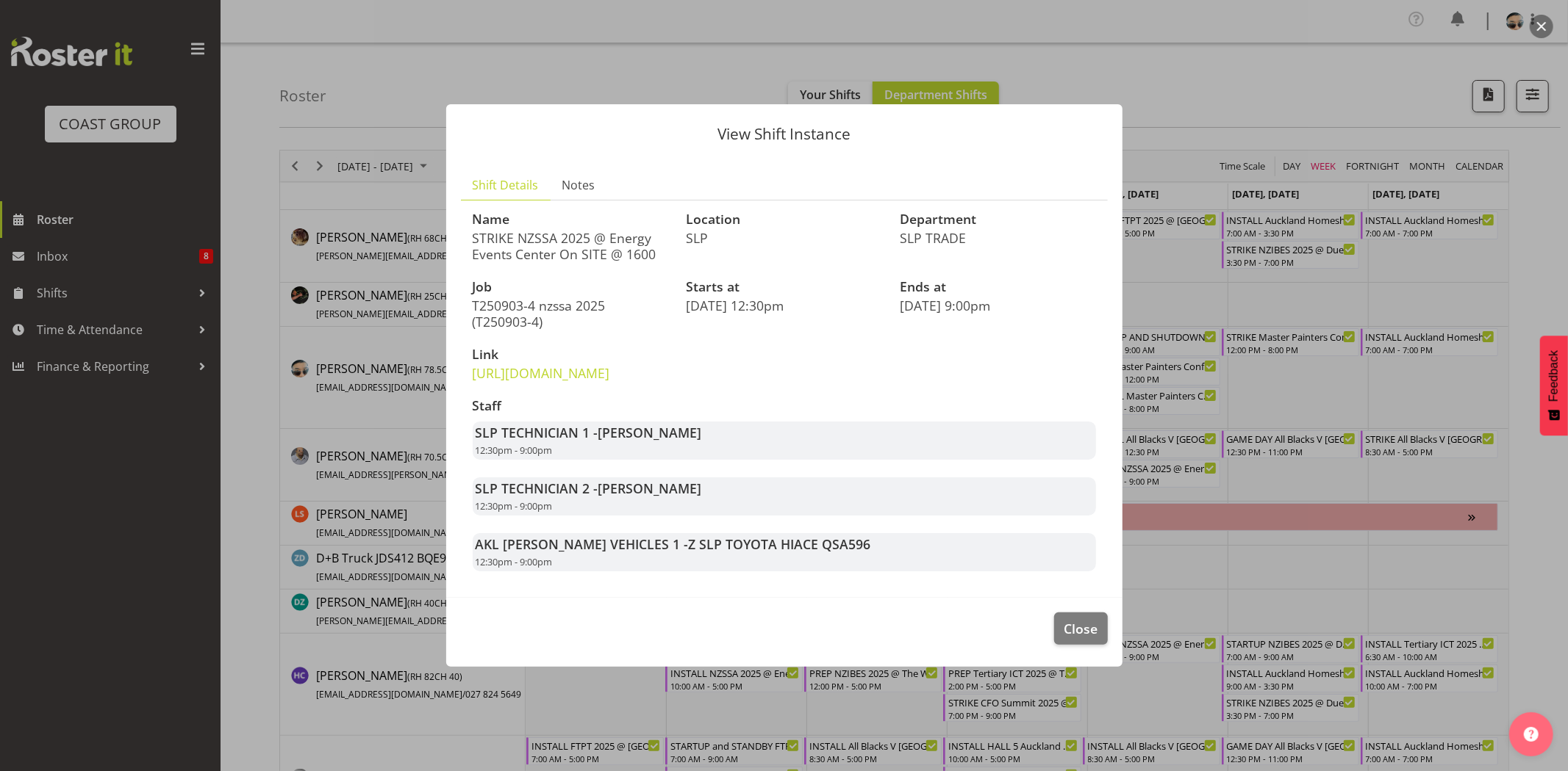
drag, startPoint x: 494, startPoint y: 232, endPoint x: 579, endPoint y: 243, distance: 85.7
click at [579, 243] on p "STRIKE NZSSA 2025 @ Energy Events Center On SITE @ 1600" at bounding box center [570, 246] width 196 height 32
drag, startPoint x: 513, startPoint y: 221, endPoint x: 615, endPoint y: 219, distance: 102.0
click at [615, 230] on p "STRIKE NZSSA 2025 @ Energy Events Center On SITE @ 1600" at bounding box center [570, 246] width 196 height 32
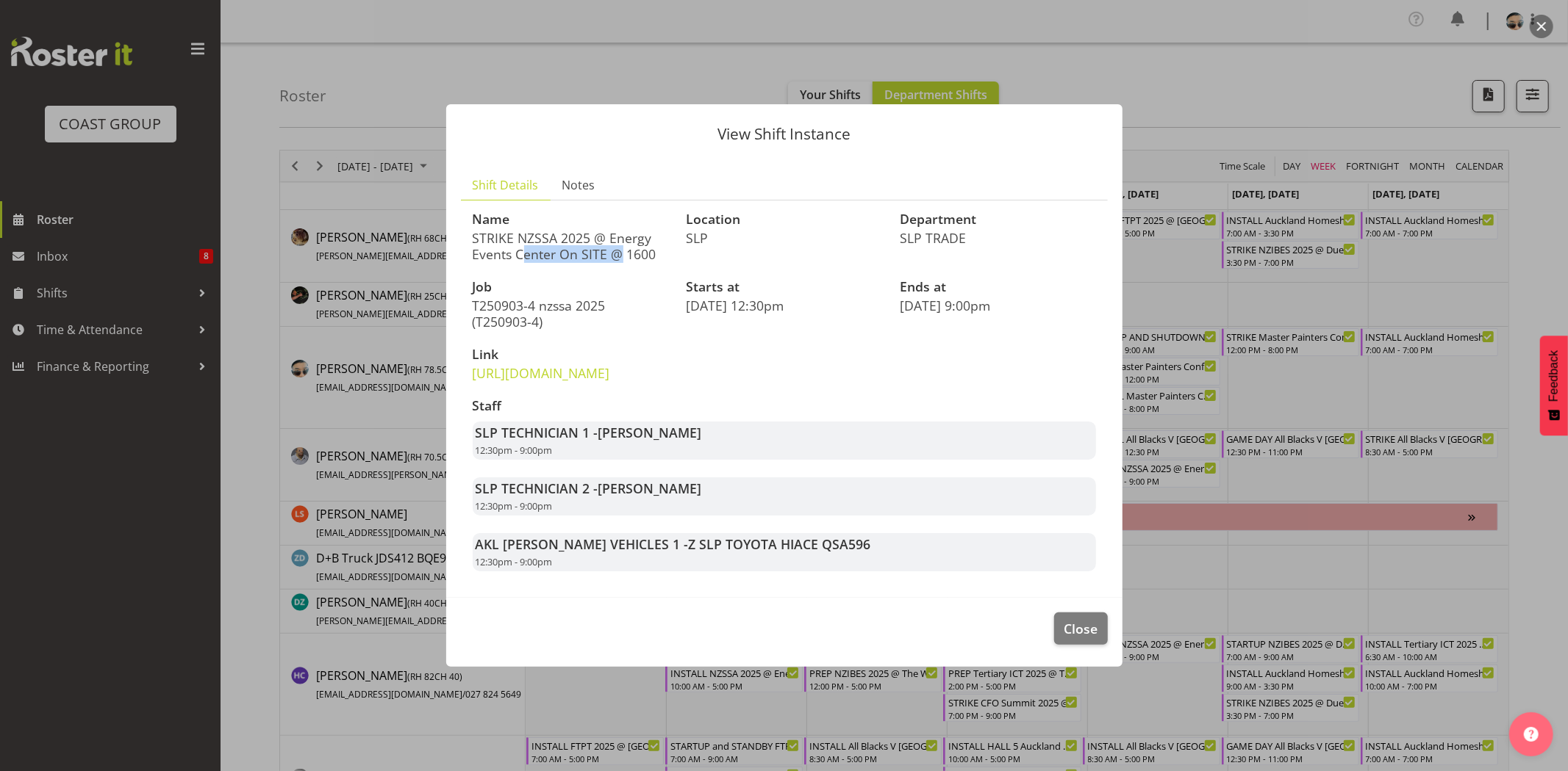
click at [615, 230] on p "STRIKE NZSSA 2025 @ Energy Events Center On SITE @ 1600" at bounding box center [570, 246] width 196 height 32
drag, startPoint x: 569, startPoint y: 219, endPoint x: 652, endPoint y: 219, distance: 83.0
click at [652, 230] on p "STRIKE NZSSA 2025 @ Energy Events Center On SITE @ 1600" at bounding box center [570, 246] width 196 height 32
click at [846, 442] on div "SLP TECHNICIAN 1 - [PERSON_NAME] 12:30pm - 9:00pm" at bounding box center [784, 441] width 623 height 38
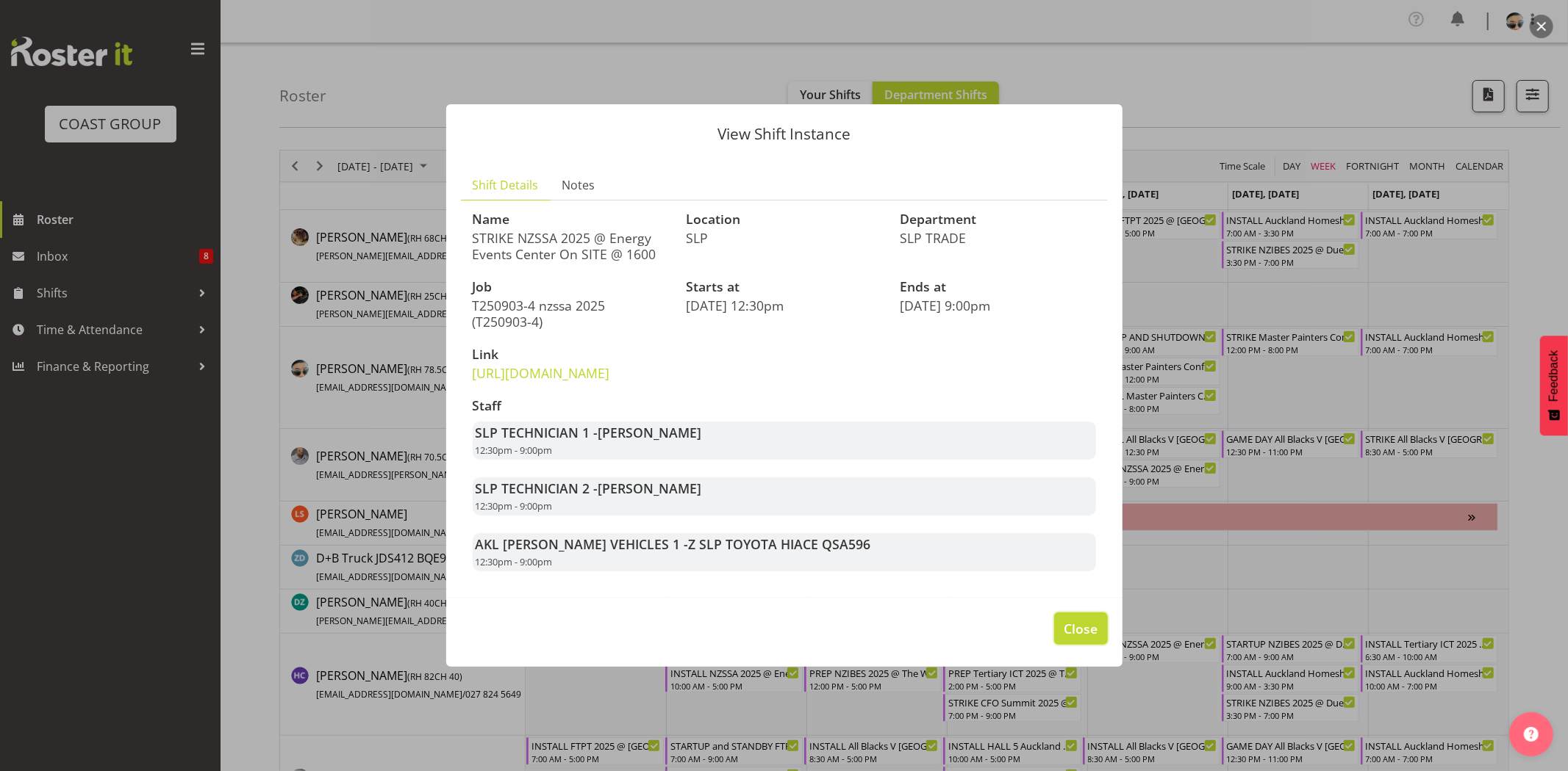
click at [1079, 636] on span "Close" at bounding box center [1080, 629] width 34 height 19
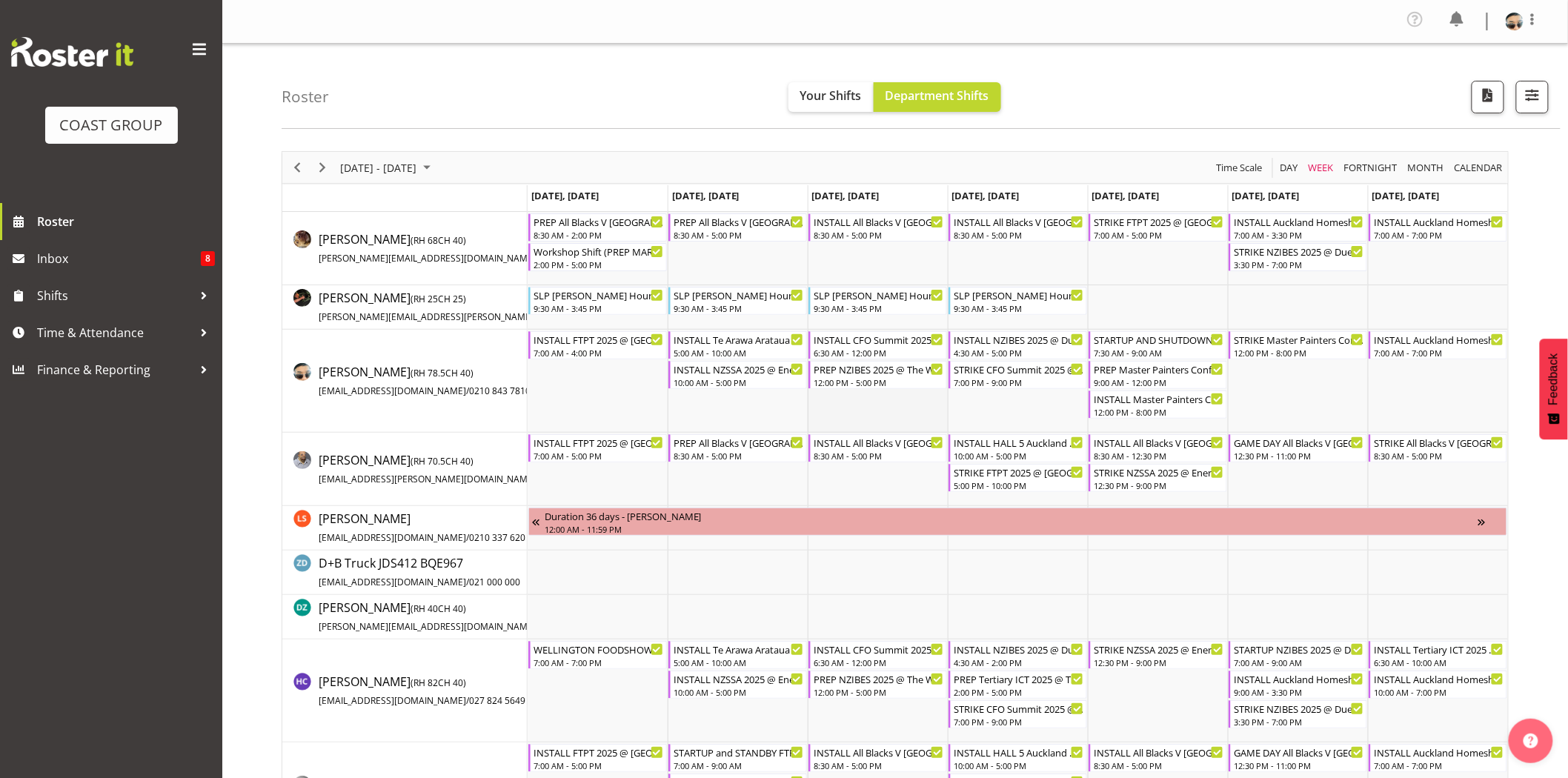
click at [807, 418] on td "Timeline Week of September 1, 2025" at bounding box center [877, 381] width 140 height 103
click at [796, 612] on td "Timeline Week of September 1, 2025" at bounding box center [737, 617] width 140 height 44
click at [1152, 404] on div "INSTALL Master Painters Conference 2025 TRAVEL WITH PANELS AND ASSIST @ [GEOGRA…" at bounding box center [1159, 398] width 131 height 15
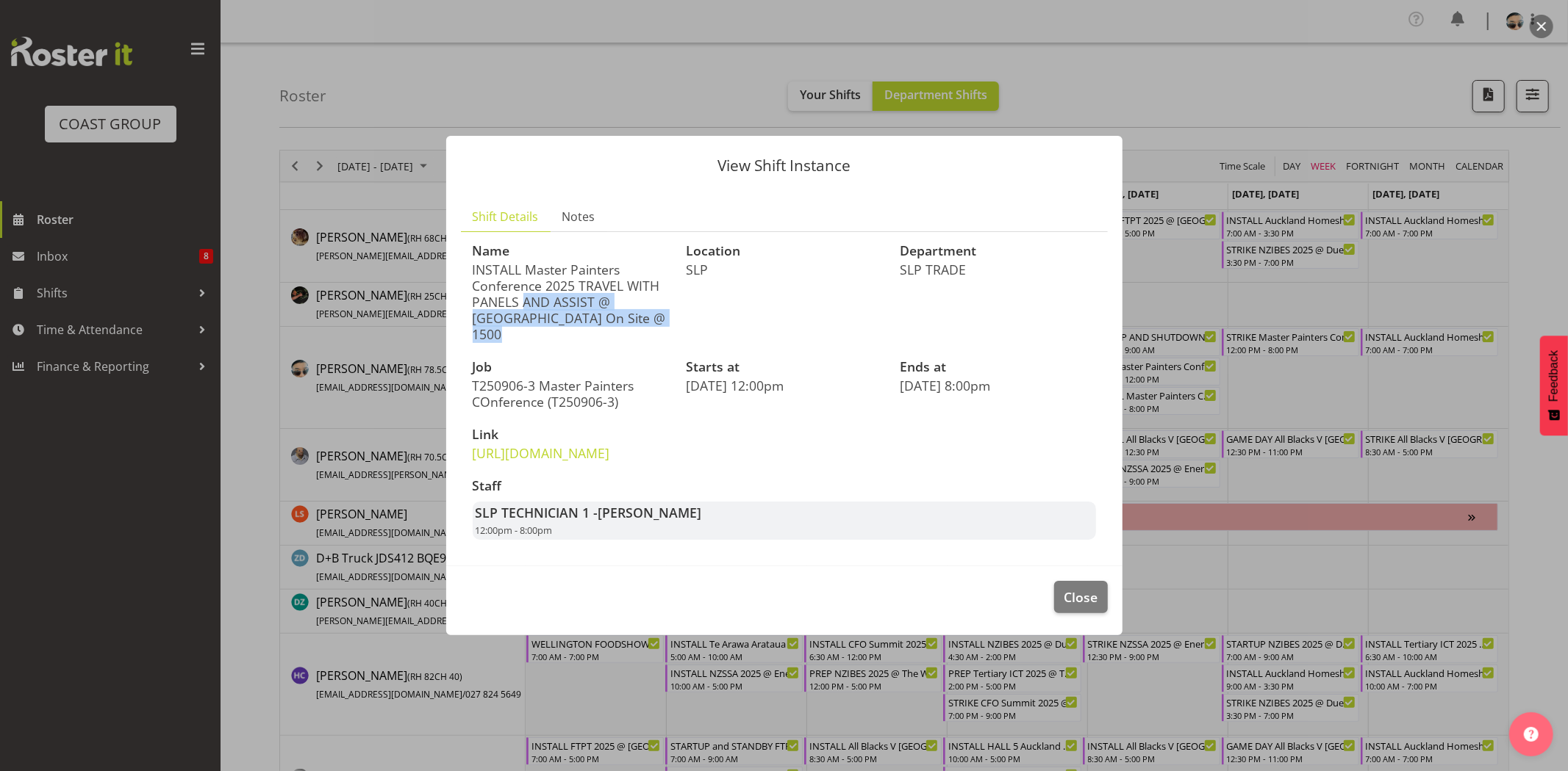
drag, startPoint x: 517, startPoint y: 270, endPoint x: 644, endPoint y: 278, distance: 127.3
click at [644, 278] on p "INSTALL Master Painters Conference 2025 TRAVEL WITH PANELS AND ASSIST @ [GEOGRA…" at bounding box center [570, 302] width 196 height 81
drag, startPoint x: 541, startPoint y: 270, endPoint x: 633, endPoint y: 268, distance: 92.0
click at [633, 268] on p "INSTALL Master Painters Conference 2025 TRAVEL WITH PANELS AND ASSIST @ [GEOGRA…" at bounding box center [570, 302] width 196 height 81
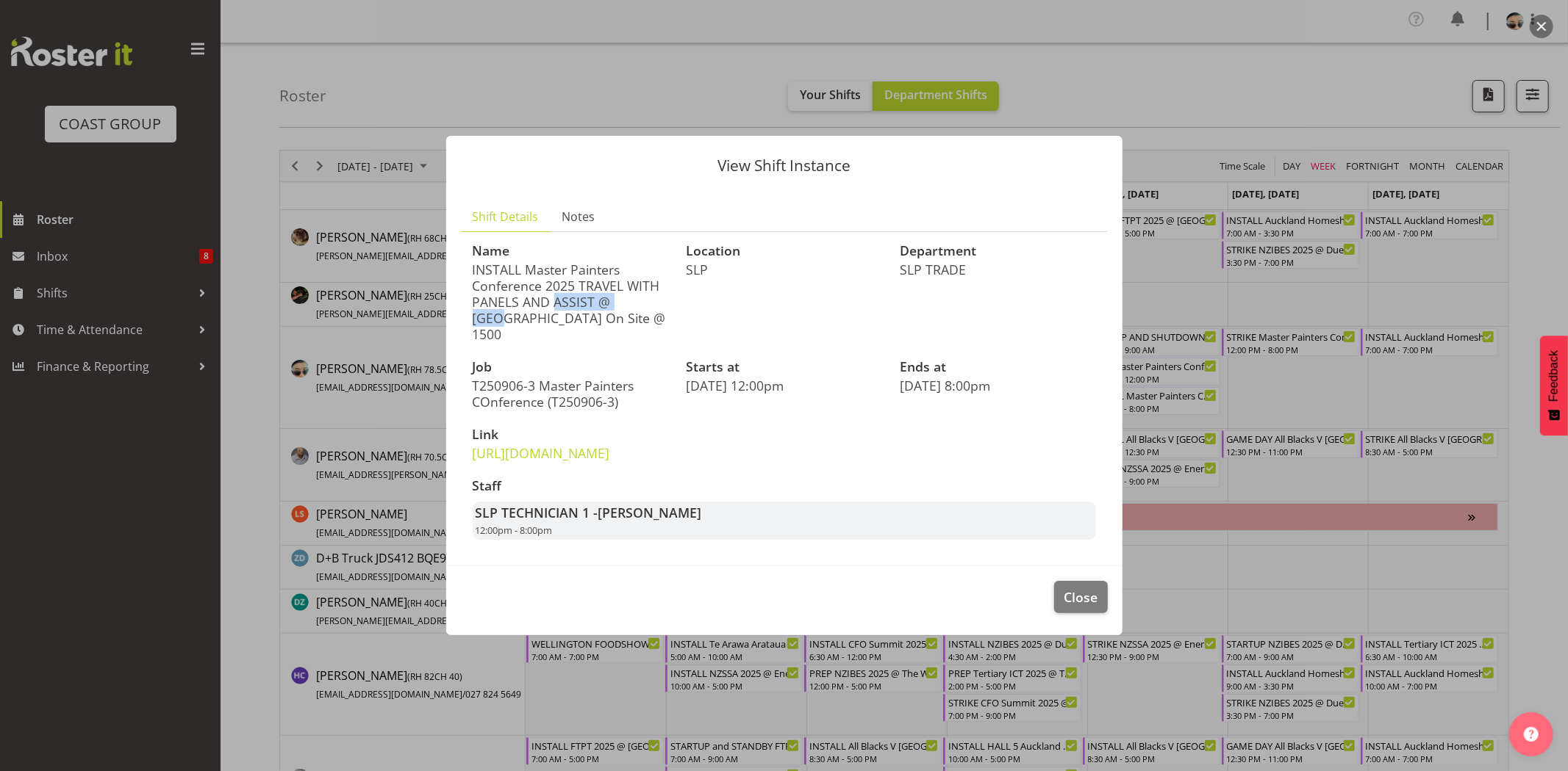
click at [633, 268] on p "INSTALL Master Painters Conference 2025 TRAVEL WITH PANELS AND ASSIST @ [GEOGRA…" at bounding box center [570, 302] width 196 height 81
drag, startPoint x: 531, startPoint y: 290, endPoint x: 601, endPoint y: 290, distance: 70.0
click at [601, 290] on p "INSTALL Master Painters Conference 2025 TRAVEL WITH PANELS AND ASSIST @ [GEOGRA…" at bounding box center [570, 302] width 196 height 81
drag, startPoint x: 467, startPoint y: 284, endPoint x: 591, endPoint y: 282, distance: 124.0
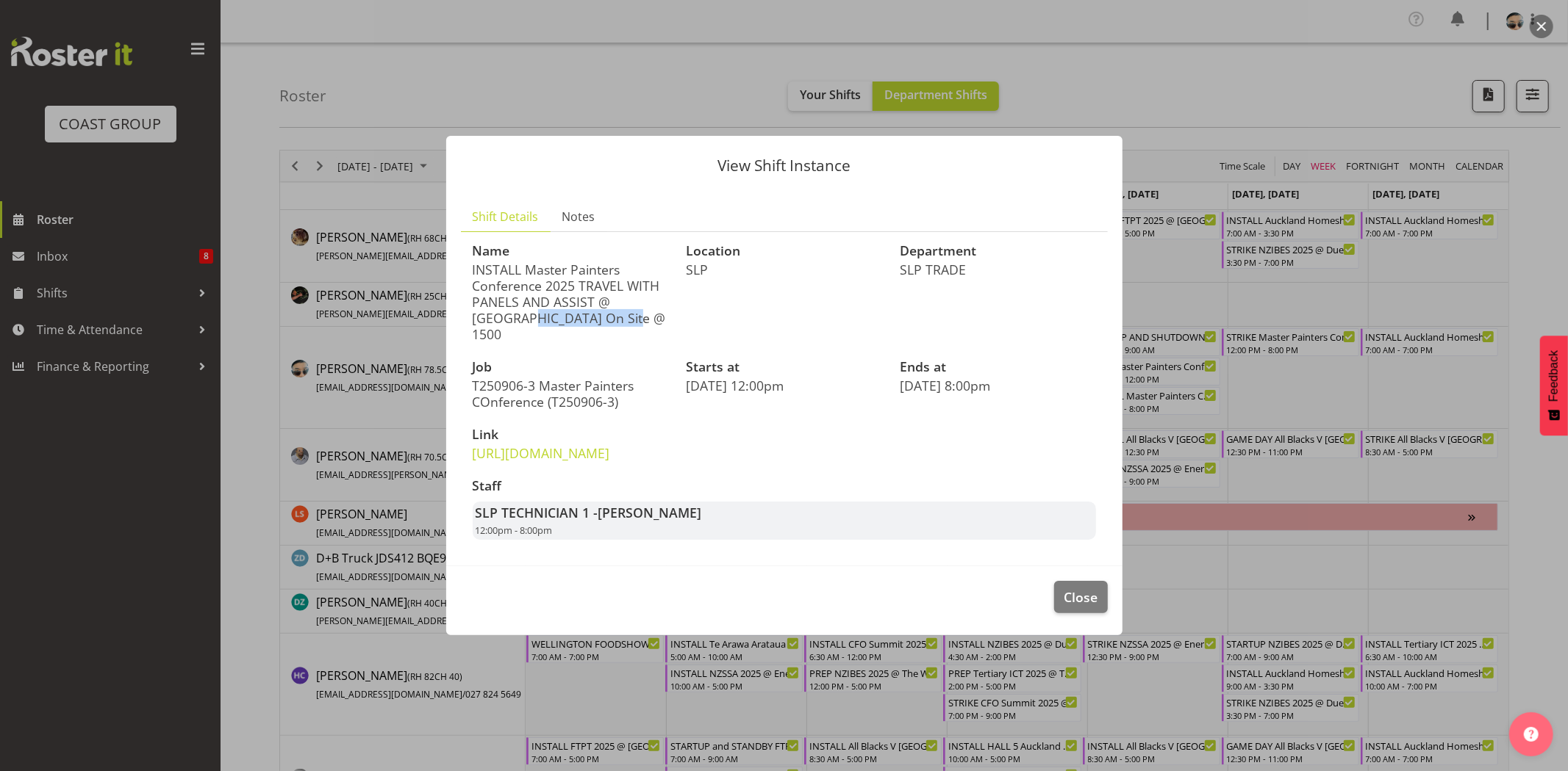
click at [591, 282] on div "Name INSTALL Master Painters Conference 2025 TRAVEL WITH PANELS AND ASSIST @ [G…" at bounding box center [570, 293] width 214 height 116
click at [591, 282] on p "INSTALL Master Painters Conference 2025 TRAVEL WITH PANELS AND ASSIST @ [GEOGRA…" at bounding box center [570, 302] width 196 height 81
drag, startPoint x: 482, startPoint y: 295, endPoint x: 623, endPoint y: 301, distance: 141.1
click at [622, 301] on p "INSTALL Master Painters Conference 2025 TRAVEL WITH PANELS AND ASSIST @ [GEOGRA…" at bounding box center [570, 302] width 196 height 81
click at [625, 304] on p "INSTALL Master Painters Conference 2025 TRAVEL WITH PANELS AND ASSIST @ [GEOGRA…" at bounding box center [570, 302] width 196 height 81
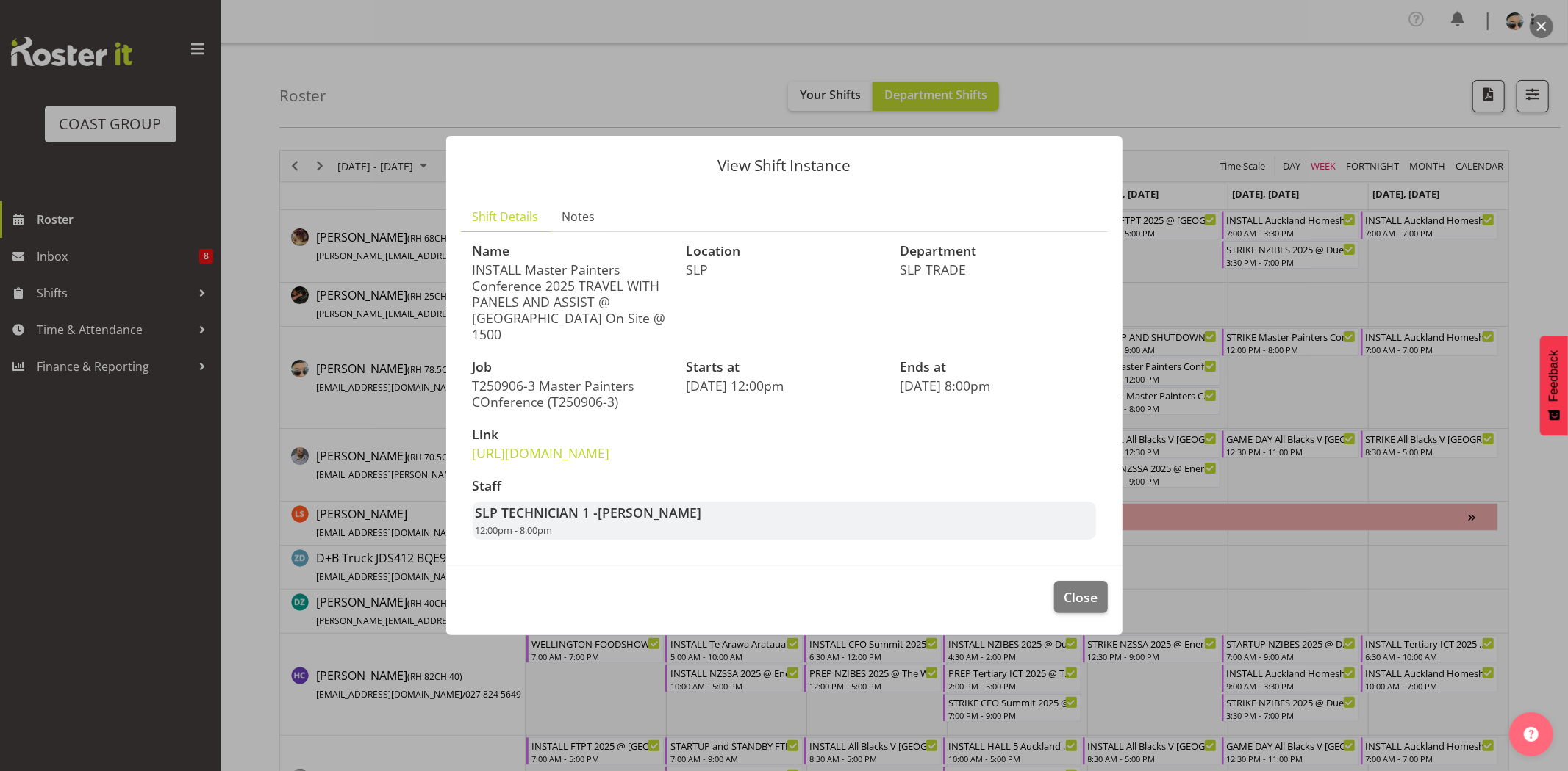
click at [501, 317] on p "INSTALL Master Painters Conference 2025 TRAVEL WITH PANELS AND ASSIST @ [GEOGRA…" at bounding box center [570, 302] width 196 height 81
drag, startPoint x: 458, startPoint y: 316, endPoint x: 566, endPoint y: 316, distance: 108.0
click at [566, 316] on section "Shift Details Notes Name INSTALL Master Painters Conference 2025 TRAVEL WITH PA…" at bounding box center [784, 377] width 677 height 379
click at [572, 316] on p "INSTALL Master Painters Conference 2025 TRAVEL WITH PANELS AND ASSIST @ [GEOGRA…" at bounding box center [570, 302] width 196 height 81
click at [1075, 607] on span "Close" at bounding box center [1080, 597] width 34 height 19
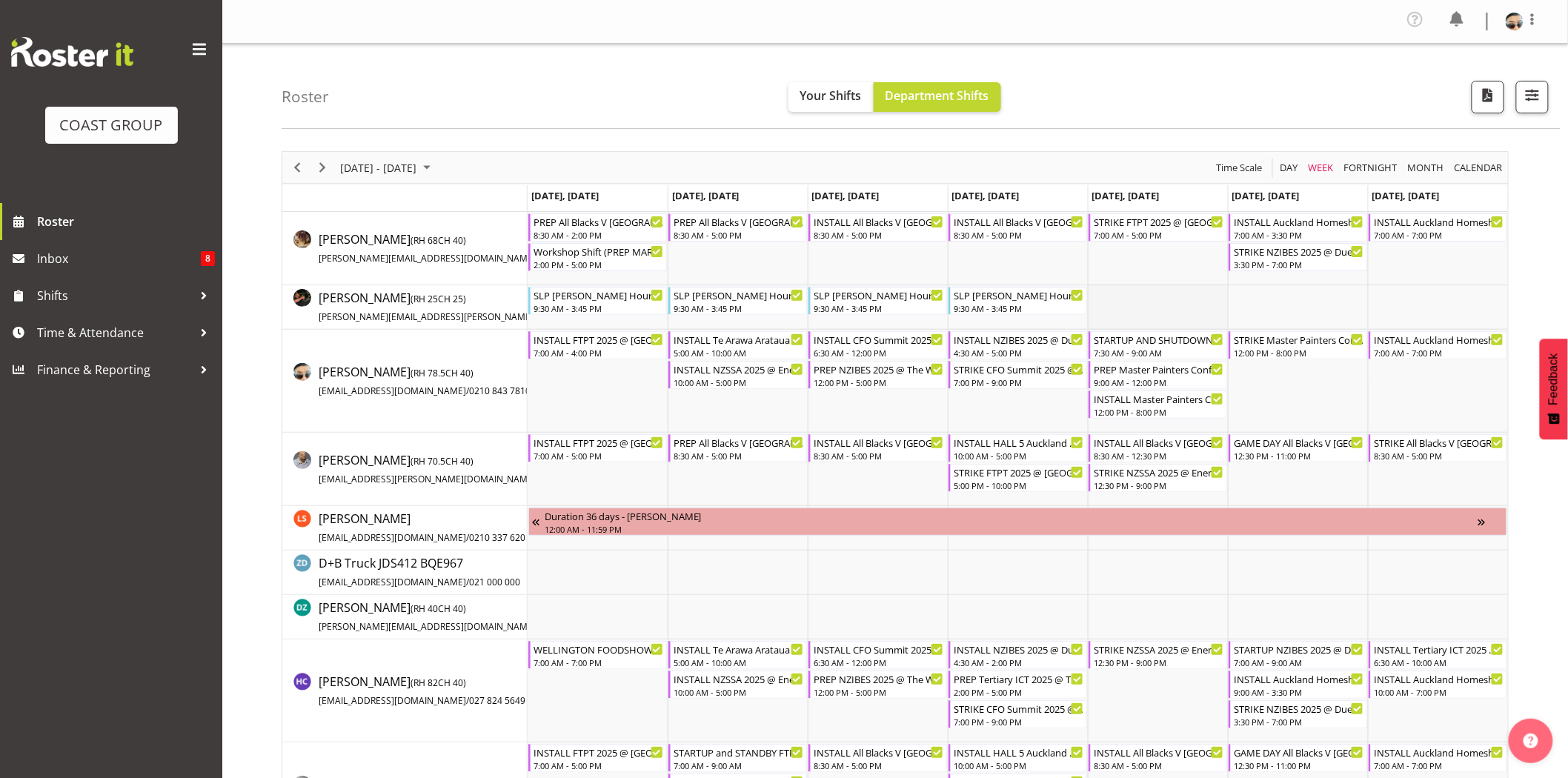
click at [1157, 290] on td "Timeline Week of September 1, 2025" at bounding box center [1157, 307] width 140 height 44
click at [1270, 348] on div "12:00 PM - 8:00 PM" at bounding box center [1299, 352] width 131 height 12
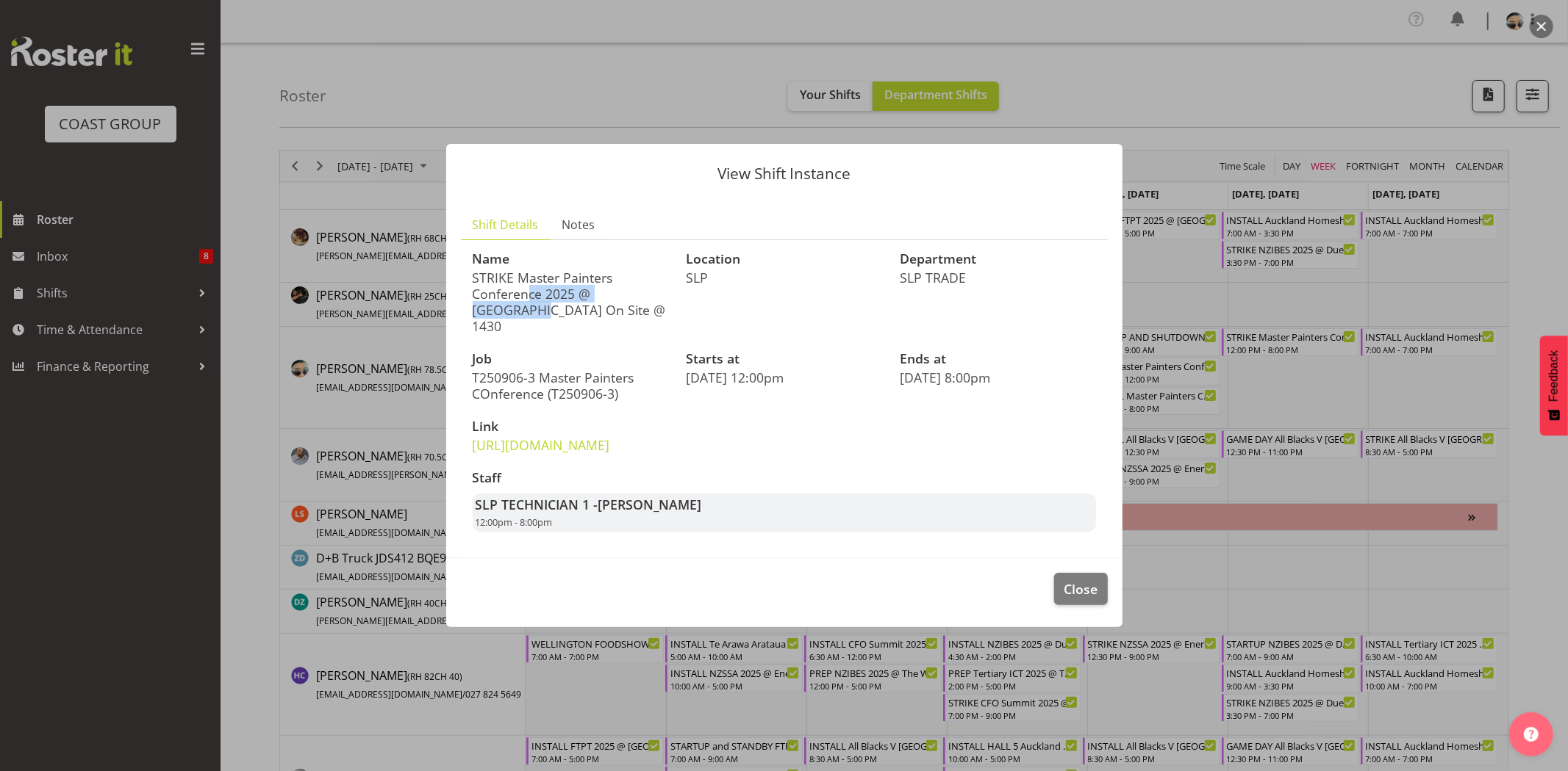
drag, startPoint x: 486, startPoint y: 257, endPoint x: 657, endPoint y: 257, distance: 171.0
click at [657, 270] on p "STRIKE Master Painters Conference 2025 @ [GEOGRAPHIC_DATA] On Site @ 1430" at bounding box center [570, 302] width 196 height 65
drag, startPoint x: 496, startPoint y: 281, endPoint x: 622, endPoint y: 292, distance: 126.5
click at [622, 292] on p "STRIKE Master Painters Conference 2025 @ [GEOGRAPHIC_DATA] On Site @ 1430" at bounding box center [570, 302] width 196 height 65
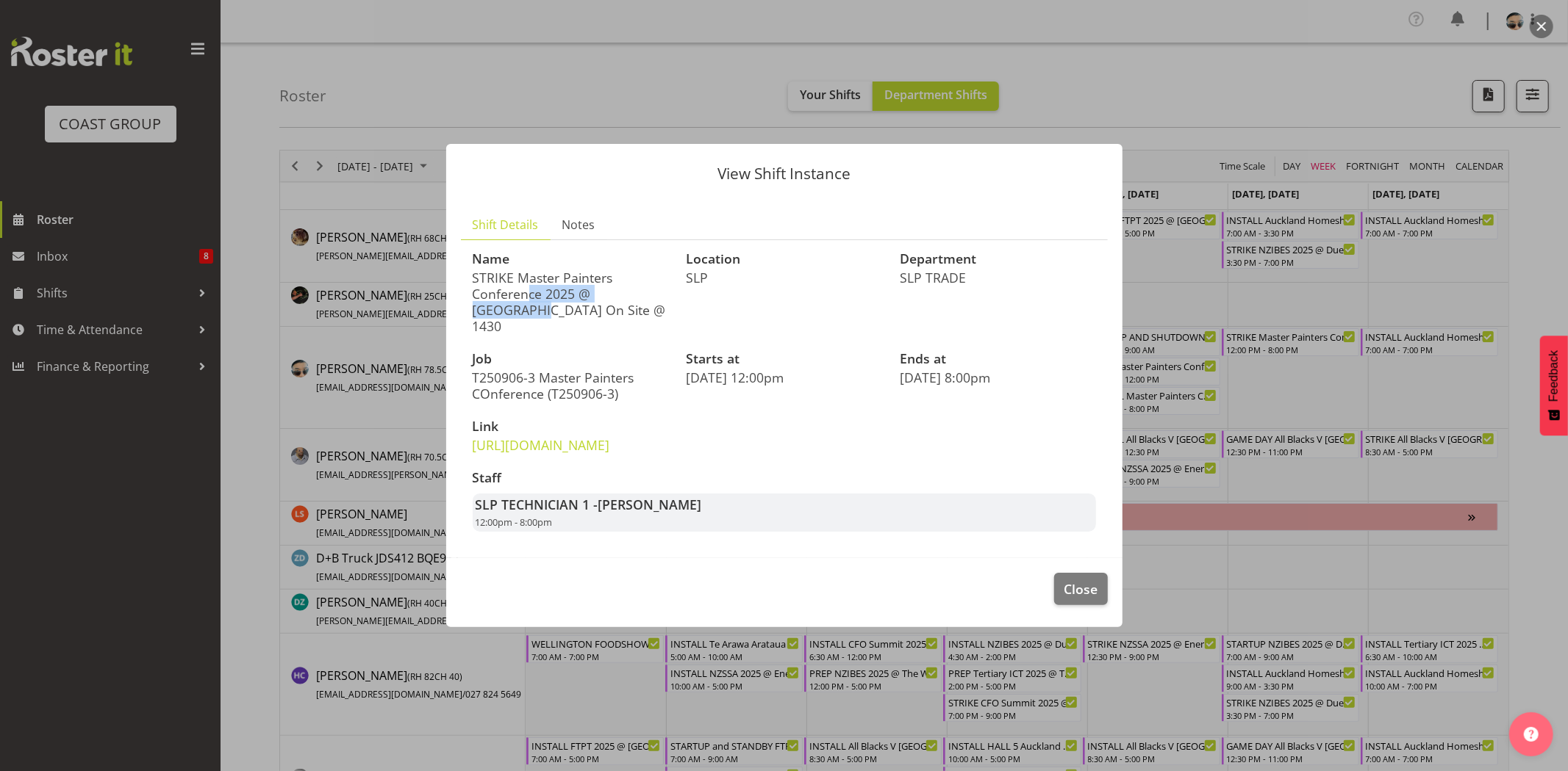
click at [622, 292] on p "STRIKE Master Painters Conference 2025 @ [GEOGRAPHIC_DATA] On Site @ 1430" at bounding box center [570, 302] width 196 height 65
drag, startPoint x: 552, startPoint y: 295, endPoint x: 642, endPoint y: 295, distance: 90.0
click at [642, 295] on p "STRIKE Master Painters Conference 2025 @ [GEOGRAPHIC_DATA] On Site @ 1430" at bounding box center [570, 302] width 196 height 65
click at [643, 295] on p "STRIKE Master Painters Conference 2025 @ [GEOGRAPHIC_DATA] On Site @ 1430" at bounding box center [570, 302] width 196 height 65
drag, startPoint x: 490, startPoint y: 301, endPoint x: 671, endPoint y: 304, distance: 181.0
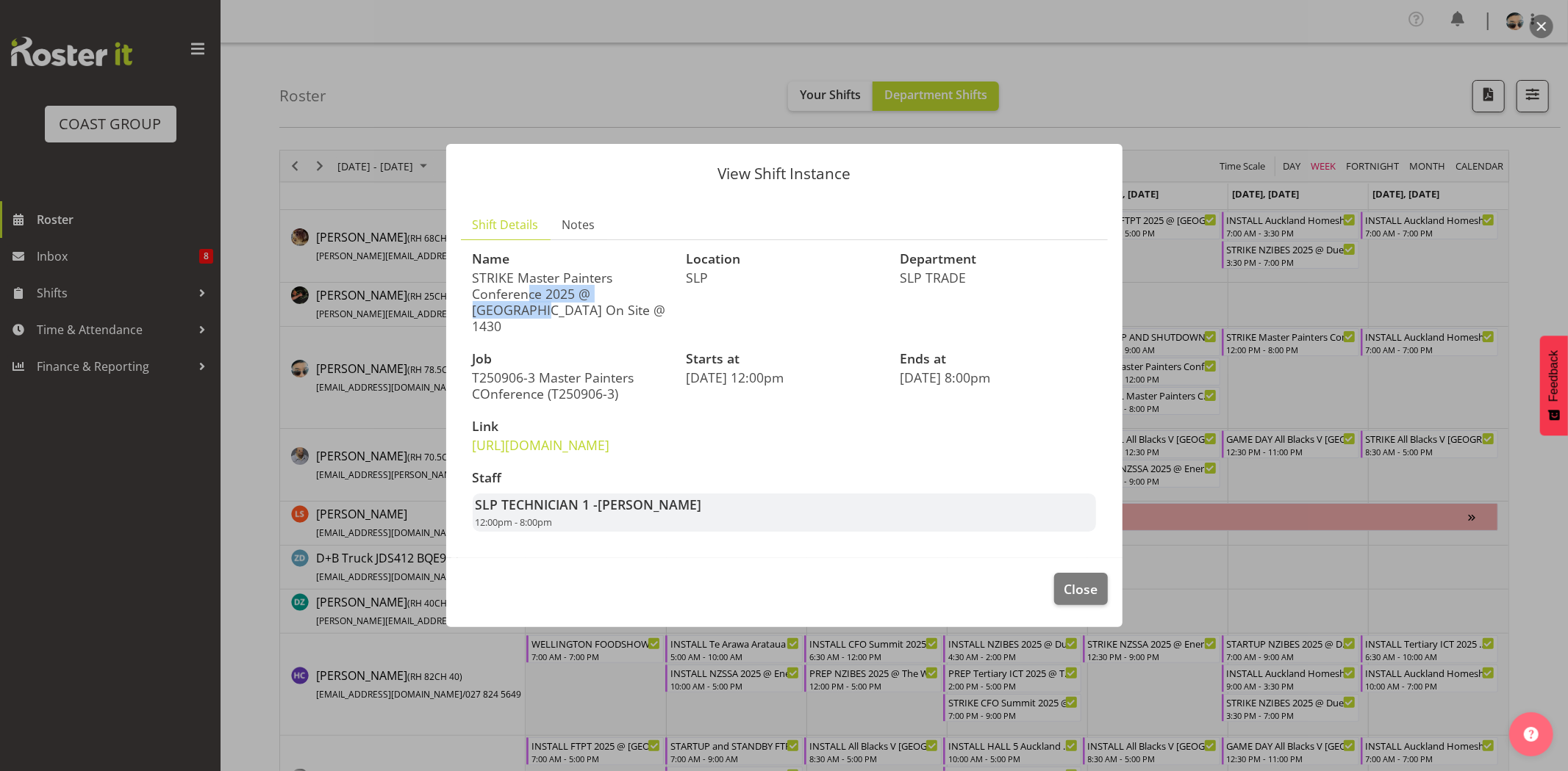
click at [671, 304] on div "Name STRIKE Master Painters Conference 2025 @ [GEOGRAPHIC_DATA] On Site @ 1430" at bounding box center [570, 293] width 214 height 100
click at [1074, 599] on span "Close" at bounding box center [1080, 589] width 34 height 19
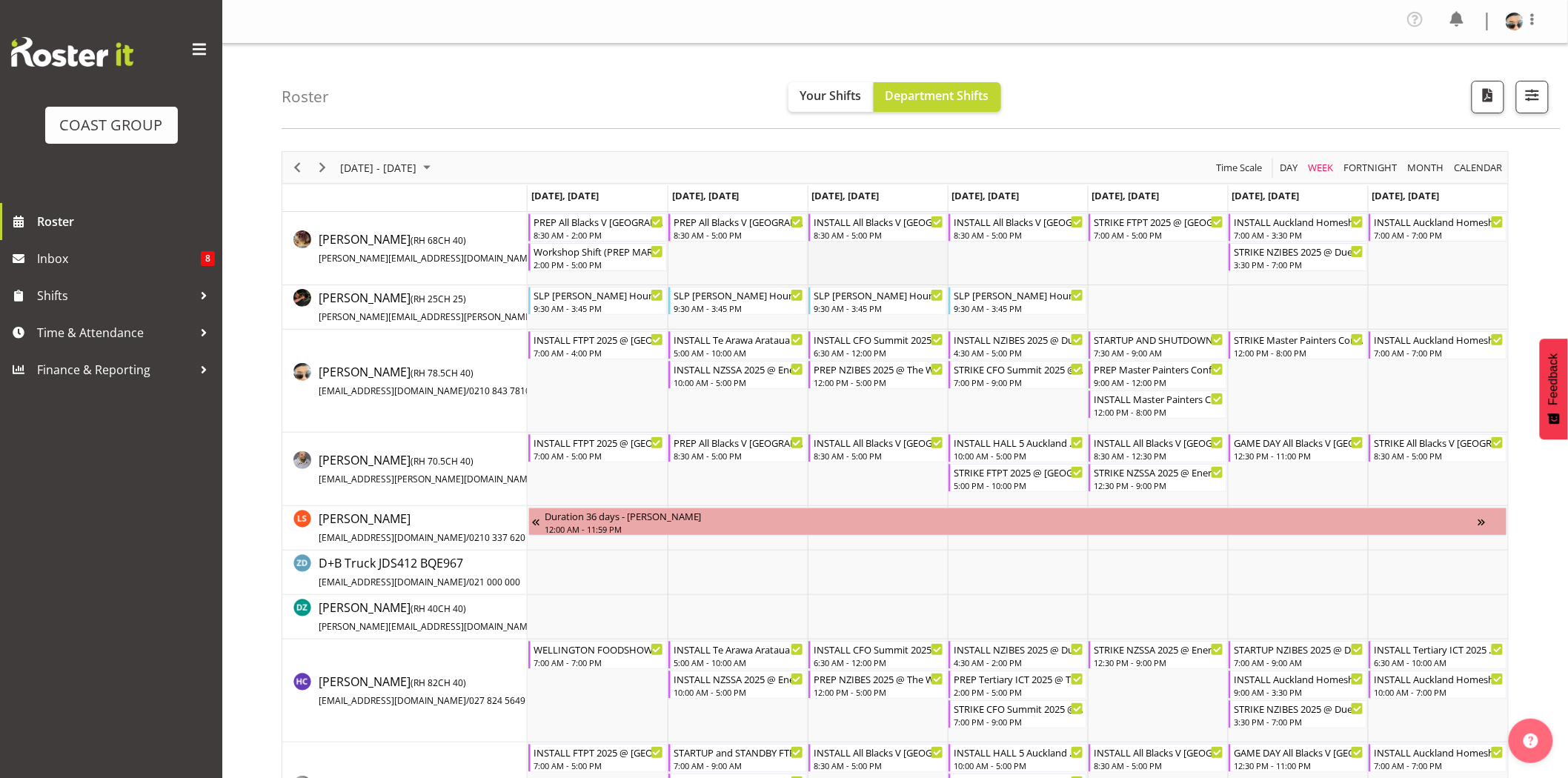
click at [899, 270] on td "Timeline Week of September 1, 2025" at bounding box center [877, 249] width 140 height 73
click at [1323, 312] on td "Timeline Week of September 1, 2025" at bounding box center [1297, 307] width 140 height 44
click at [327, 166] on span "Next" at bounding box center [322, 167] width 17 height 18
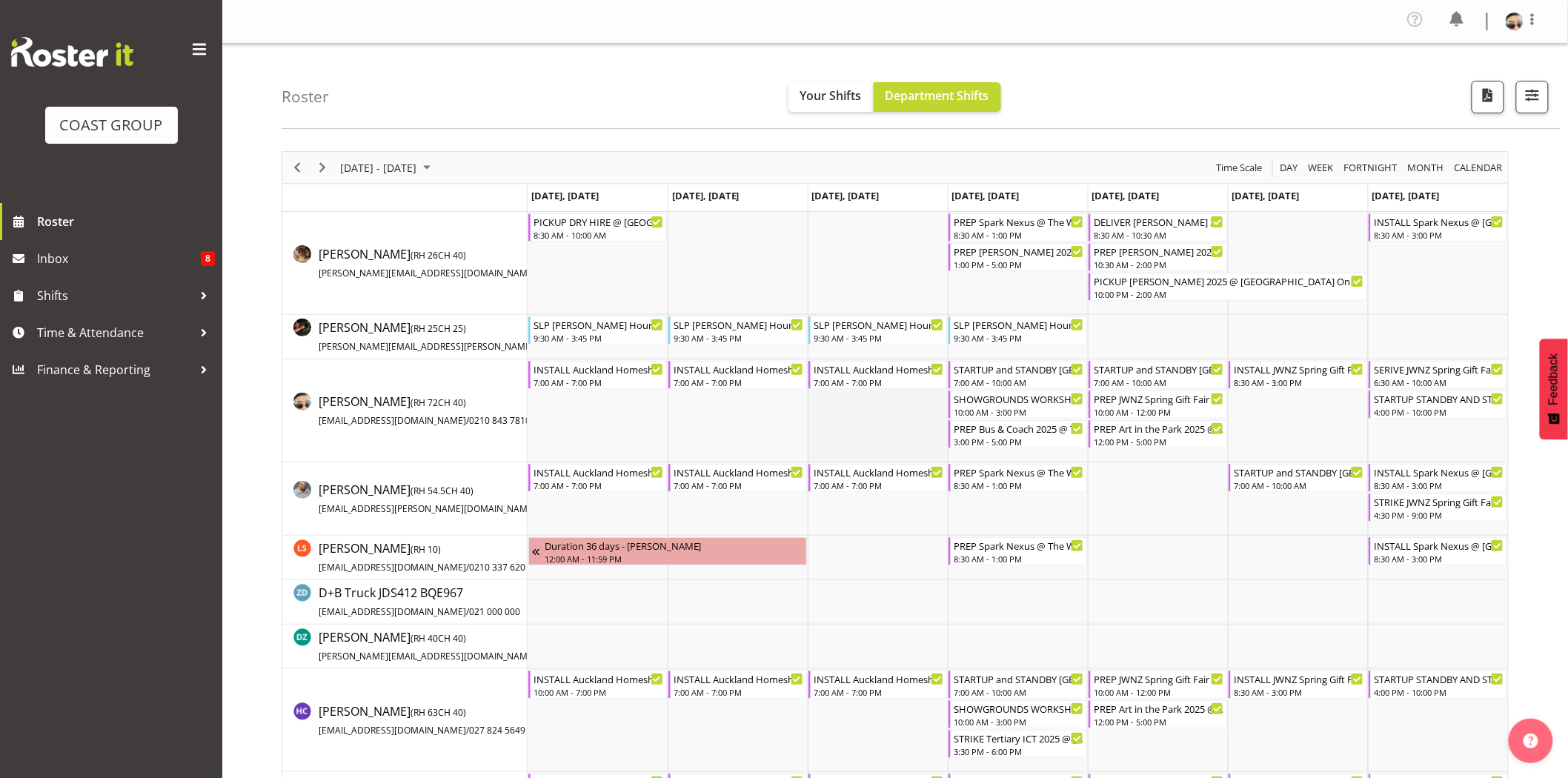
click at [934, 417] on td "Timeline Week of September 8, 2025" at bounding box center [877, 411] width 140 height 103
click at [977, 410] on div "10:00 AM - 3:00 PM" at bounding box center [1019, 412] width 131 height 12
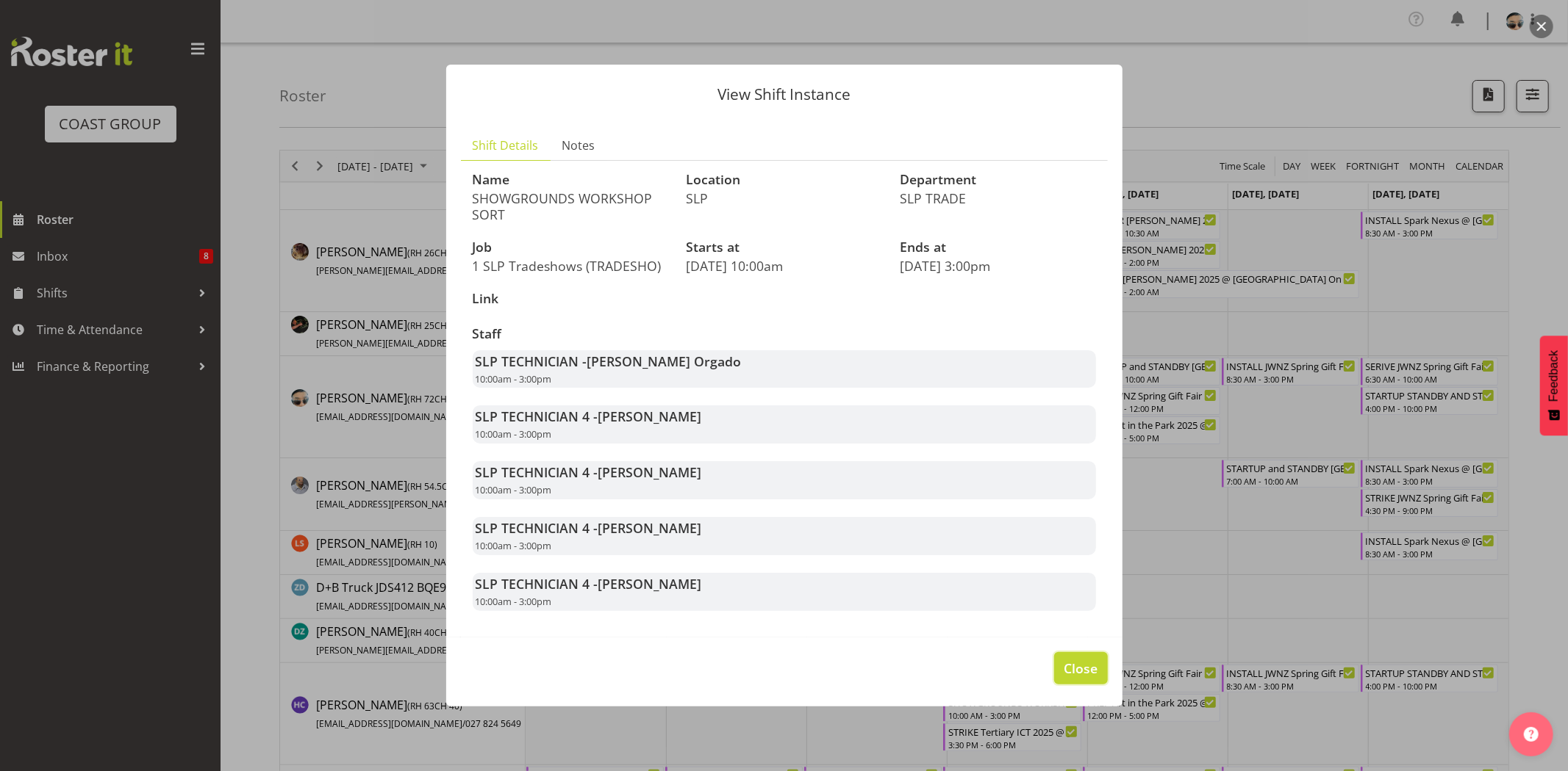
click at [1095, 673] on span "Close" at bounding box center [1080, 668] width 34 height 19
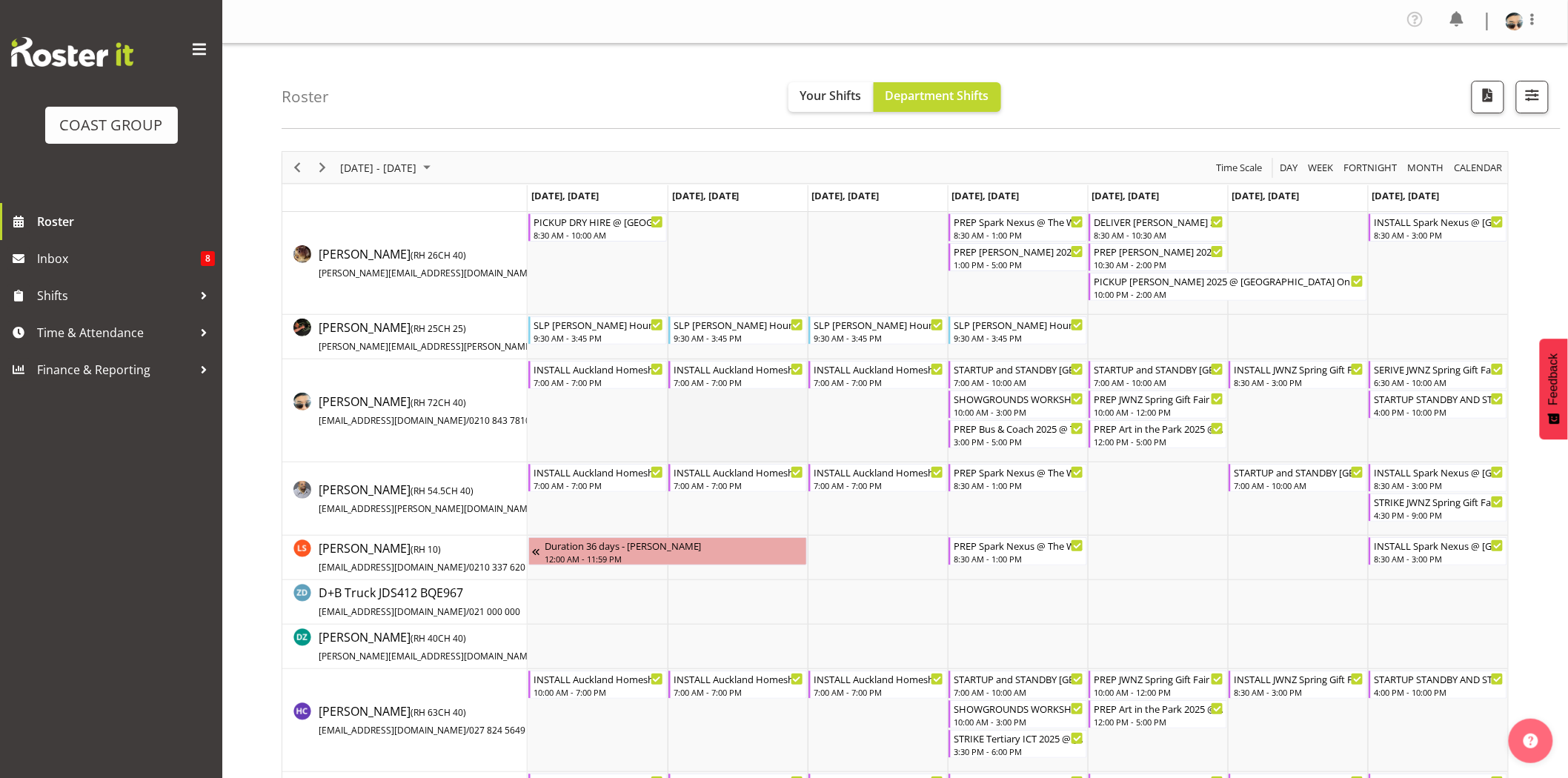
click at [701, 428] on td "Timeline Week of September 8, 2025" at bounding box center [737, 411] width 140 height 103
click at [1055, 742] on div "STRIKE Tertiary ICT 2025 @ [GEOGRAPHIC_DATA] On Site @ 1600" at bounding box center [1019, 737] width 131 height 15
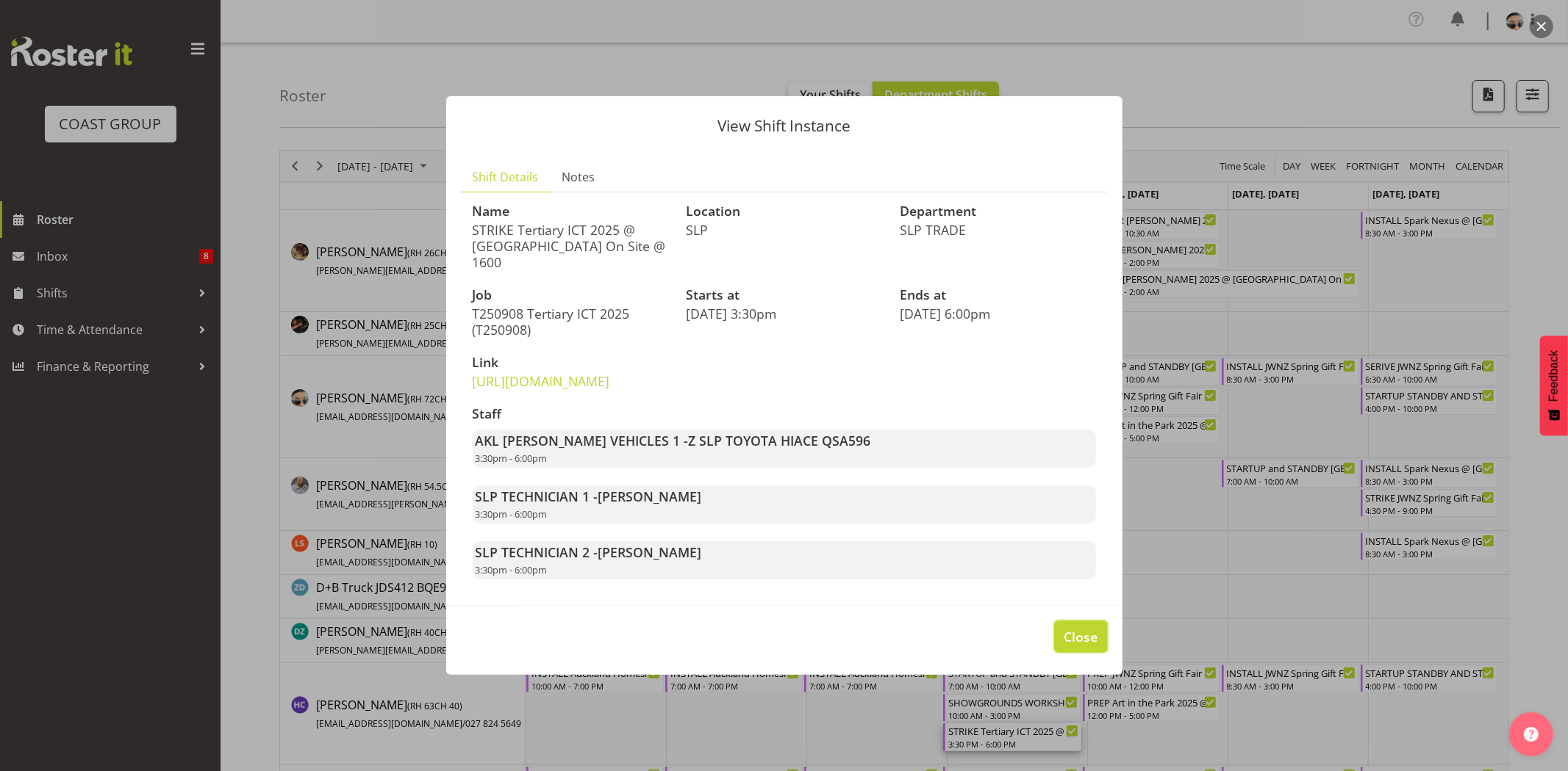
click at [1072, 647] on span "Close" at bounding box center [1080, 636] width 34 height 19
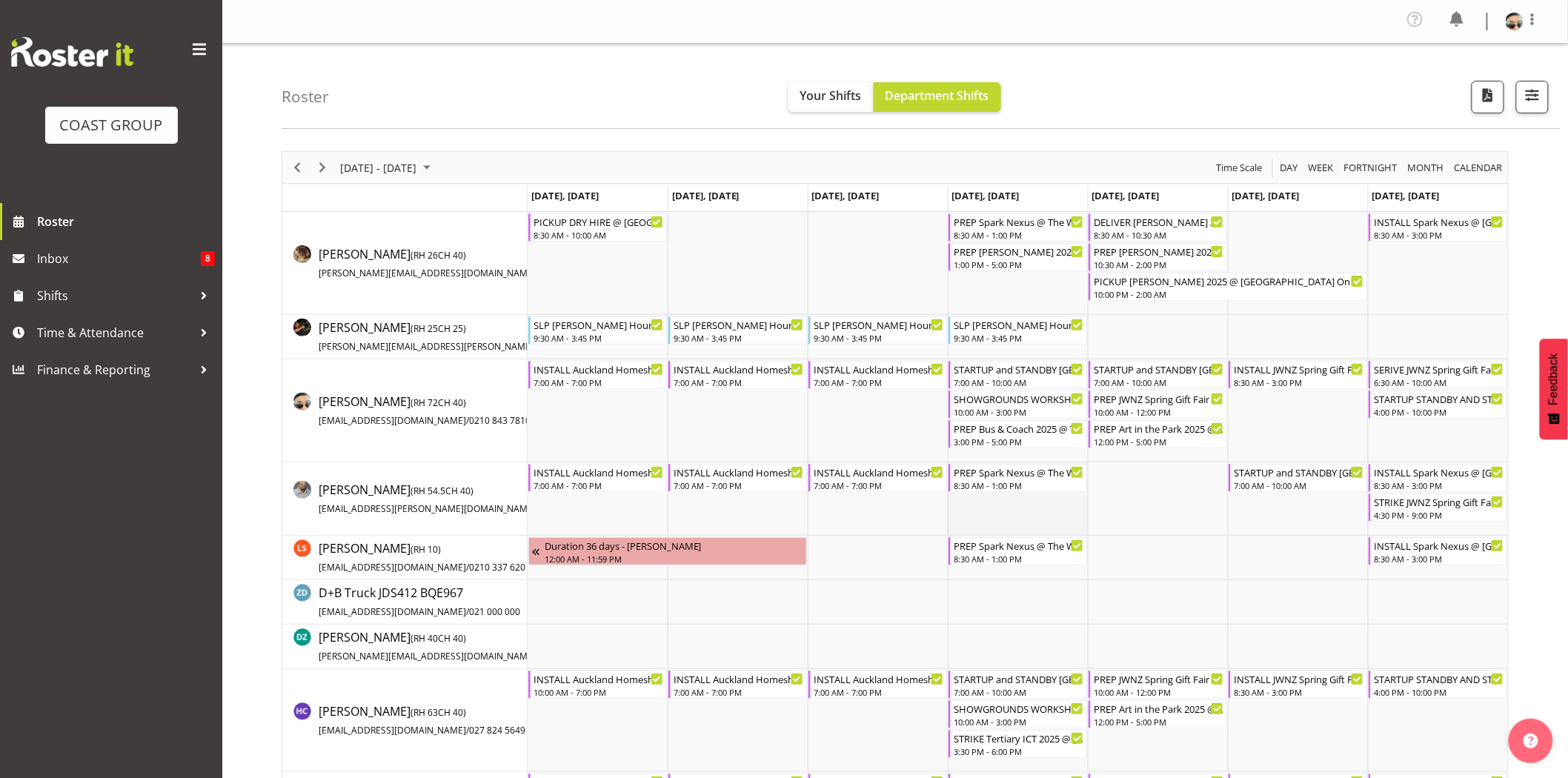
click at [1068, 522] on td "Timeline Week of September 8, 2025" at bounding box center [1017, 499] width 140 height 73
click at [1437, 689] on div "4:00 PM - 10:00 PM" at bounding box center [1439, 692] width 131 height 12
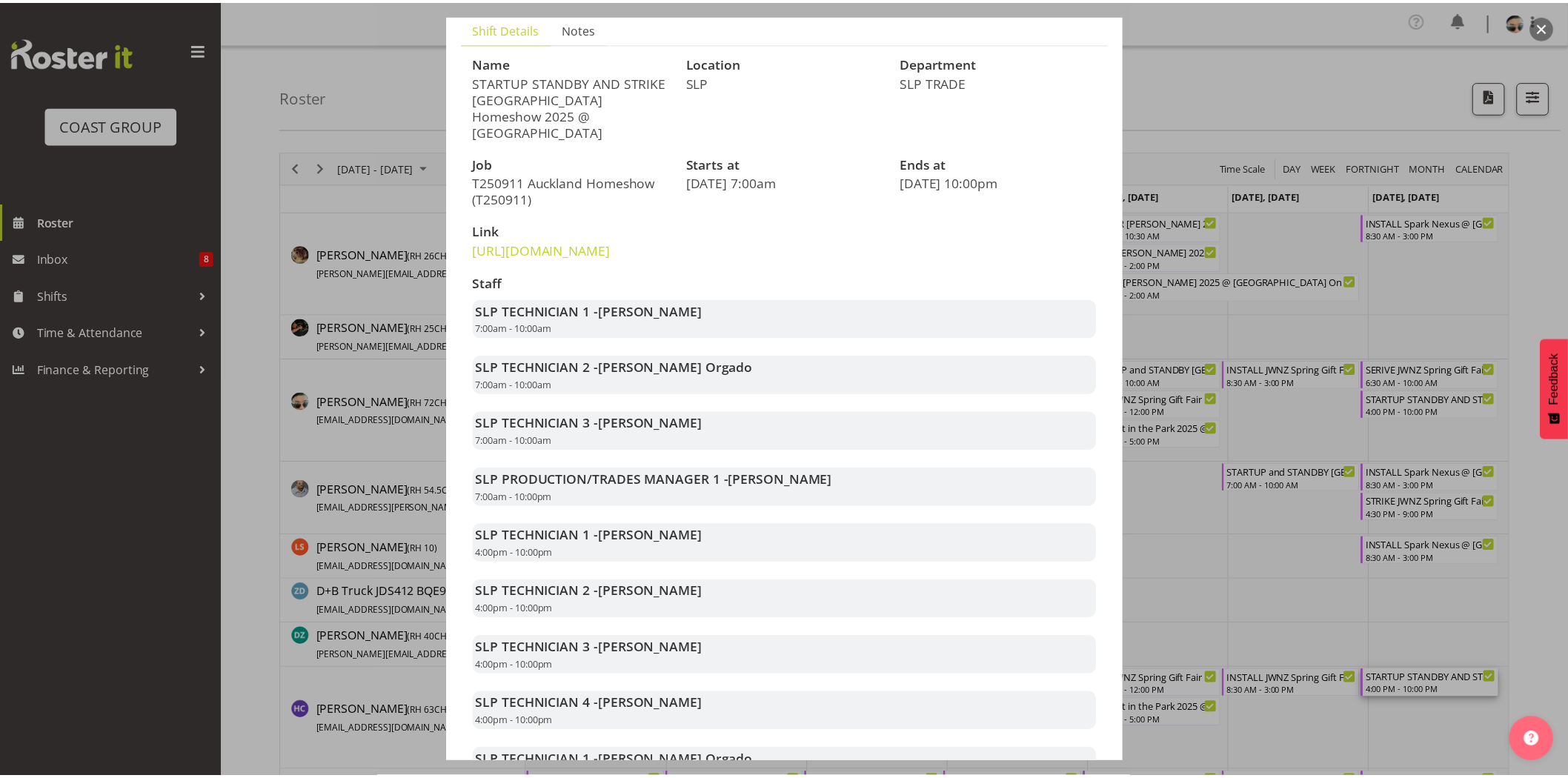
scroll to position [243, 0]
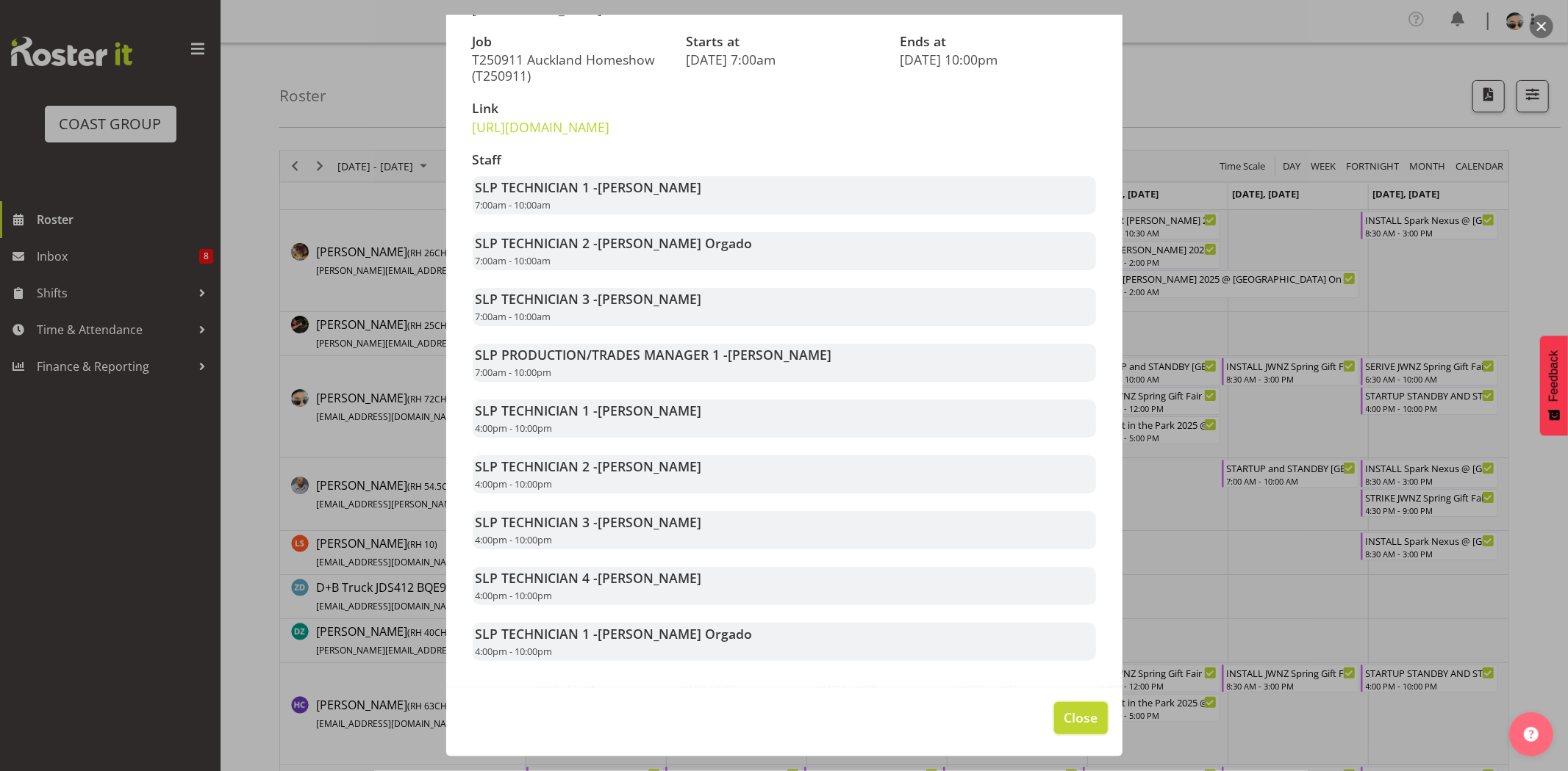
click at [1068, 711] on span "Close" at bounding box center [1080, 718] width 34 height 19
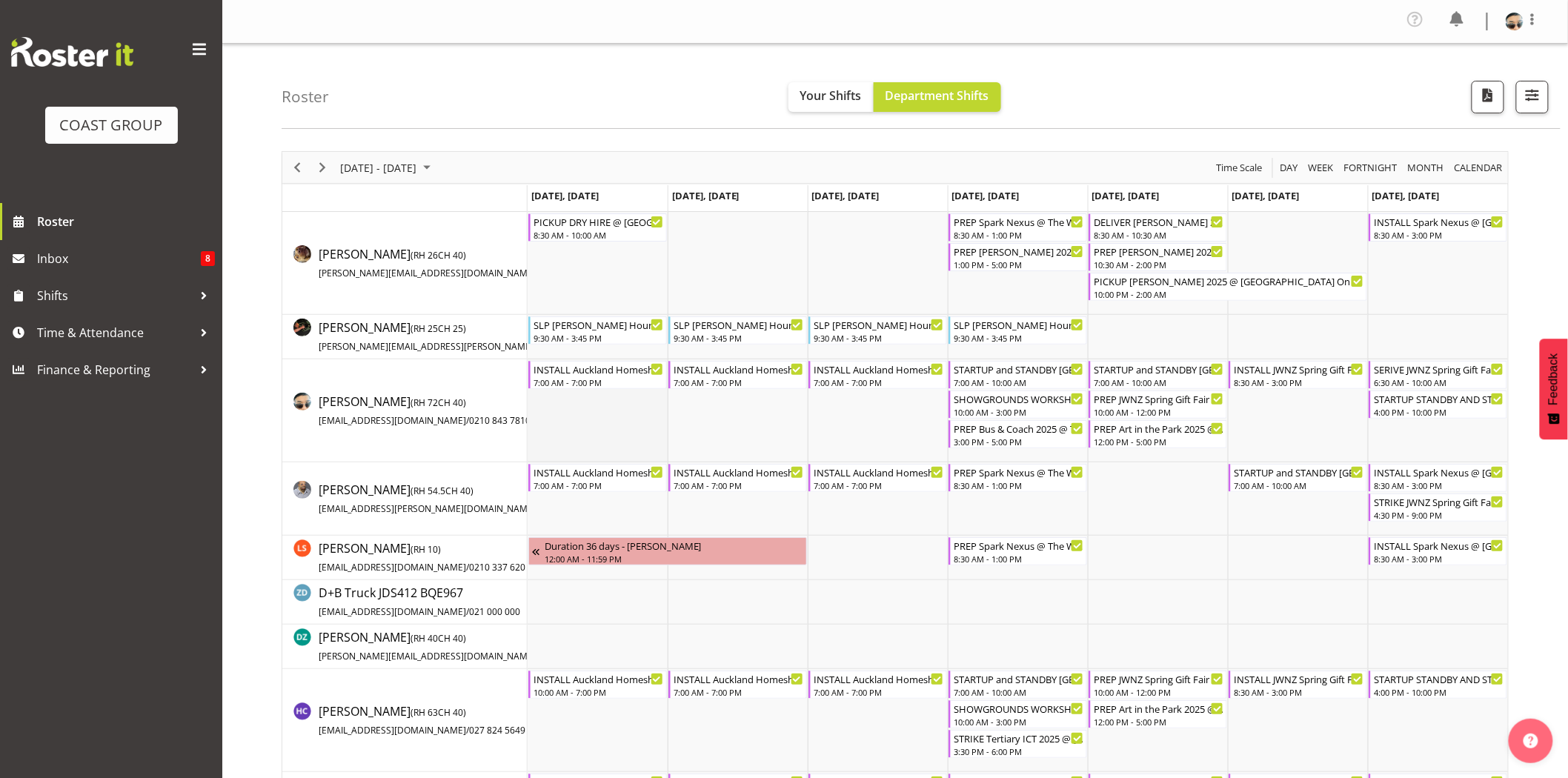
click at [620, 408] on td "Timeline Week of September 8, 2025" at bounding box center [597, 411] width 140 height 103
click at [324, 165] on span "Next" at bounding box center [322, 167] width 17 height 18
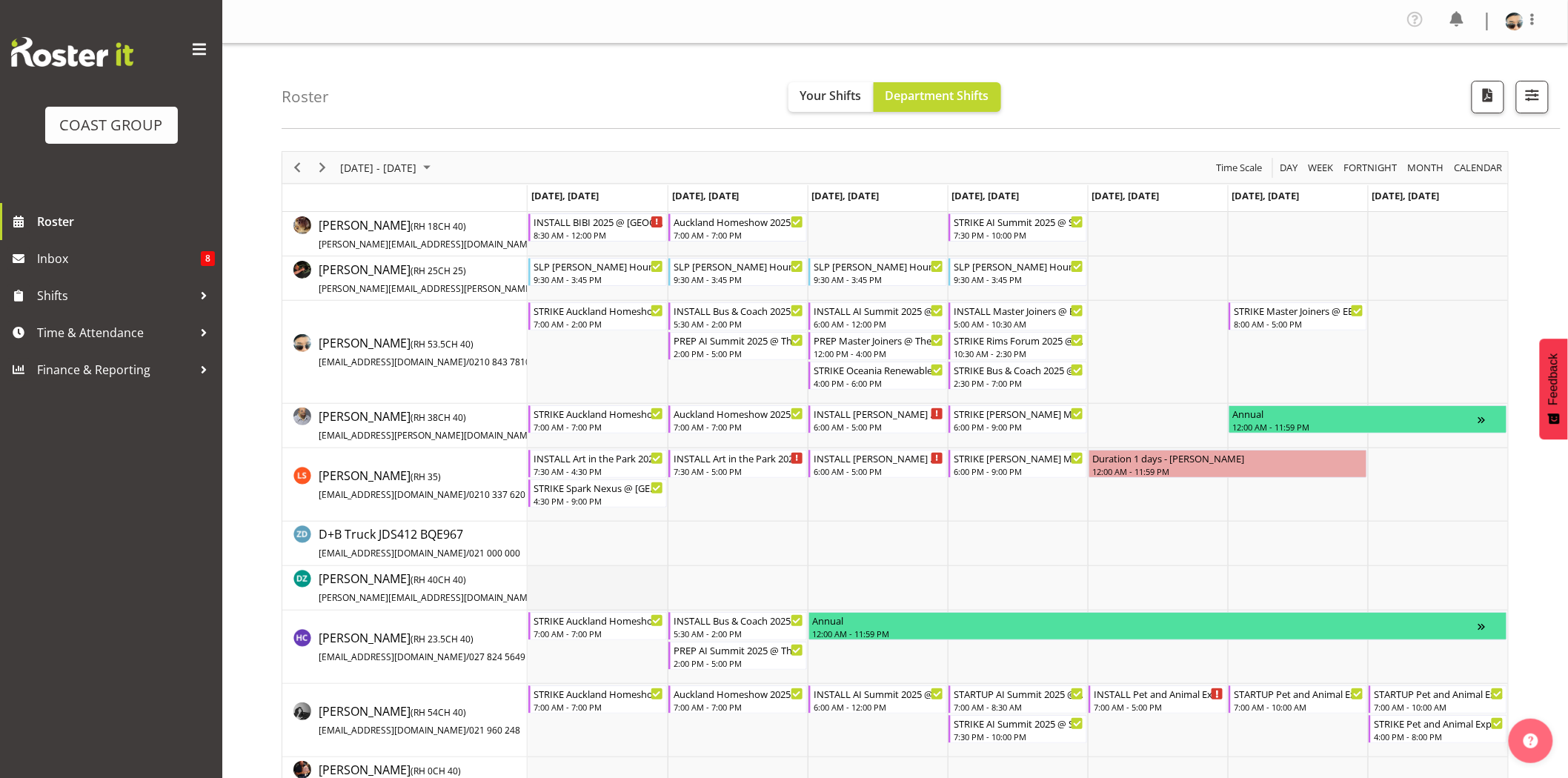
click at [618, 571] on td "Timeline Week of September 15, 2025" at bounding box center [597, 588] width 140 height 44
click at [701, 573] on td "Timeline Week of September 15, 2025" at bounding box center [737, 588] width 140 height 44
click at [657, 553] on td "Timeline Week of September 15, 2025" at bounding box center [597, 544] width 140 height 44
click at [643, 596] on td "Timeline Week of September 15, 2025" at bounding box center [597, 588] width 140 height 44
click at [708, 607] on td "Timeline Week of September 15, 2025" at bounding box center [737, 588] width 140 height 44
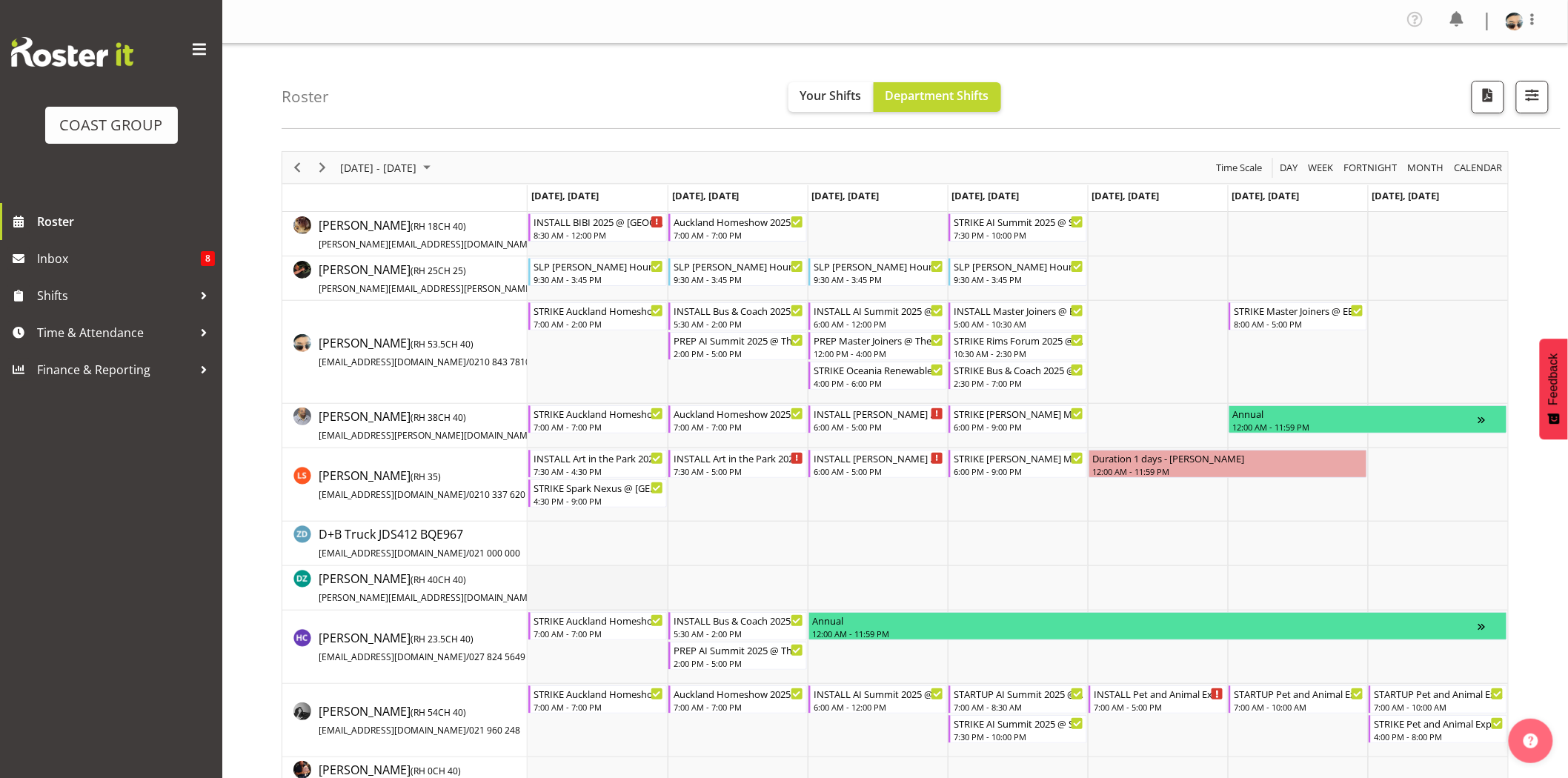
click at [642, 596] on td "Timeline Week of September 15, 2025" at bounding box center [597, 588] width 140 height 44
click at [634, 559] on td "Timeline Week of September 15, 2025" at bounding box center [597, 544] width 140 height 44
click at [715, 557] on td "Timeline Week of September 15, 2025" at bounding box center [737, 544] width 140 height 44
